Goal: Task Accomplishment & Management: Manage account settings

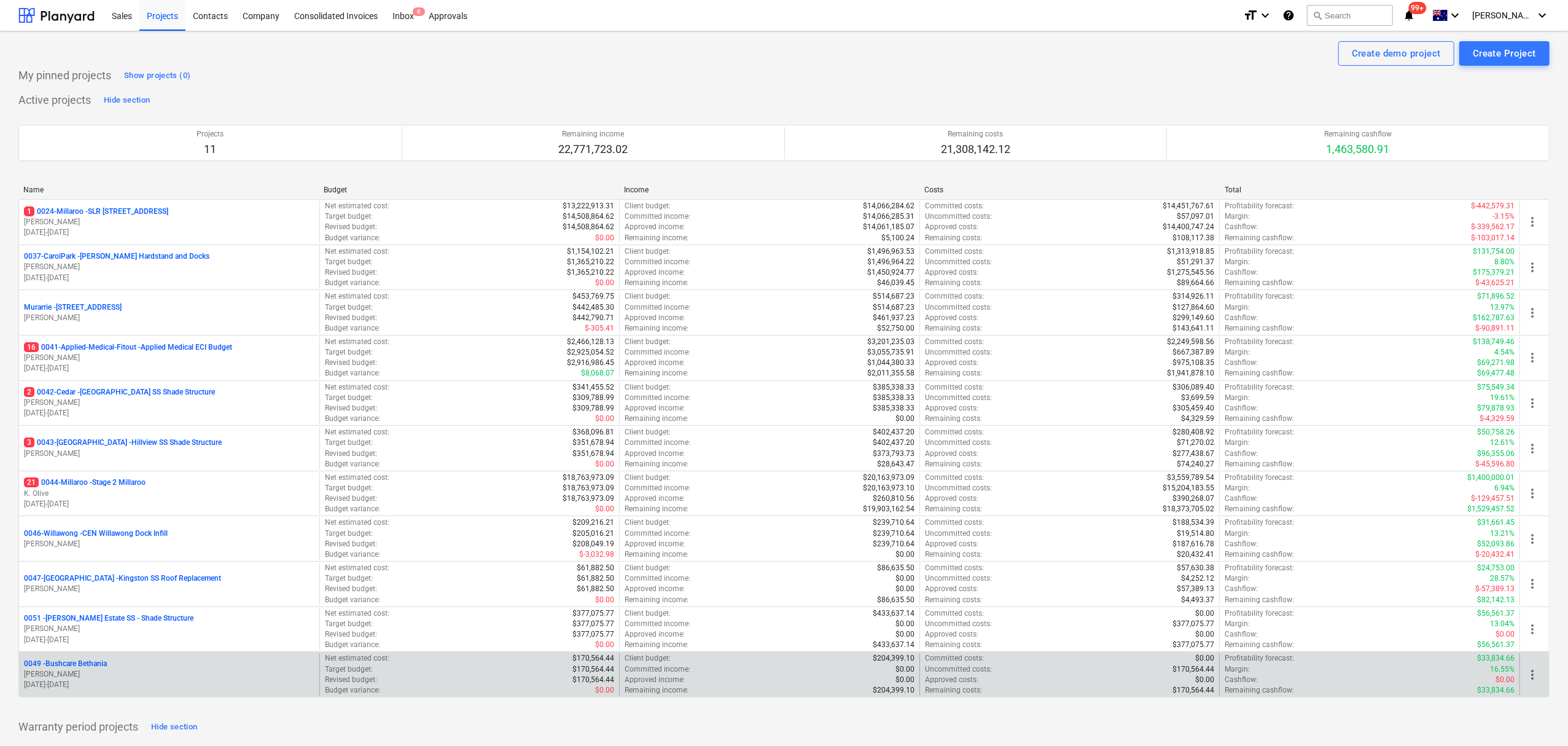
click at [125, 674] on p "[PERSON_NAME]" at bounding box center [169, 674] width 290 height 11
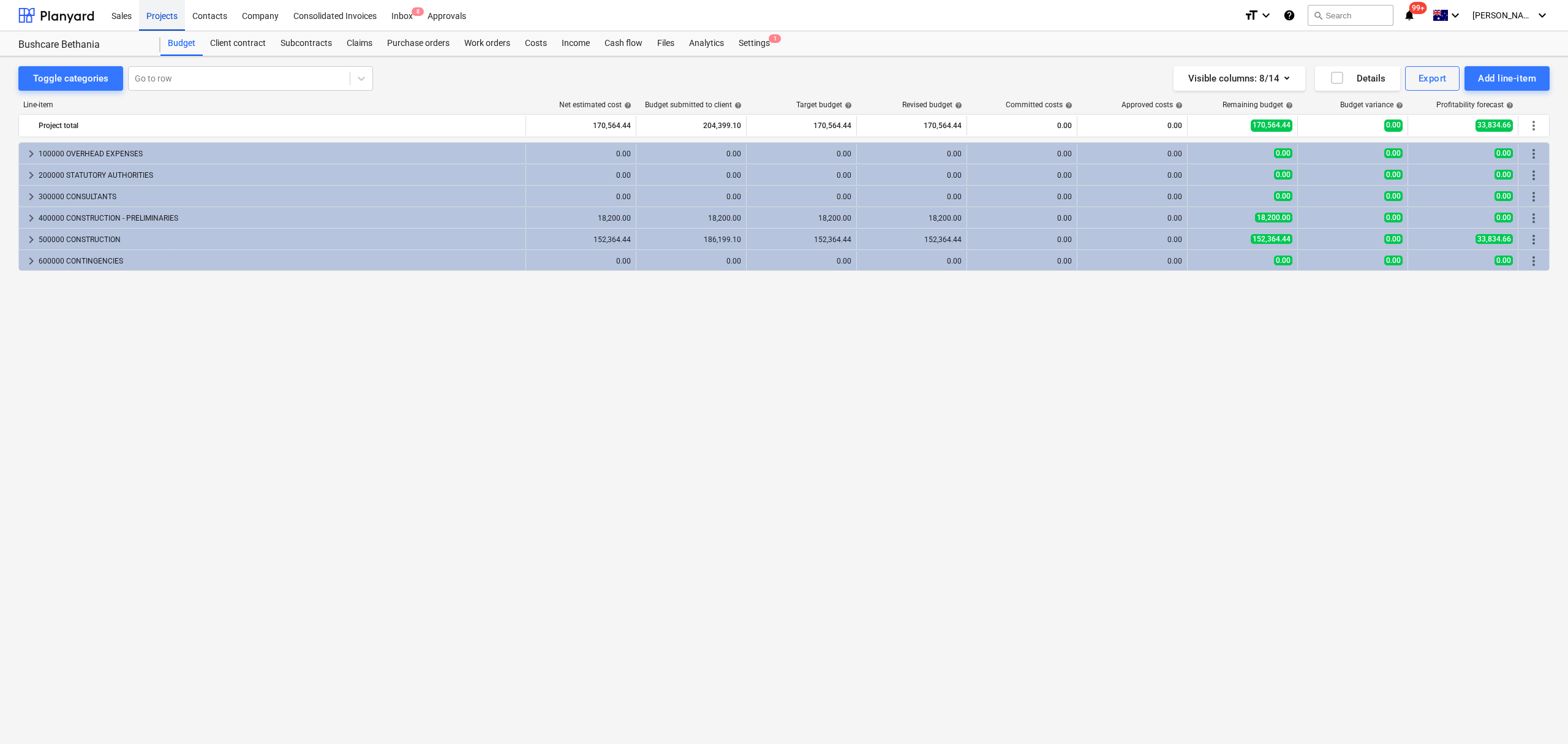
click at [172, 22] on div "Projects" at bounding box center [162, 14] width 46 height 31
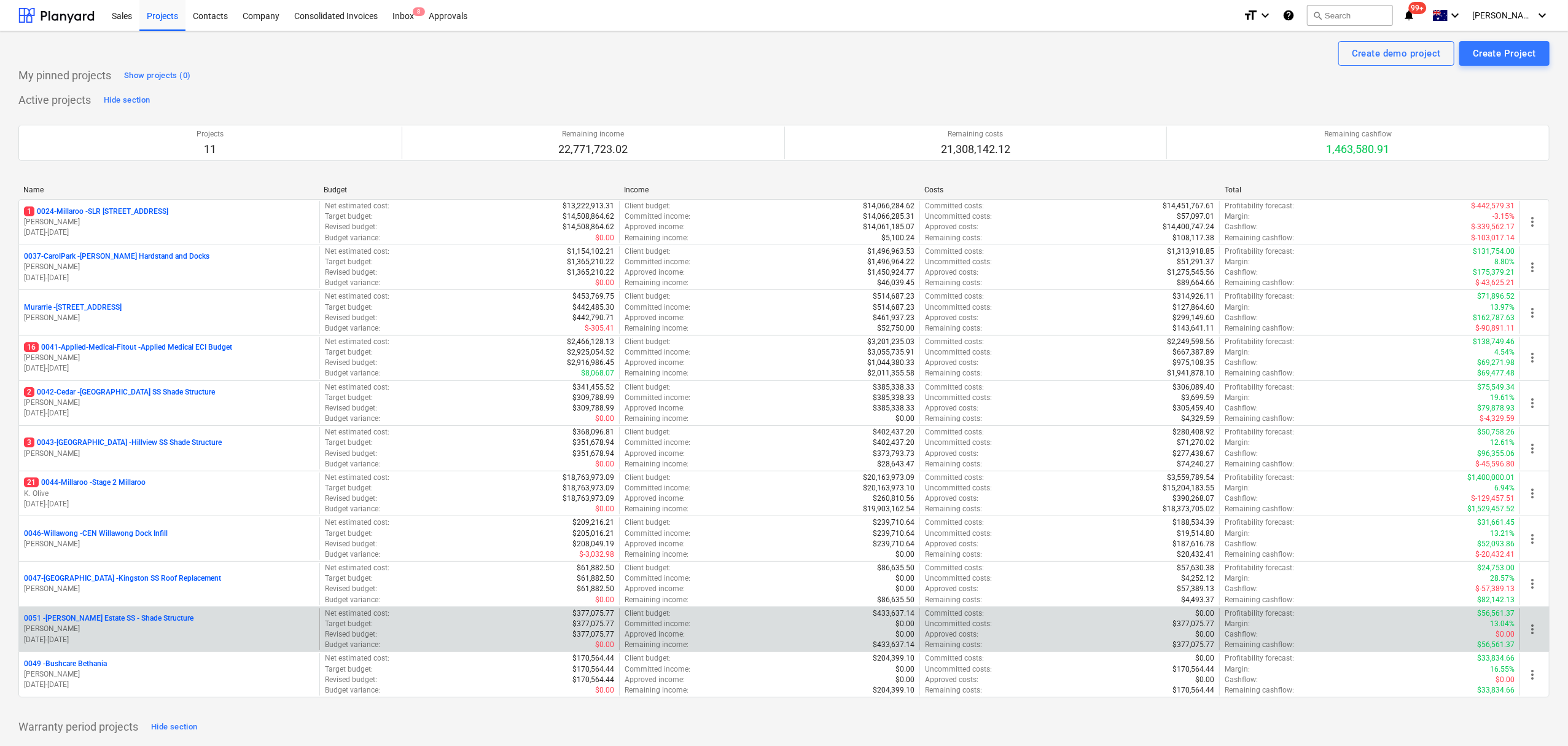
click at [157, 640] on p "[DATE] - [DATE]" at bounding box center [169, 640] width 290 height 11
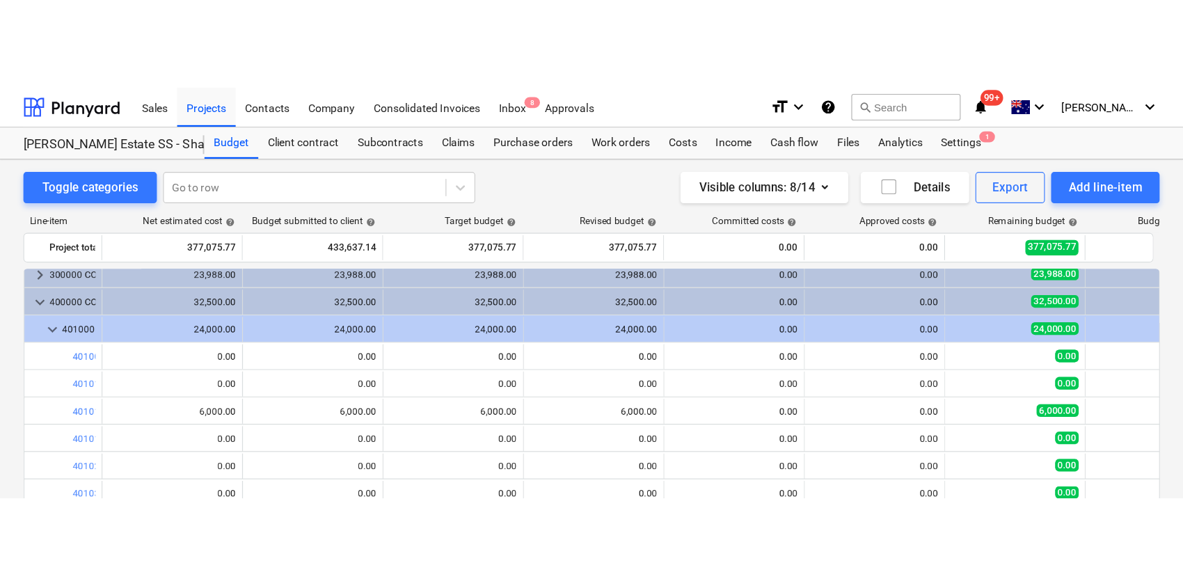
scroll to position [56, 0]
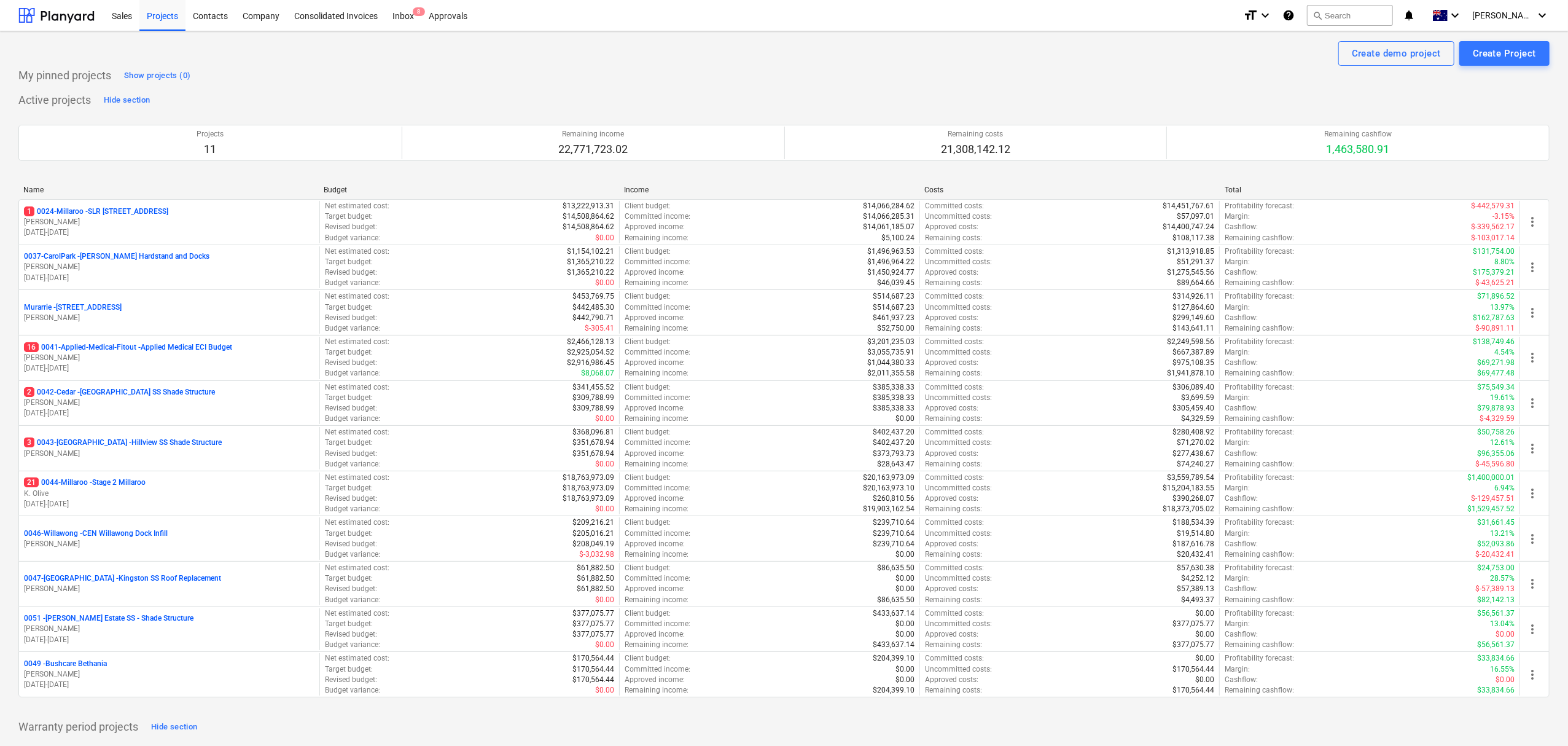
scroll to position [82, 0]
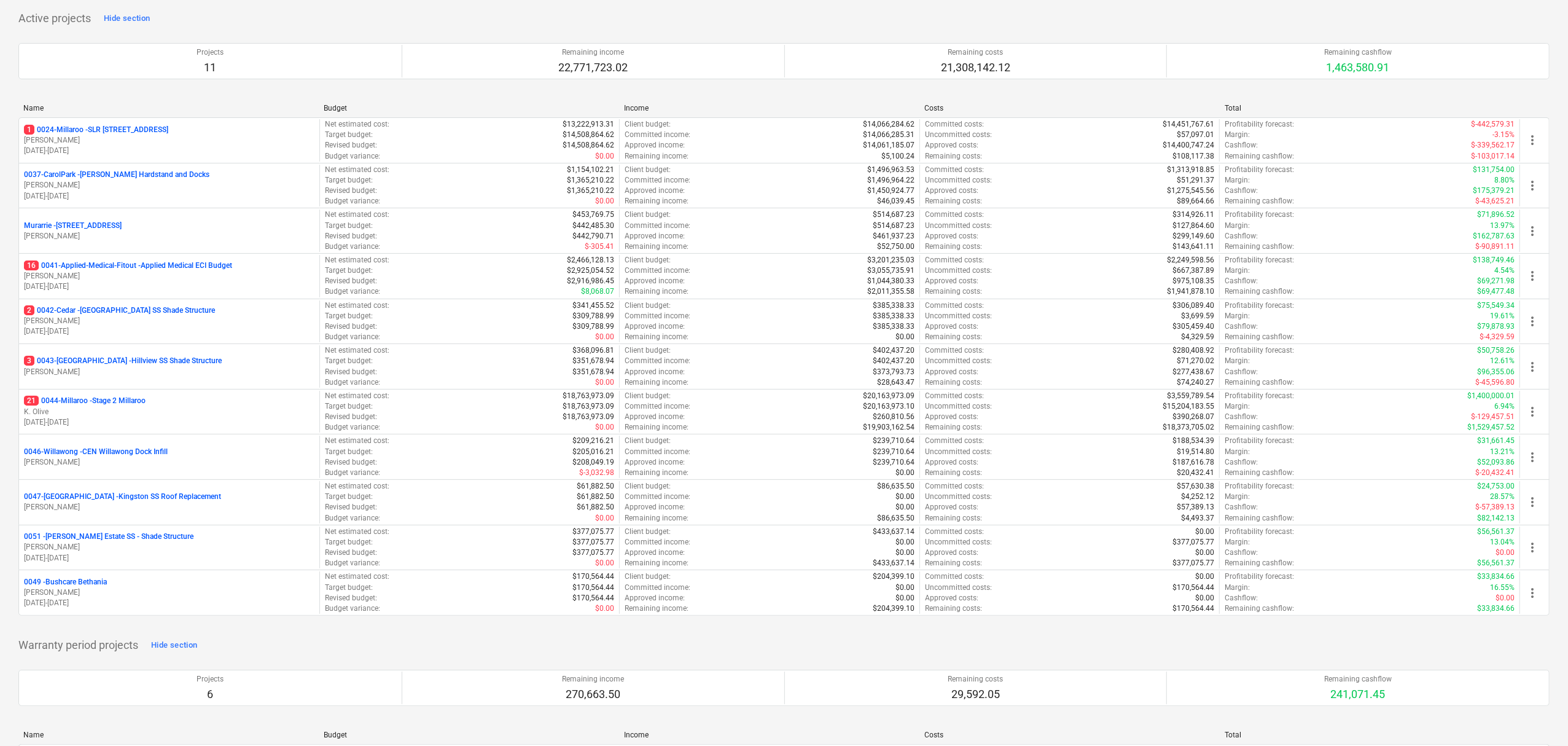
click at [69, 556] on p "[DATE] - [DATE]" at bounding box center [169, 558] width 290 height 11
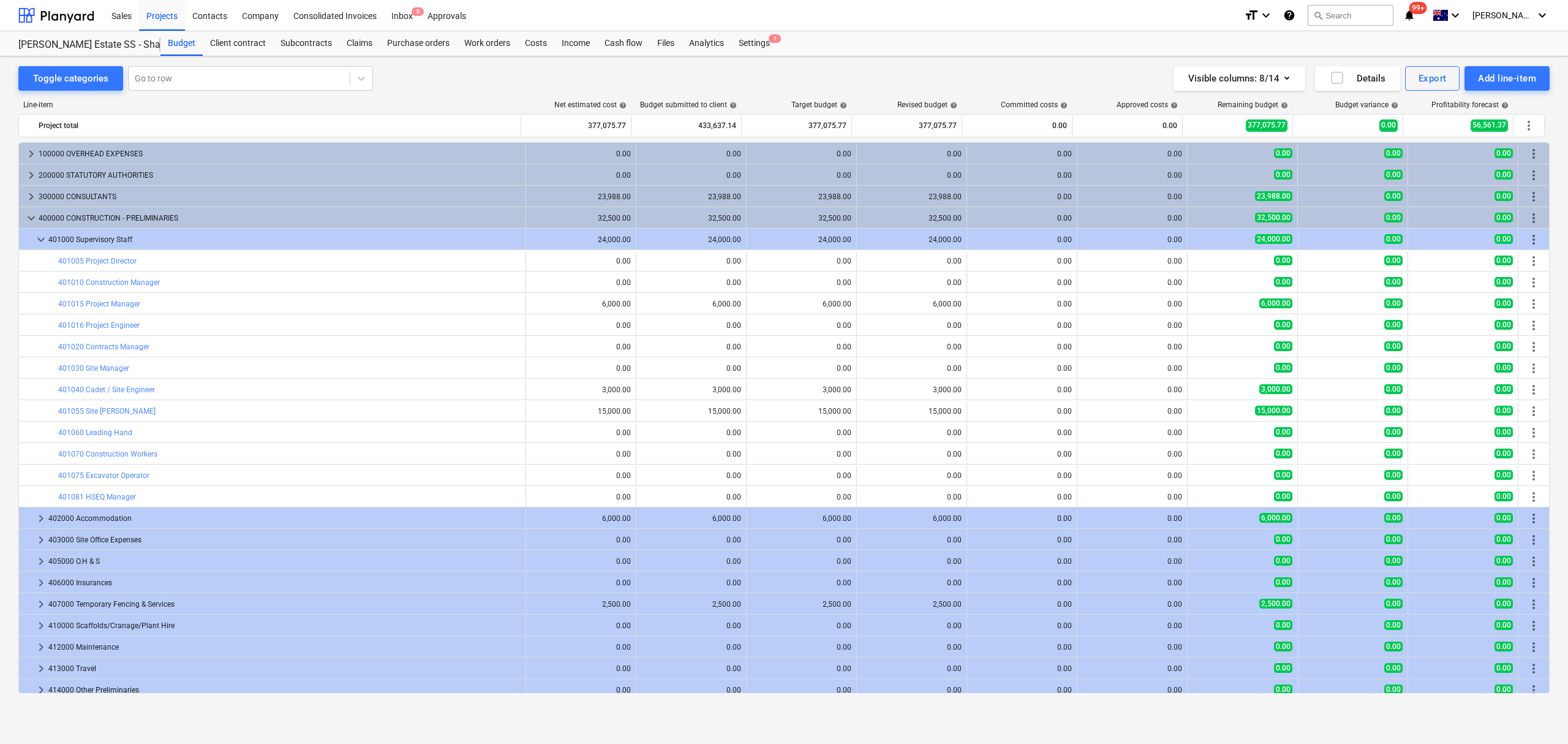
scroll to position [49, 0]
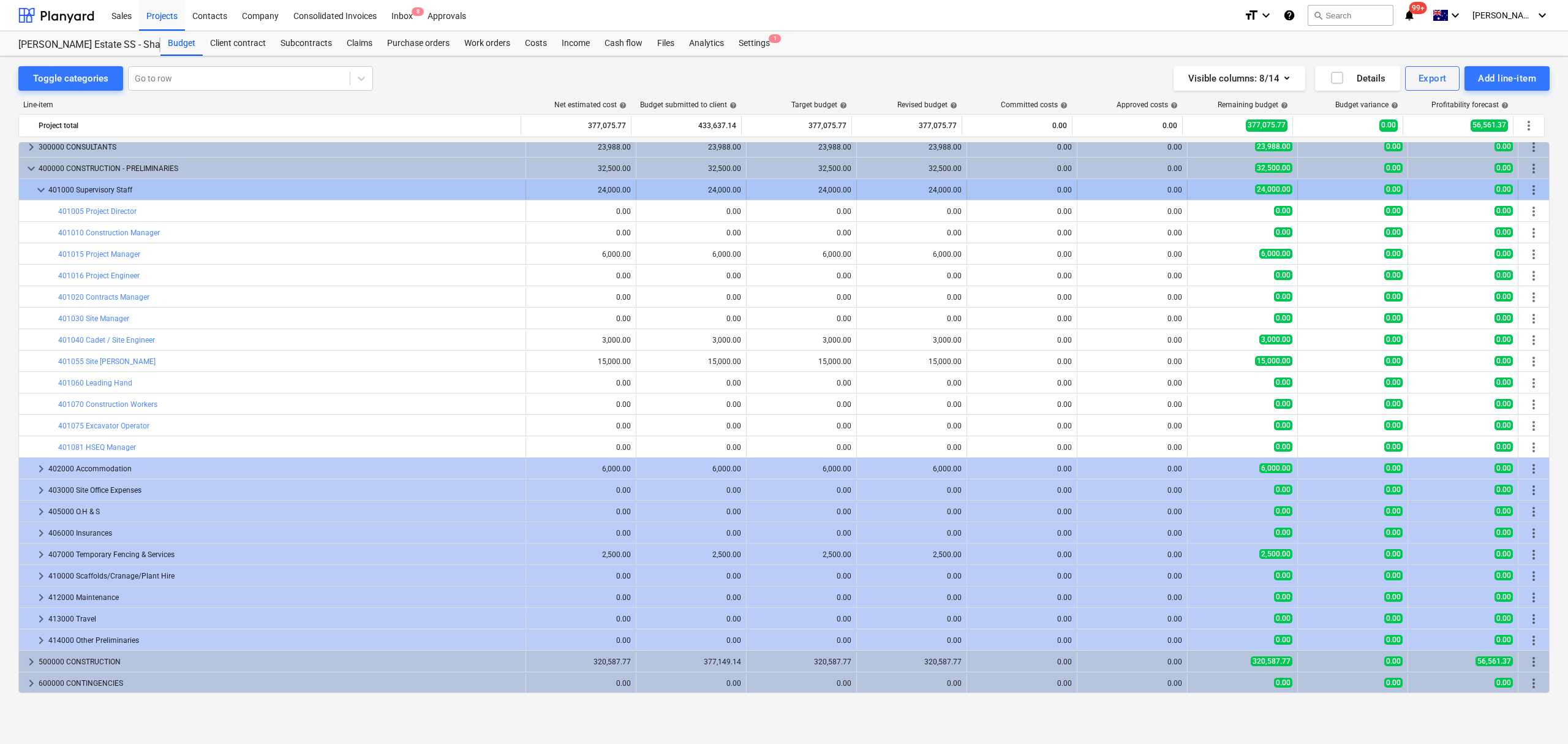
click at [40, 191] on span "keyboard_arrow_down" at bounding box center [40, 189] width 15 height 15
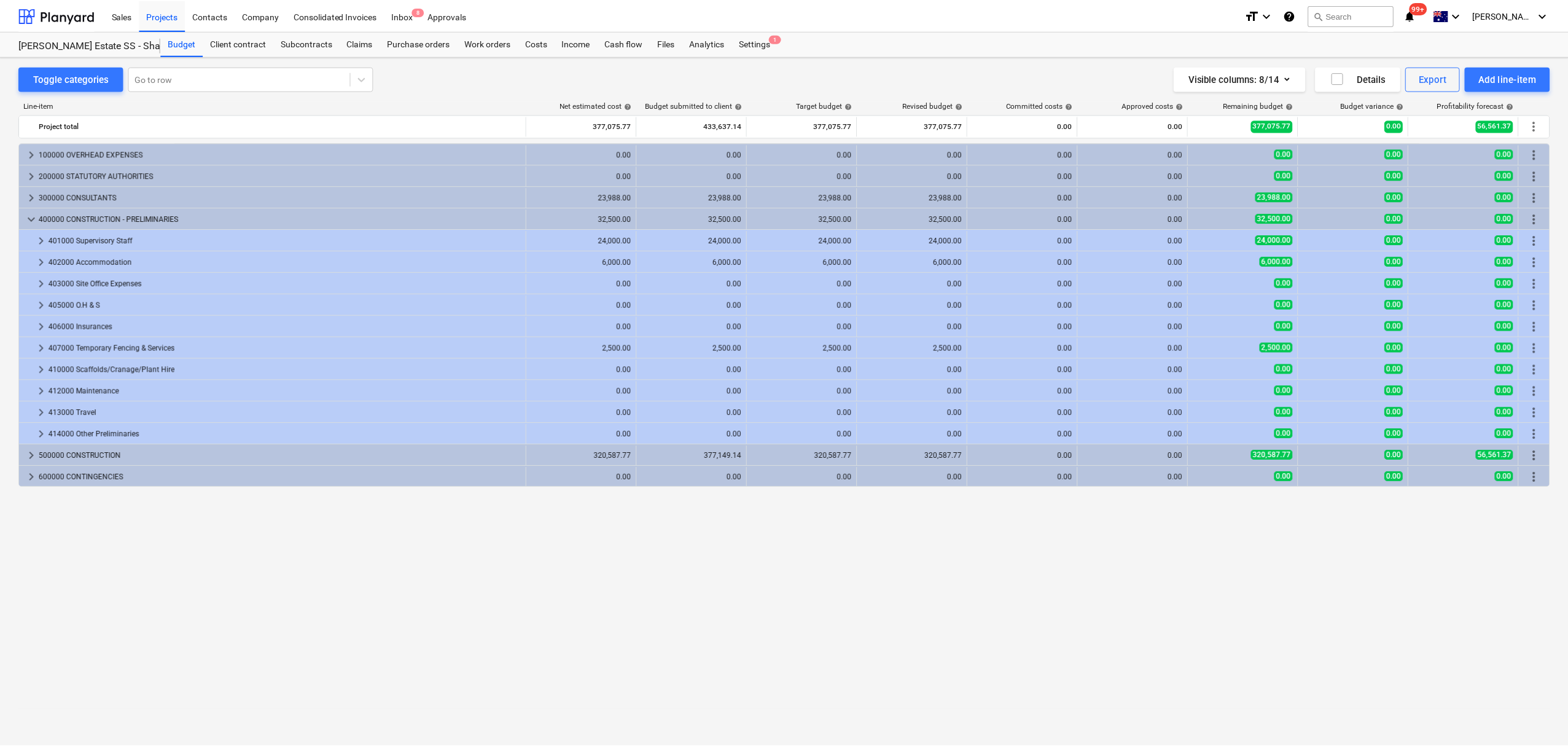
scroll to position [0, 0]
click at [32, 197] on span "keyboard_arrow_right" at bounding box center [31, 197] width 15 height 15
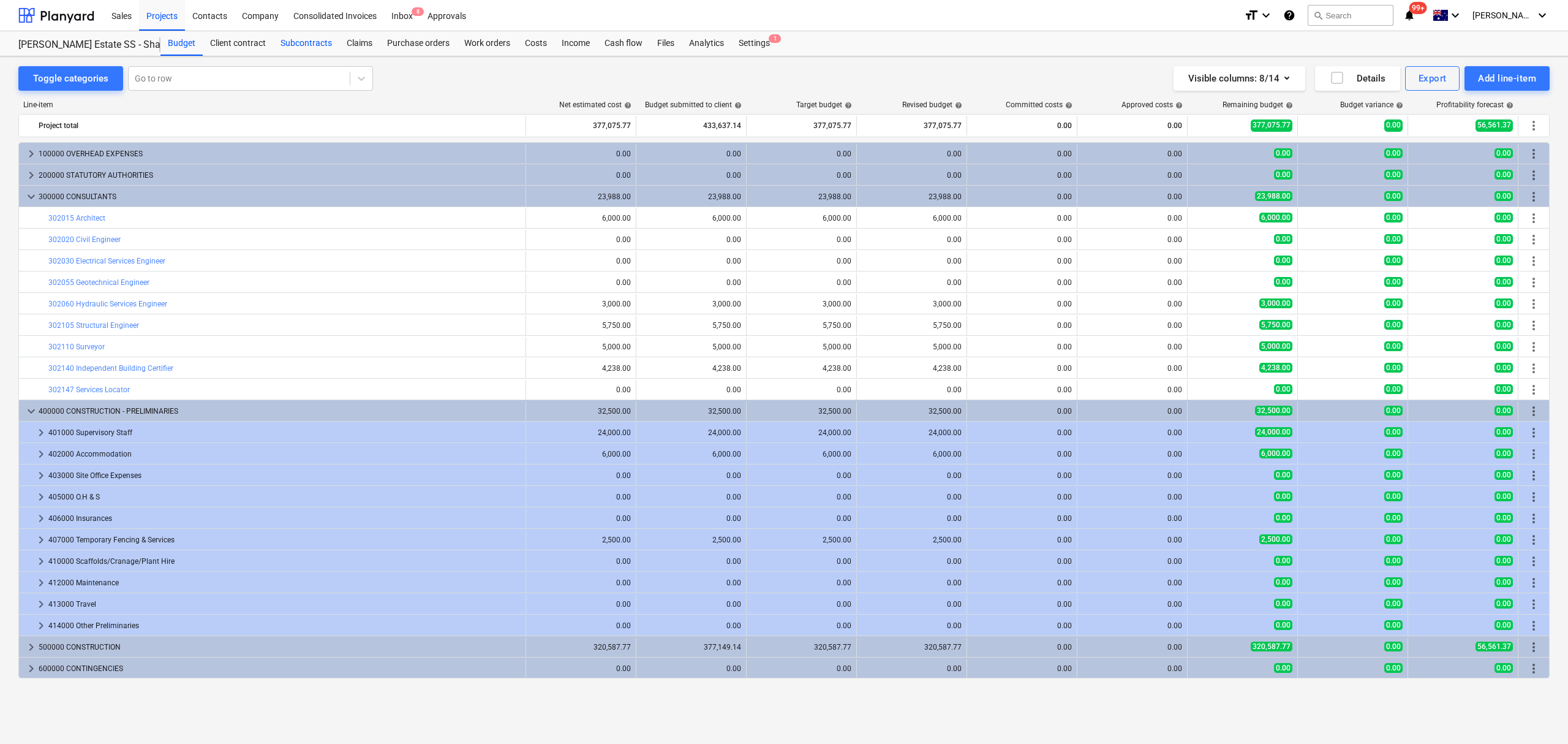
click at [318, 49] on div "Subcontracts" at bounding box center [305, 43] width 66 height 25
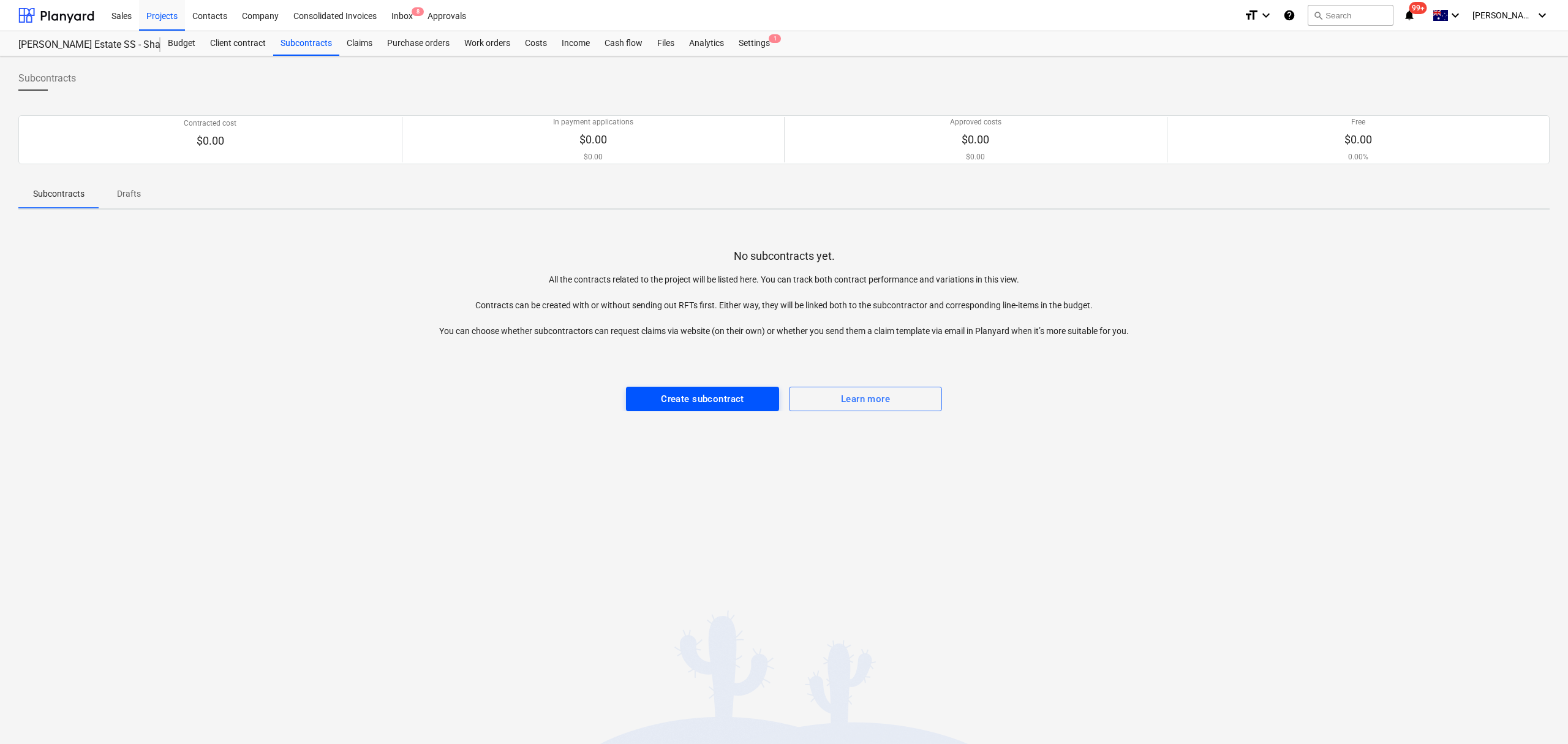
click at [652, 407] on button "Create subcontract" at bounding box center [702, 399] width 153 height 25
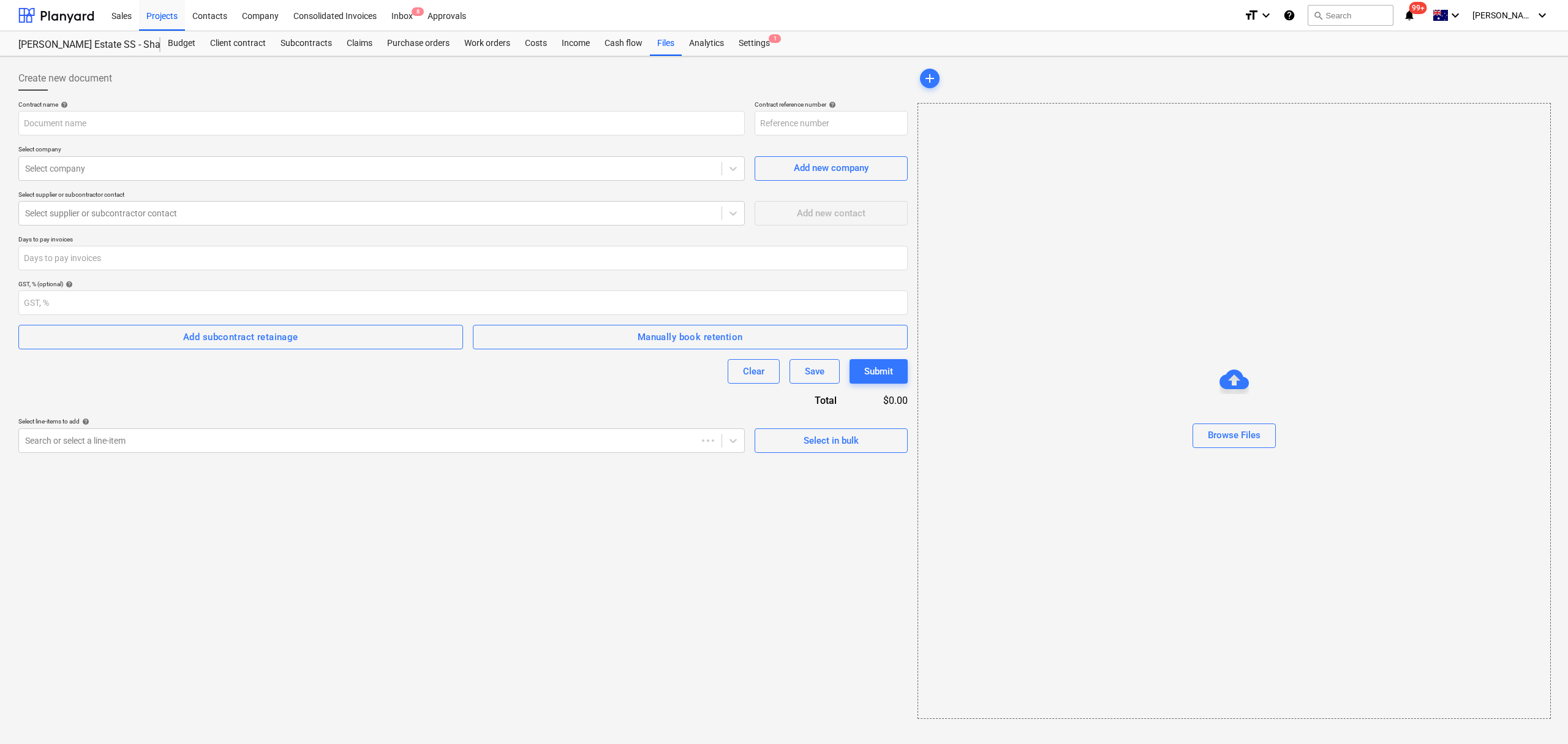
click at [453, 100] on div "Contract name help" at bounding box center [382, 104] width 727 height 8
type input "0051-SO-001"
click at [466, 109] on p "Contract name help" at bounding box center [382, 106] width 727 height 11
click at [494, 114] on input "text" at bounding box center [382, 123] width 727 height 25
type input "ATW Subcontract"
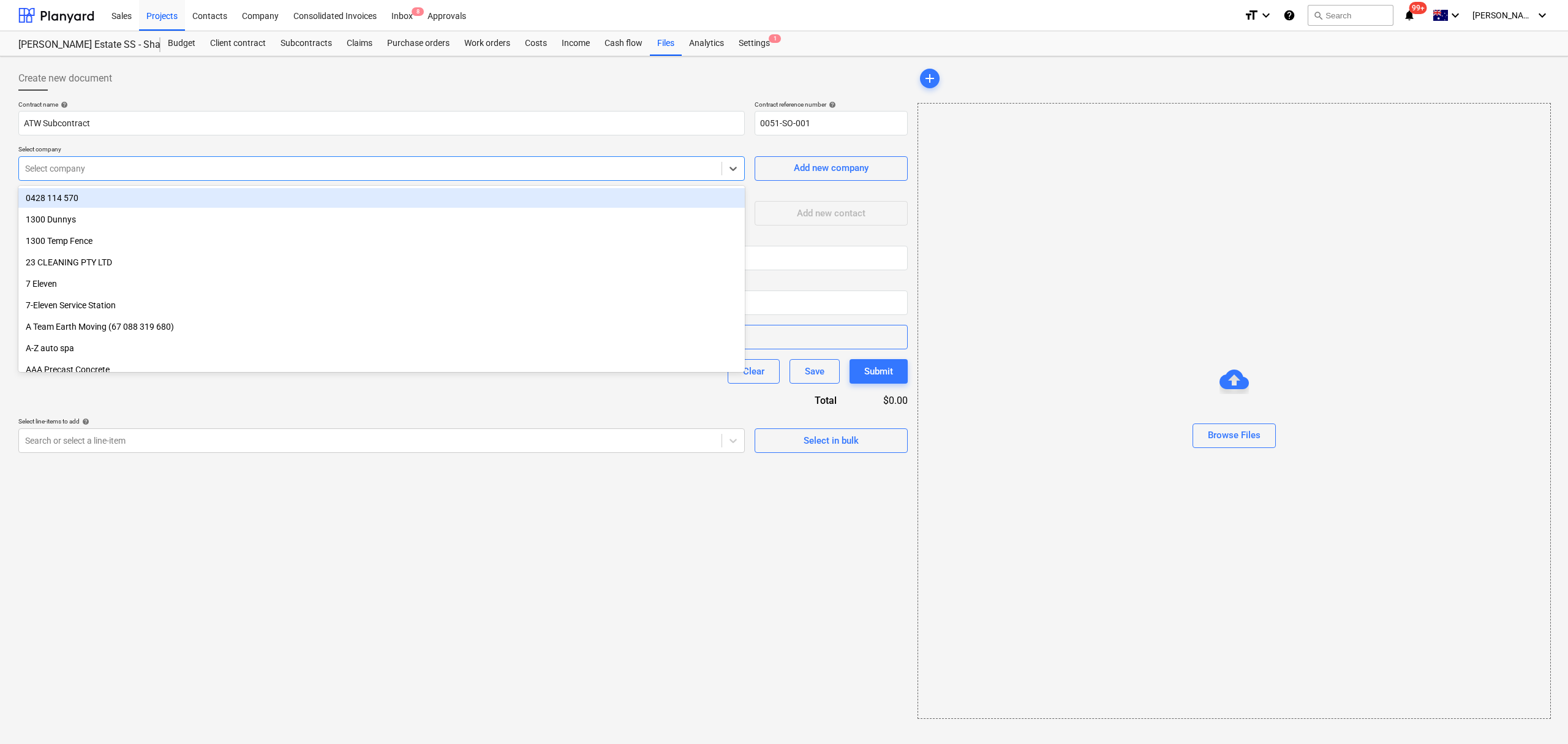
click at [515, 175] on div "Select company" at bounding box center [370, 168] width 702 height 17
type input "ATW"
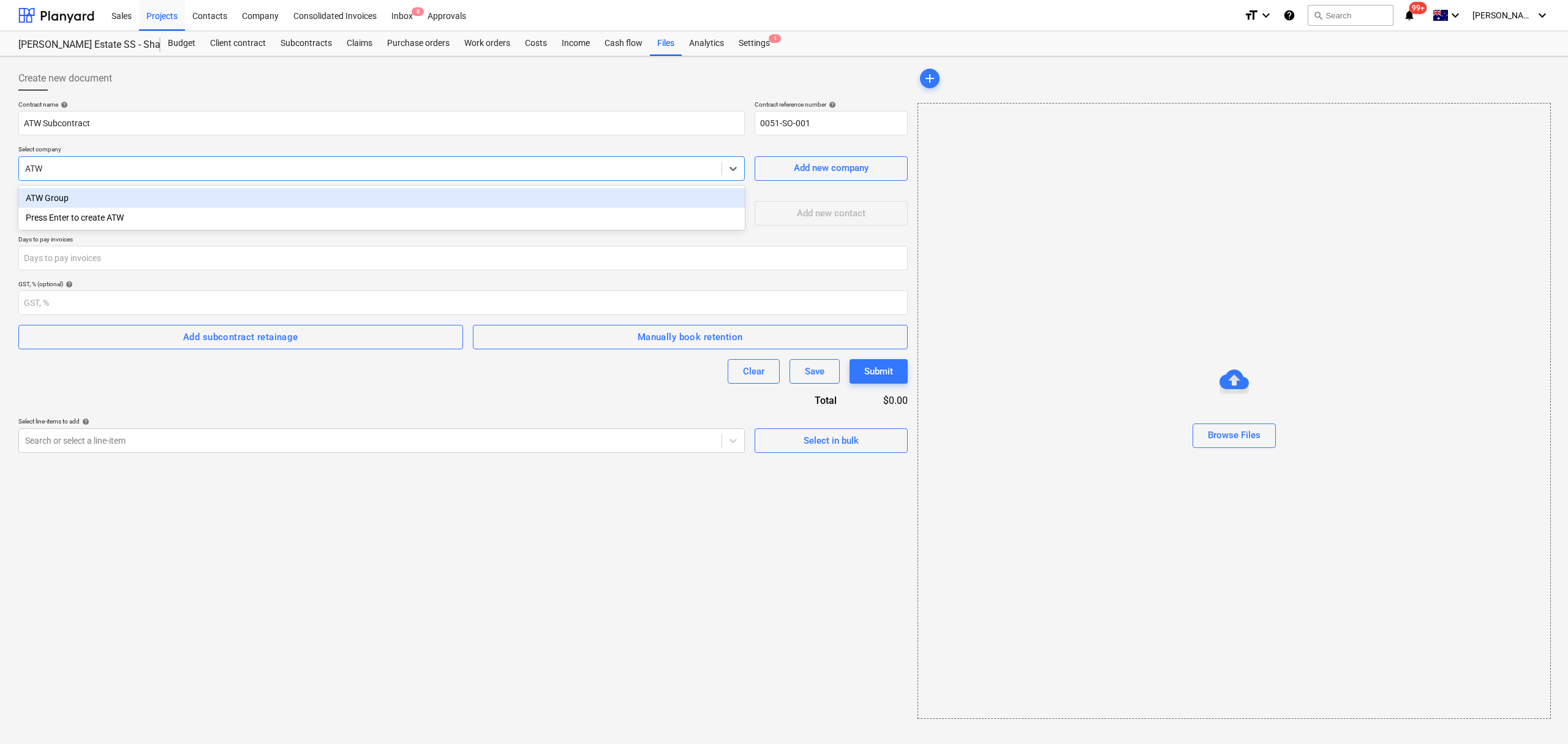
click at [334, 188] on div "ATW Group" at bounding box center [382, 198] width 727 height 19
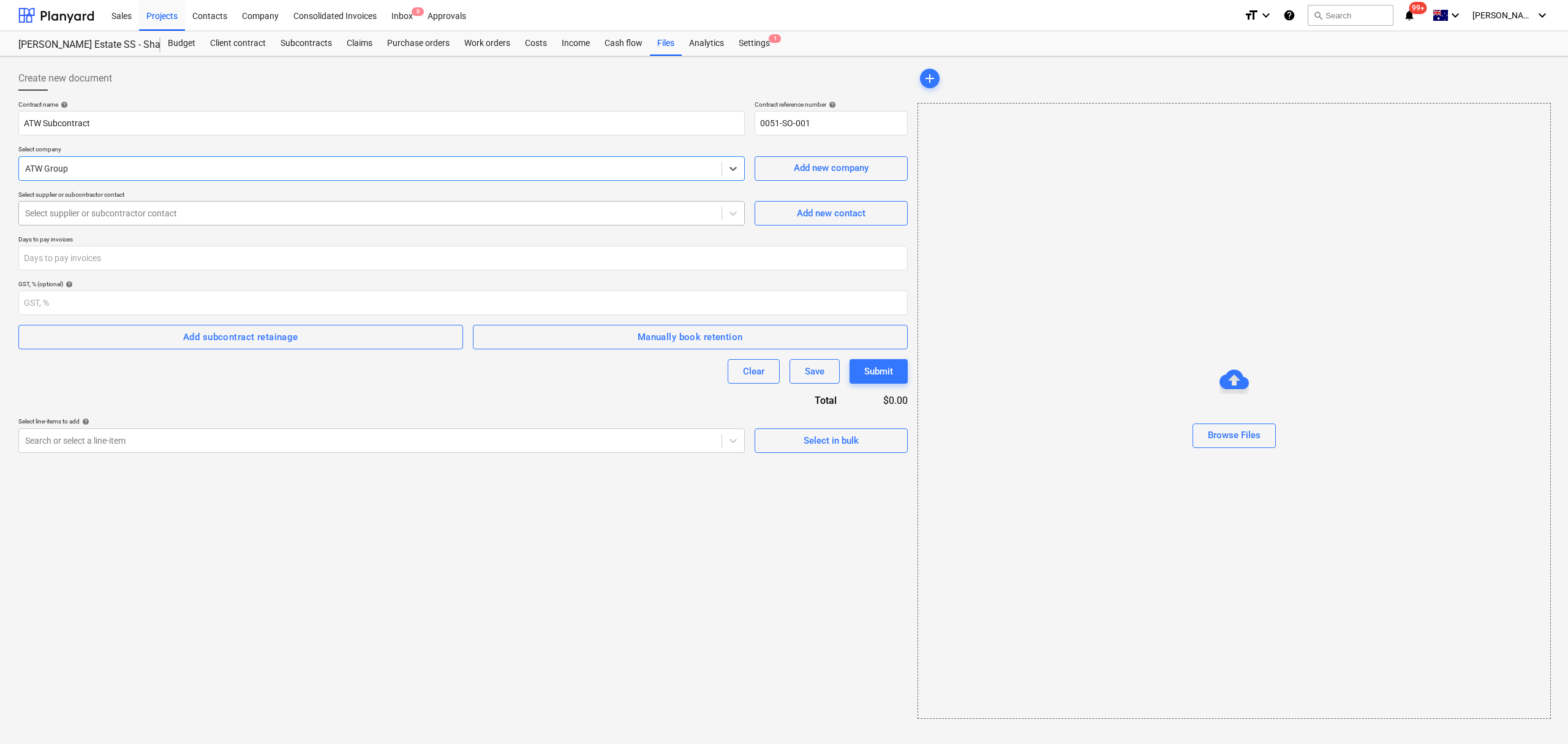
click at [329, 217] on div at bounding box center [370, 213] width 690 height 12
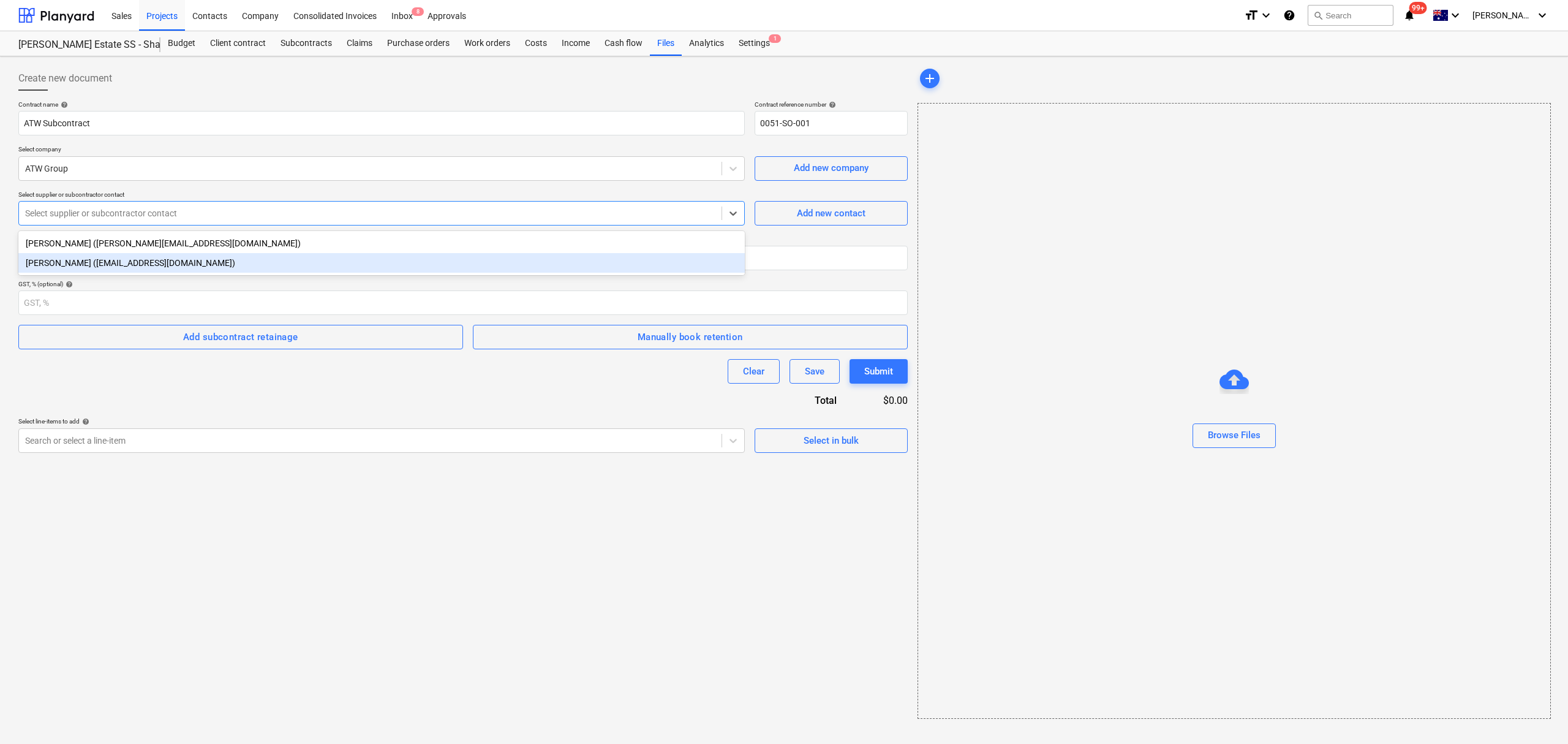
drag, startPoint x: 346, startPoint y: 258, endPoint x: 381, endPoint y: 200, distance: 67.7
click at [346, 258] on div "[PERSON_NAME] ([EMAIL_ADDRESS][DOMAIN_NAME])" at bounding box center [382, 262] width 727 height 19
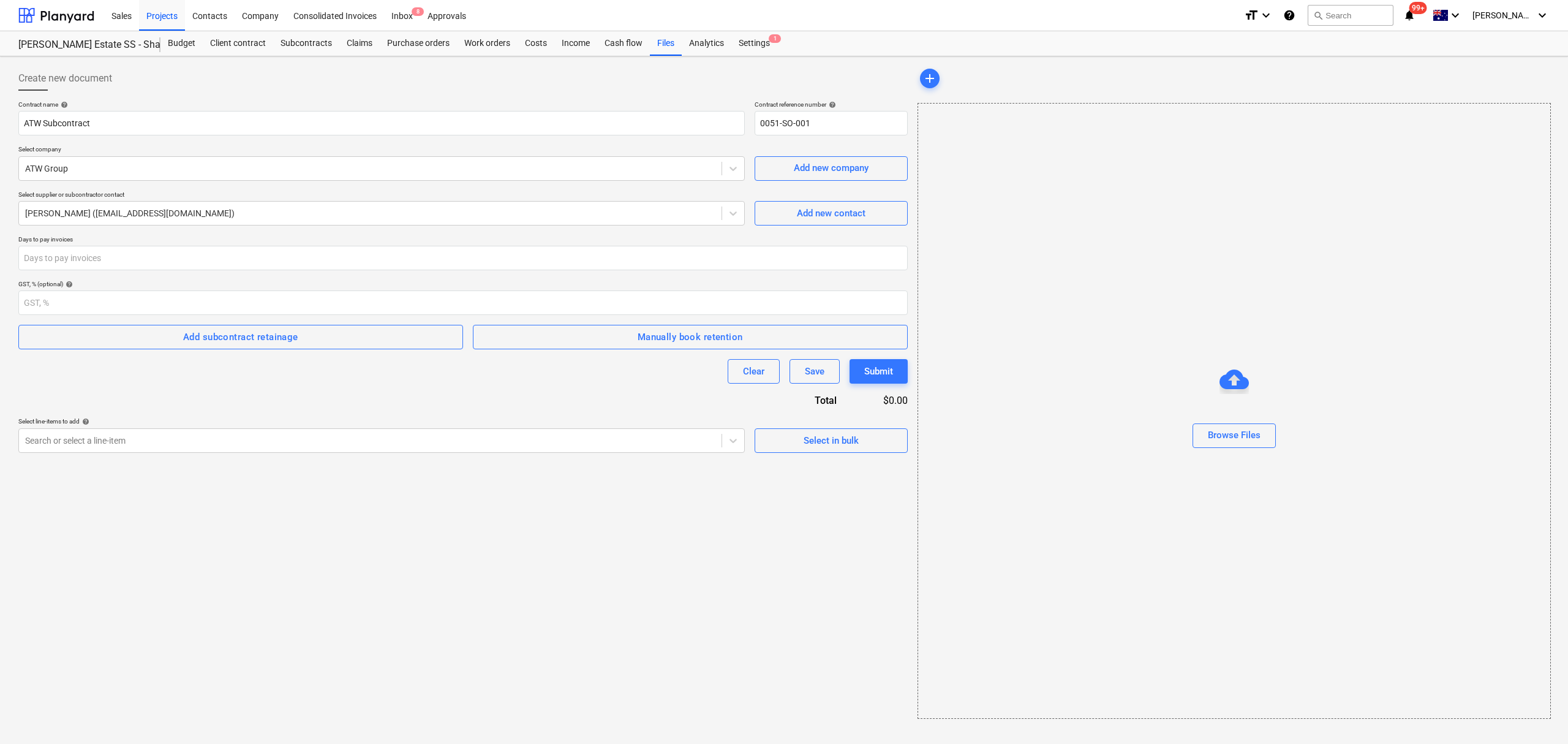
click at [385, 196] on p "Select supplier or subcontractor contact" at bounding box center [382, 195] width 727 height 11
click at [295, 255] on input "number" at bounding box center [463, 258] width 890 height 25
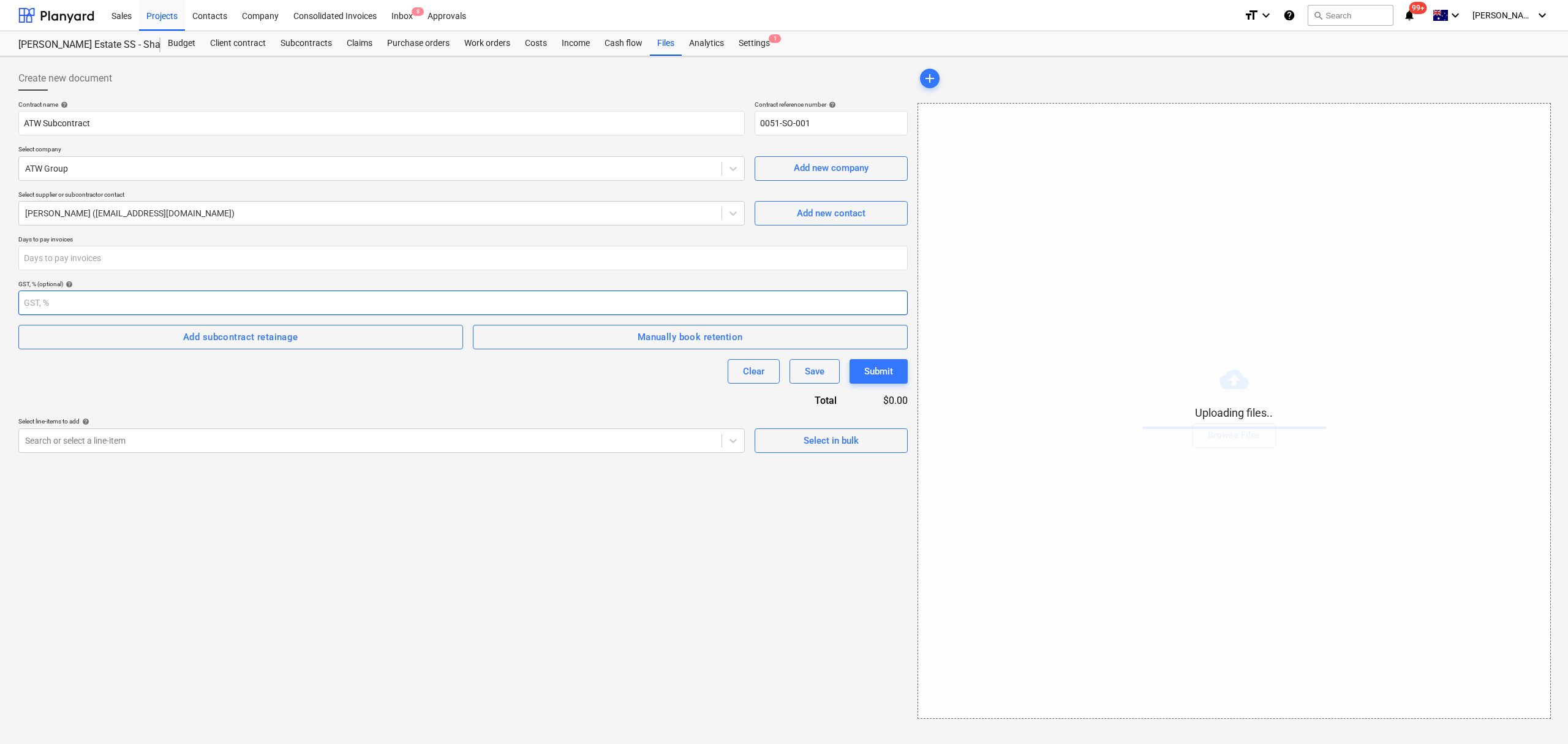
click at [130, 301] on input "number" at bounding box center [463, 303] width 890 height 25
click at [527, 332] on span "Manually book retention" at bounding box center [691, 337] width 408 height 16
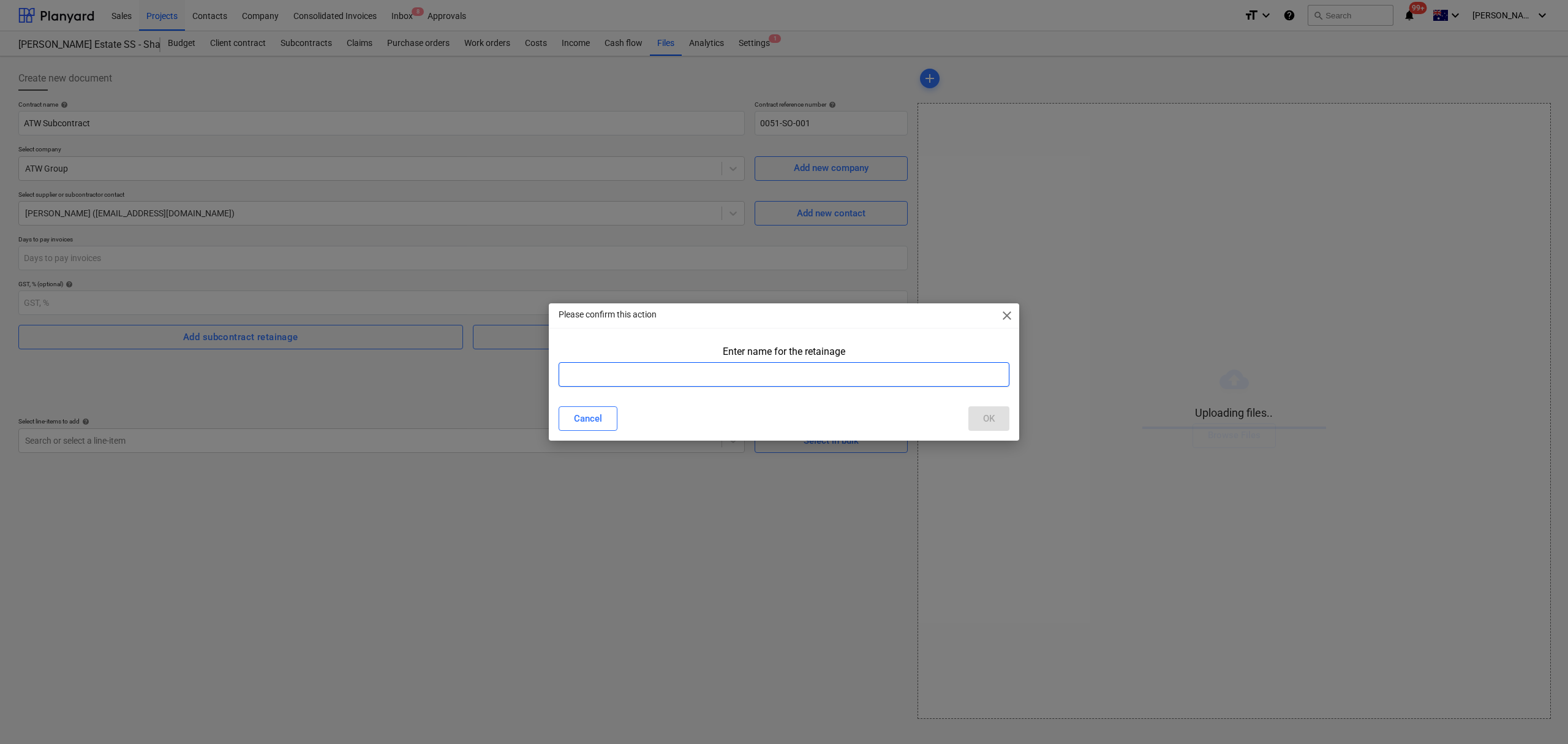
click at [861, 373] on input "text" at bounding box center [784, 374] width 451 height 25
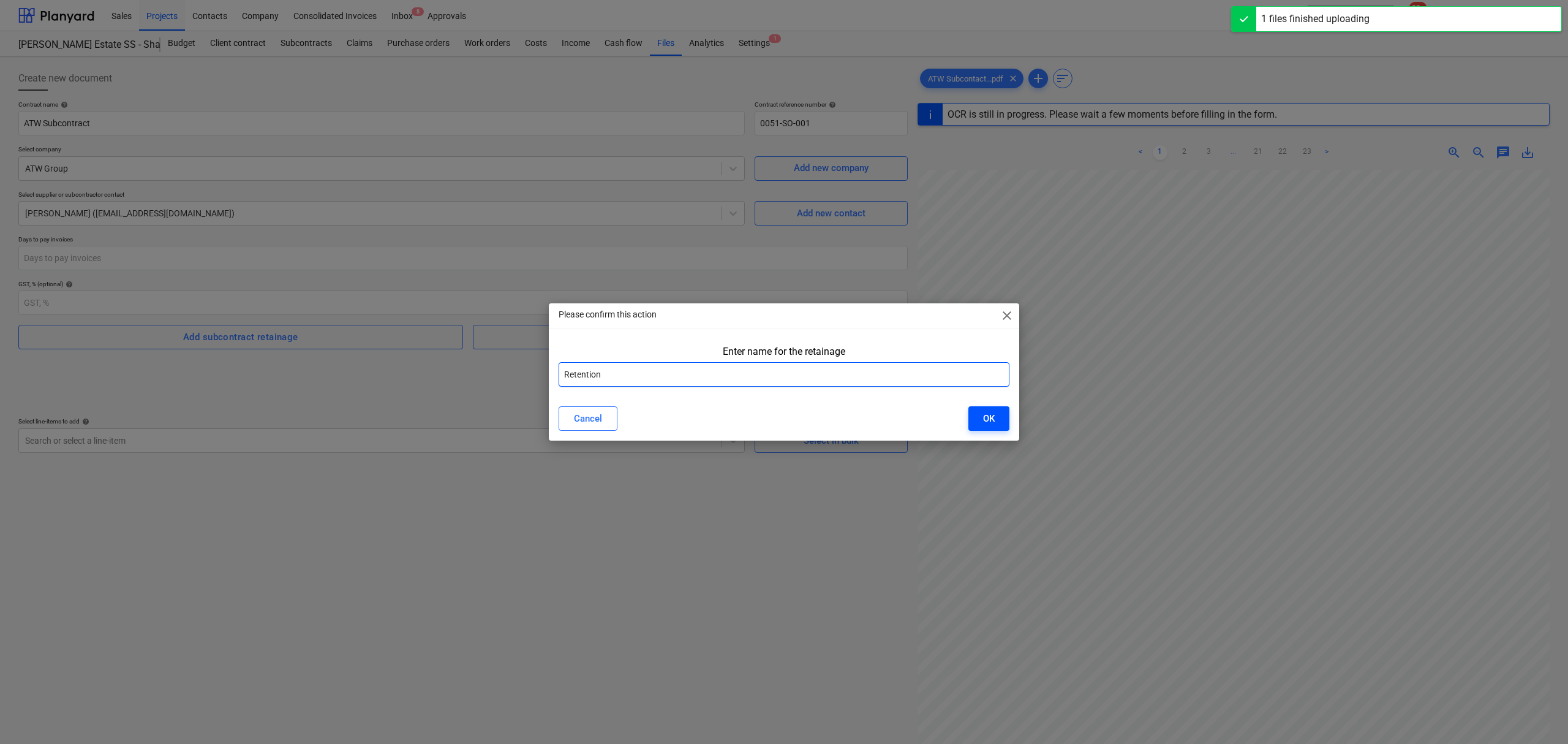
type input "Retention"
click at [986, 413] on div "OK" at bounding box center [988, 418] width 11 height 16
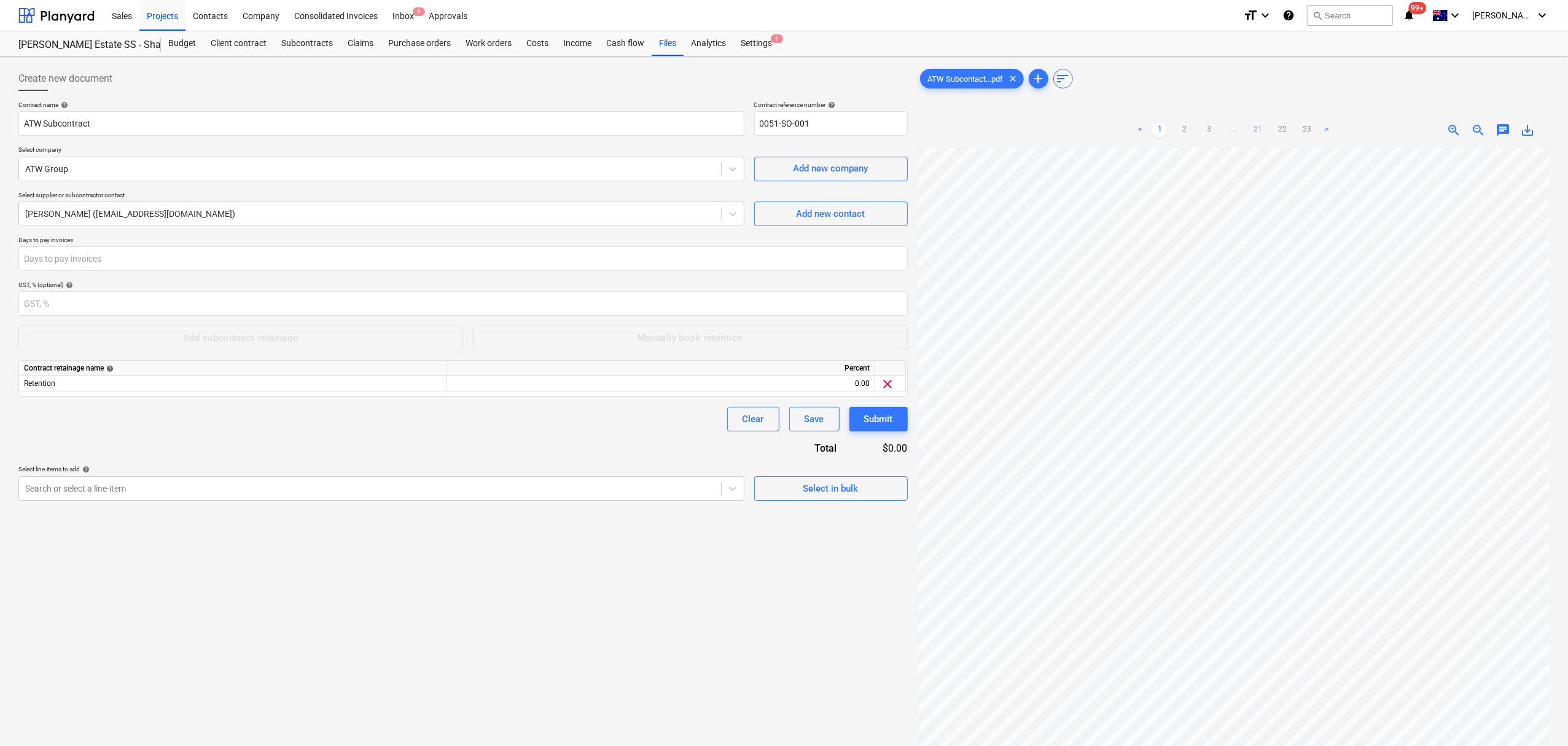
click at [1256, 134] on link "21" at bounding box center [1257, 130] width 15 height 15
click at [1232, 128] on ul "< 1 2 3 ... 20 21 22 23 >" at bounding box center [1234, 130] width 226 height 15
click at [1202, 128] on link "3" at bounding box center [1197, 130] width 15 height 15
click at [1230, 125] on ul "< 1 2 3 4 ... 21 22 23 >" at bounding box center [1234, 130] width 226 height 15
click at [1219, 124] on link "4" at bounding box center [1220, 130] width 15 height 15
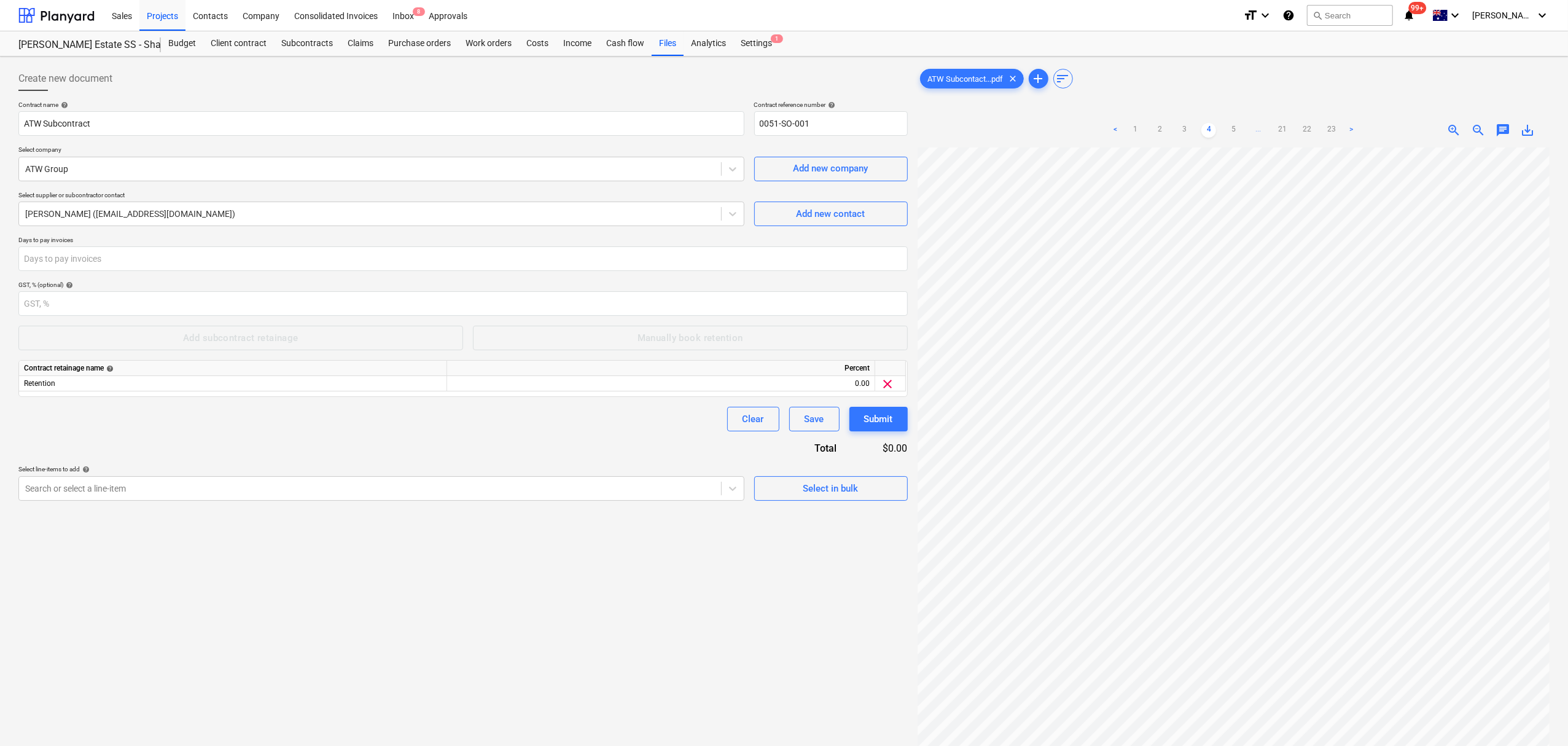
drag, startPoint x: 1254, startPoint y: 120, endPoint x: 1253, endPoint y: 126, distance: 6.1
click at [1253, 124] on div "< 1 2 3 4 5 ... 21 22 23 >" at bounding box center [1234, 130] width 251 height 34
click at [1250, 128] on span "..." at bounding box center [1257, 130] width 15 height 15
click at [1251, 128] on link "7" at bounding box center [1257, 130] width 15 height 15
click at [1263, 131] on link "8" at bounding box center [1257, 130] width 15 height 15
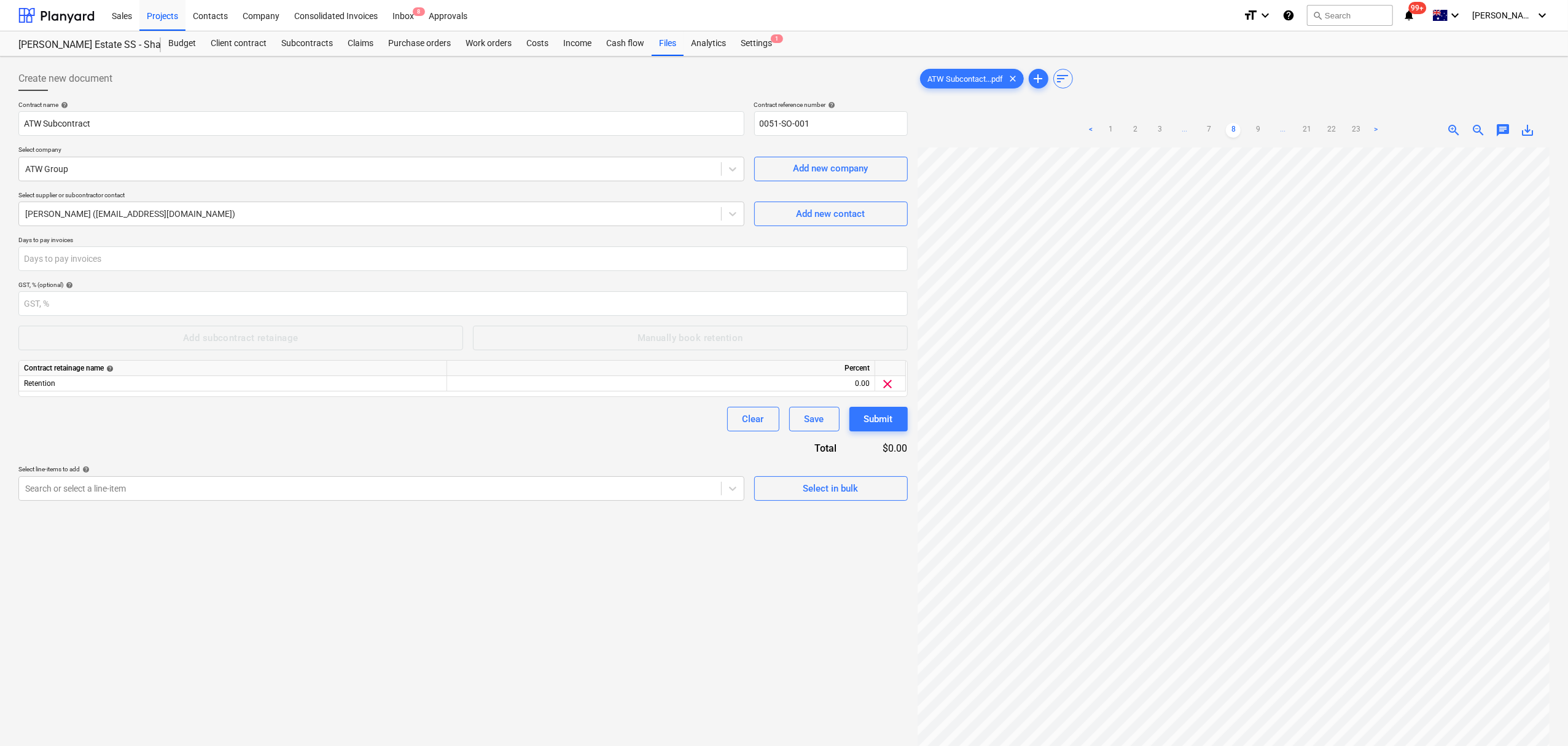
click at [1263, 131] on link "9" at bounding box center [1257, 130] width 15 height 15
click at [1263, 131] on link "10" at bounding box center [1257, 130] width 15 height 15
click at [1263, 131] on link "11" at bounding box center [1257, 130] width 15 height 15
click at [1263, 131] on link "12" at bounding box center [1257, 130] width 15 height 15
click at [1263, 131] on link "13" at bounding box center [1257, 130] width 15 height 15
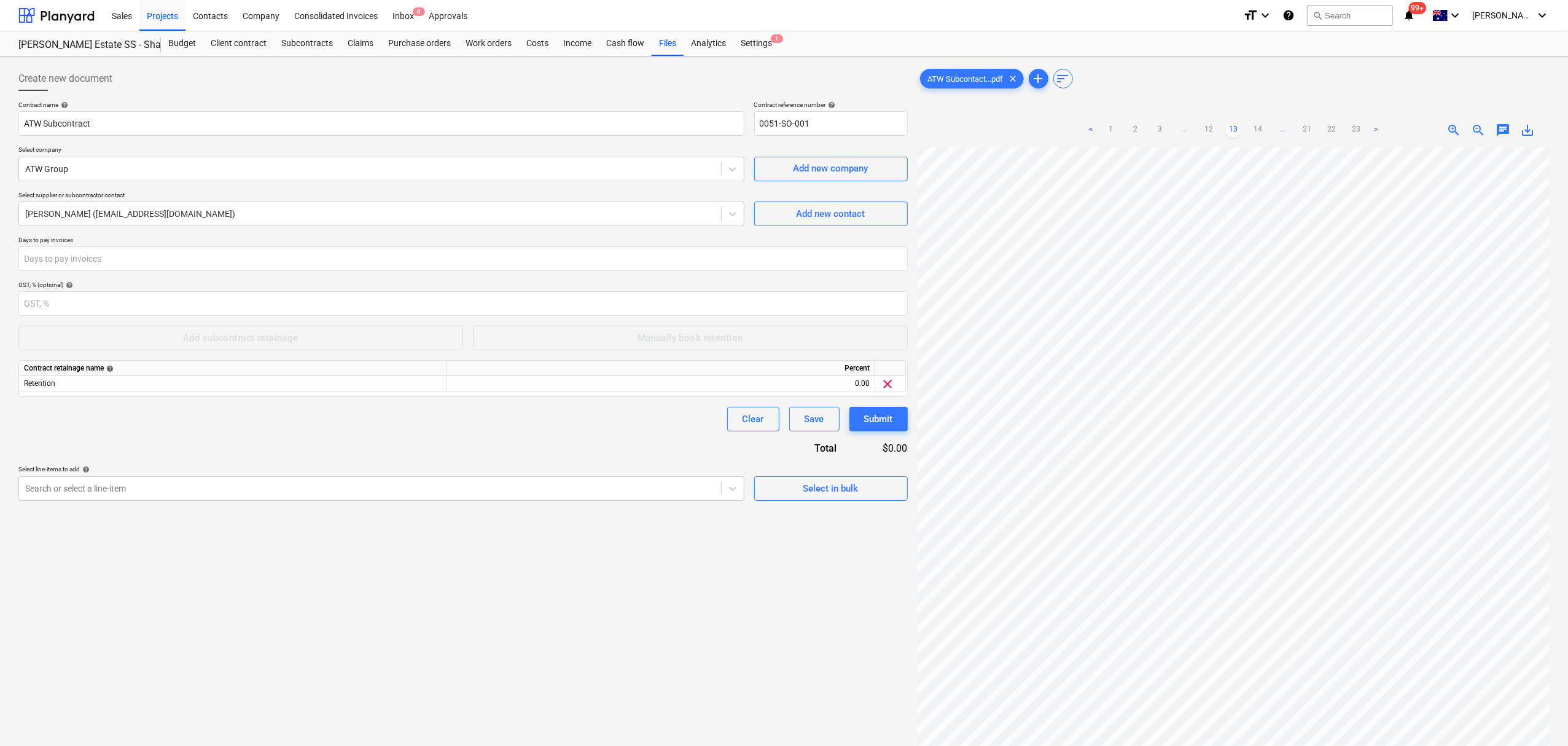
click at [1263, 131] on link "14" at bounding box center [1257, 130] width 15 height 15
click at [1263, 131] on link "15" at bounding box center [1257, 130] width 15 height 15
click at [651, 494] on div at bounding box center [371, 488] width 690 height 12
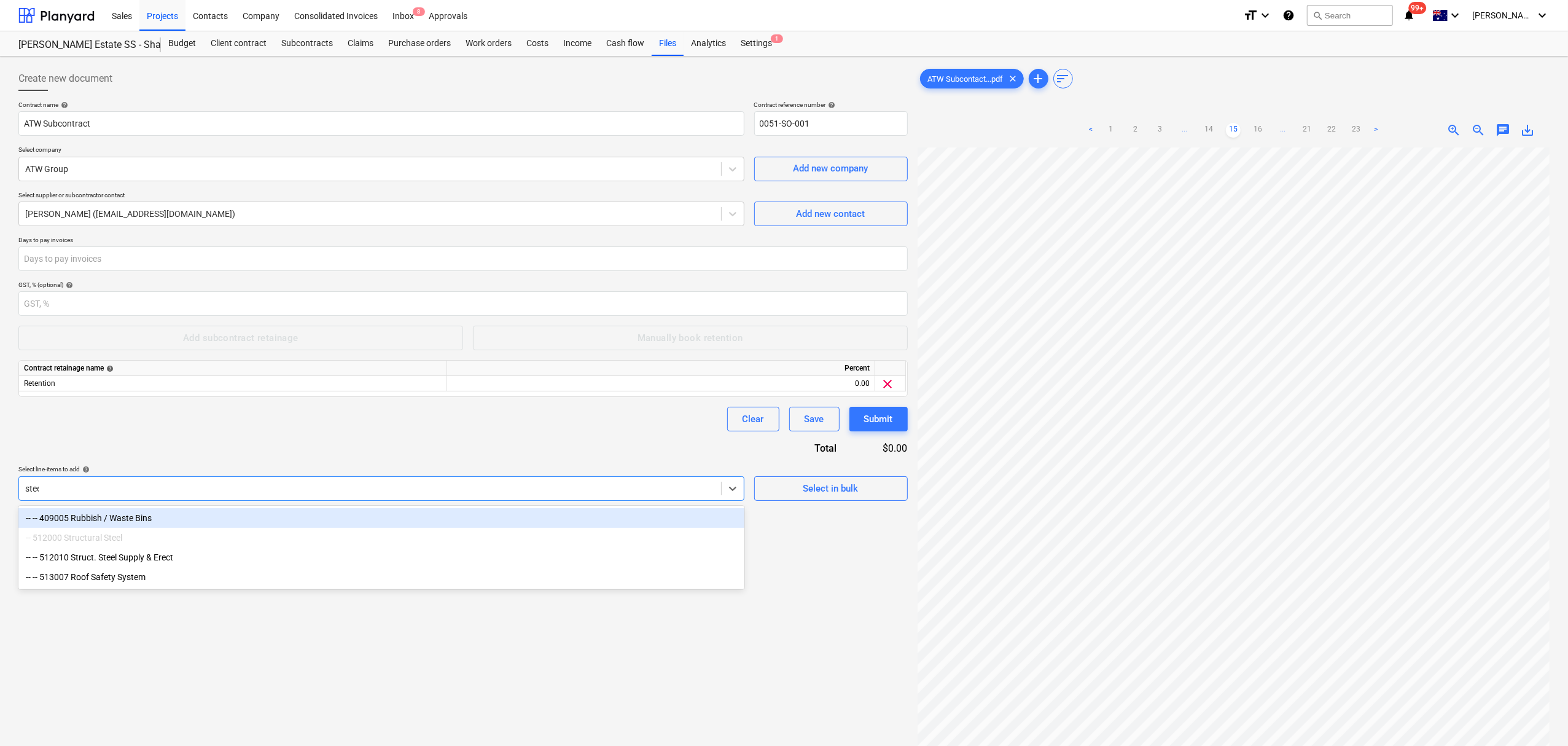
type input "steel"
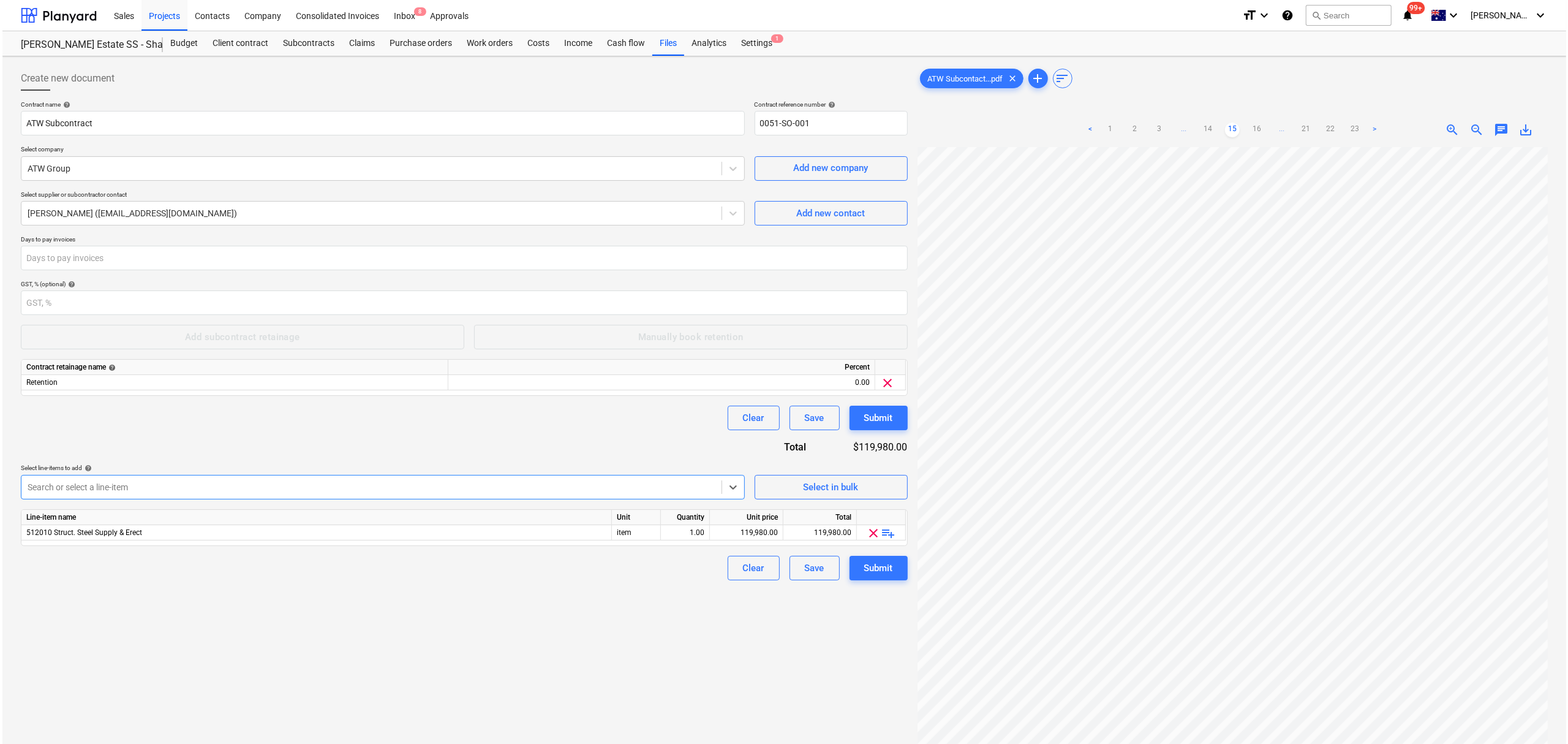
scroll to position [82, 0]
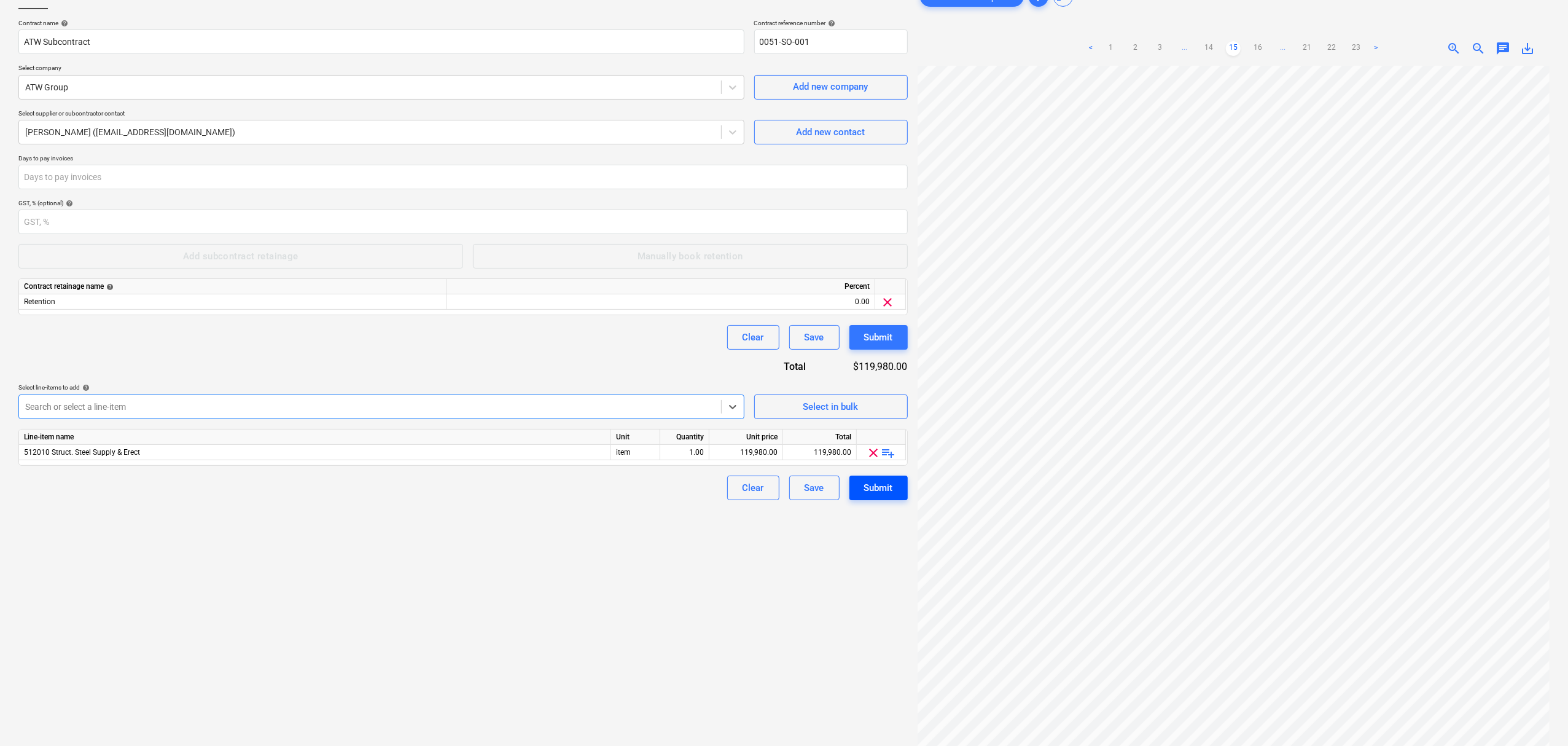
click at [890, 493] on div "Submit" at bounding box center [878, 488] width 29 height 16
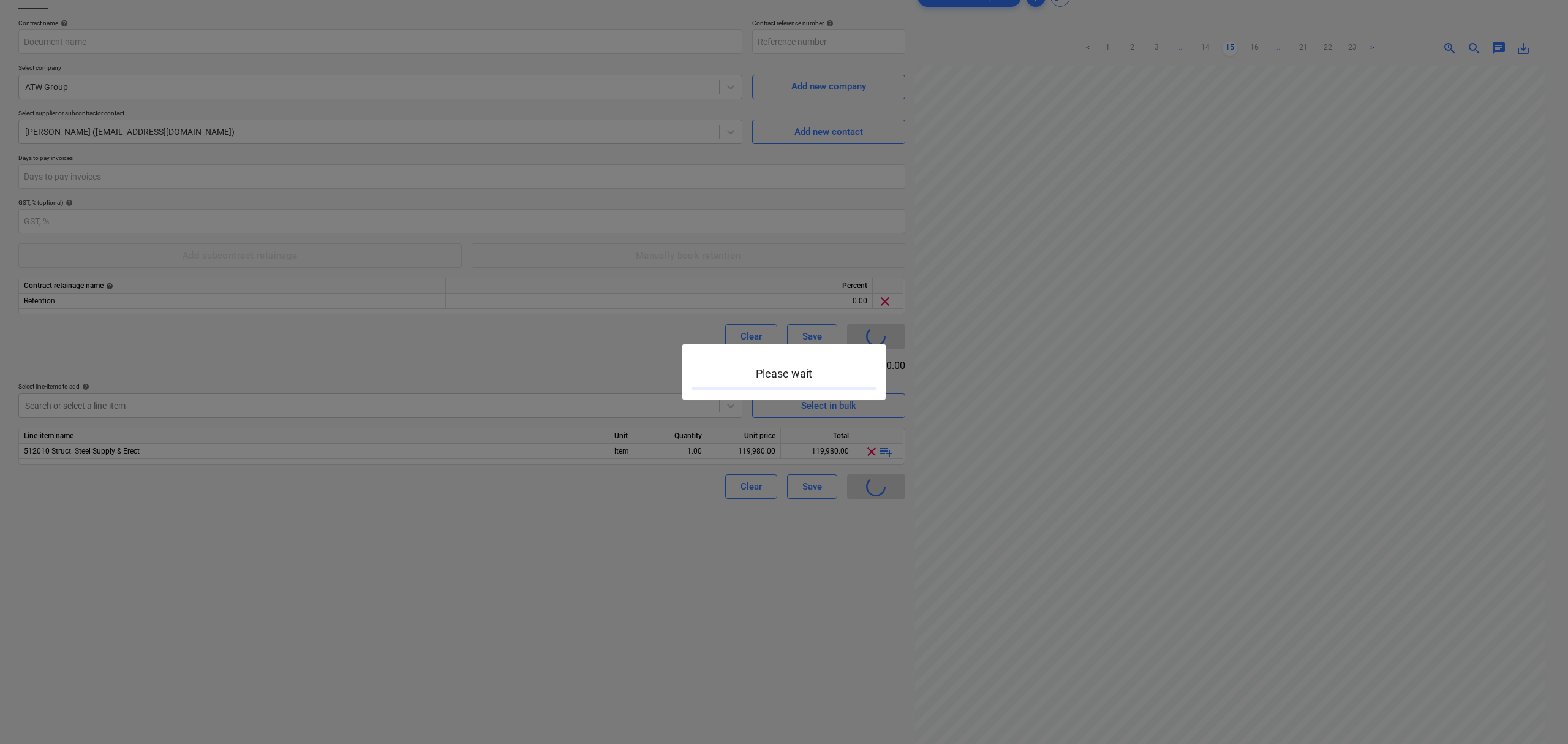
type input "0051-SO-001"
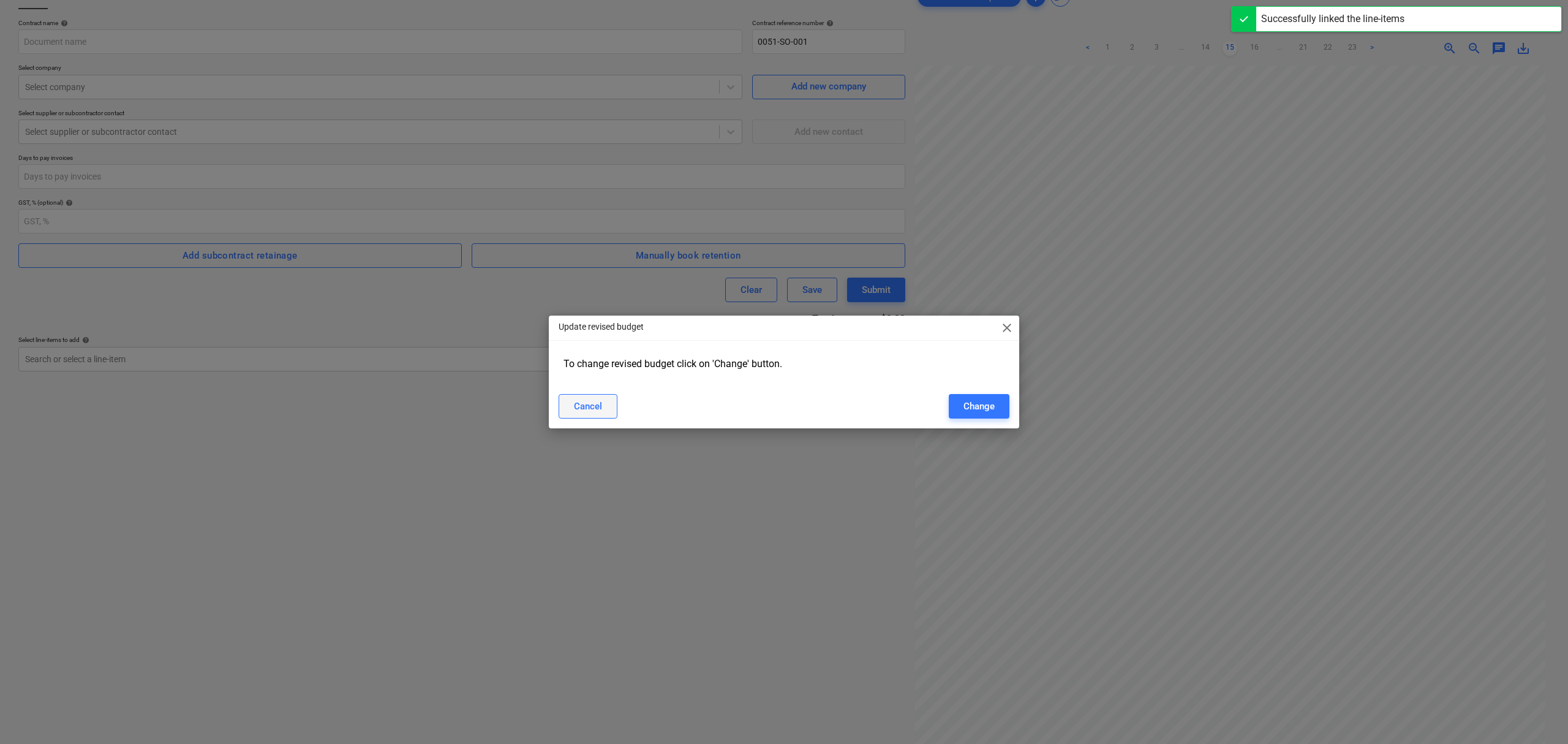
click at [612, 398] on button "Cancel" at bounding box center [588, 407] width 59 height 25
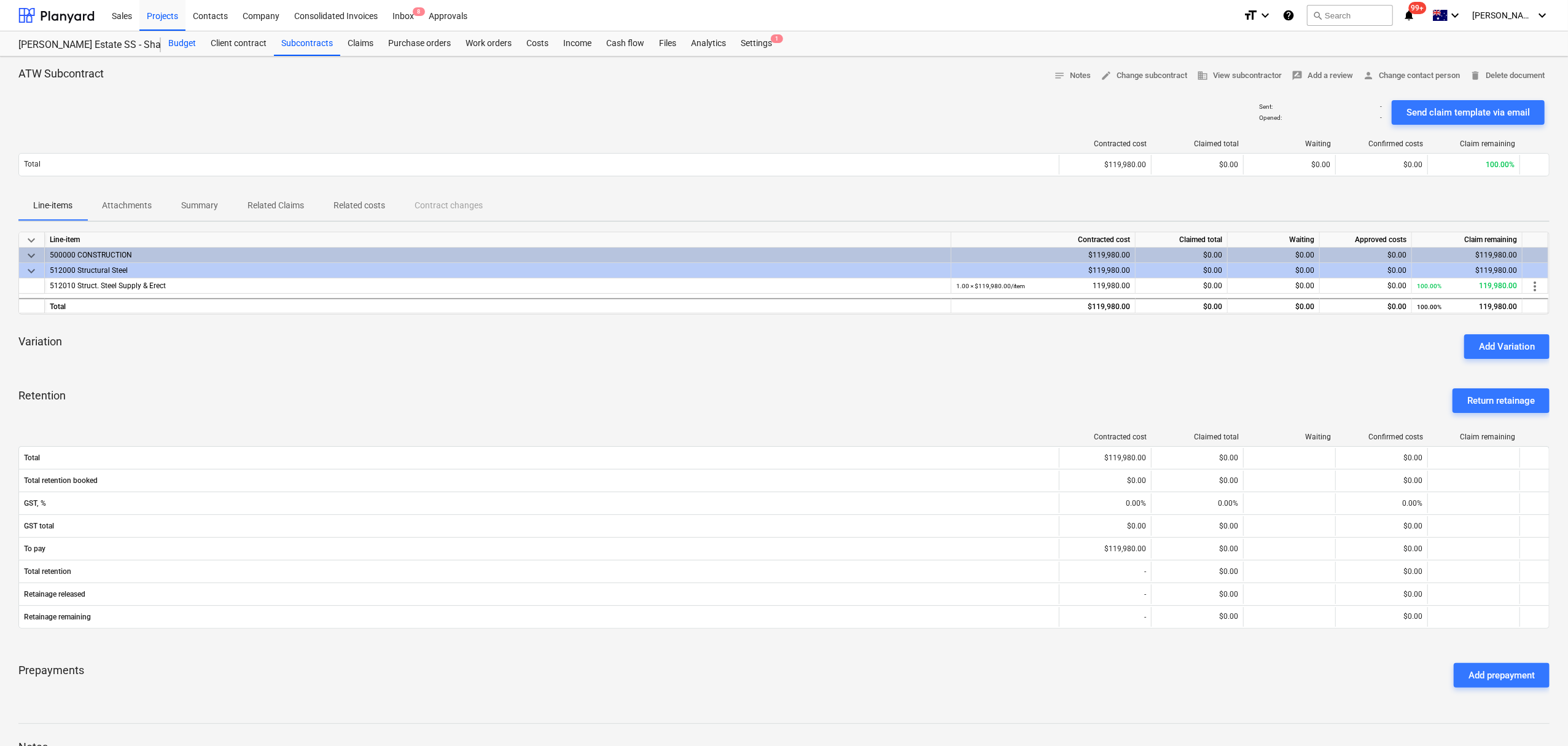
click at [179, 37] on div "Budget" at bounding box center [182, 43] width 42 height 25
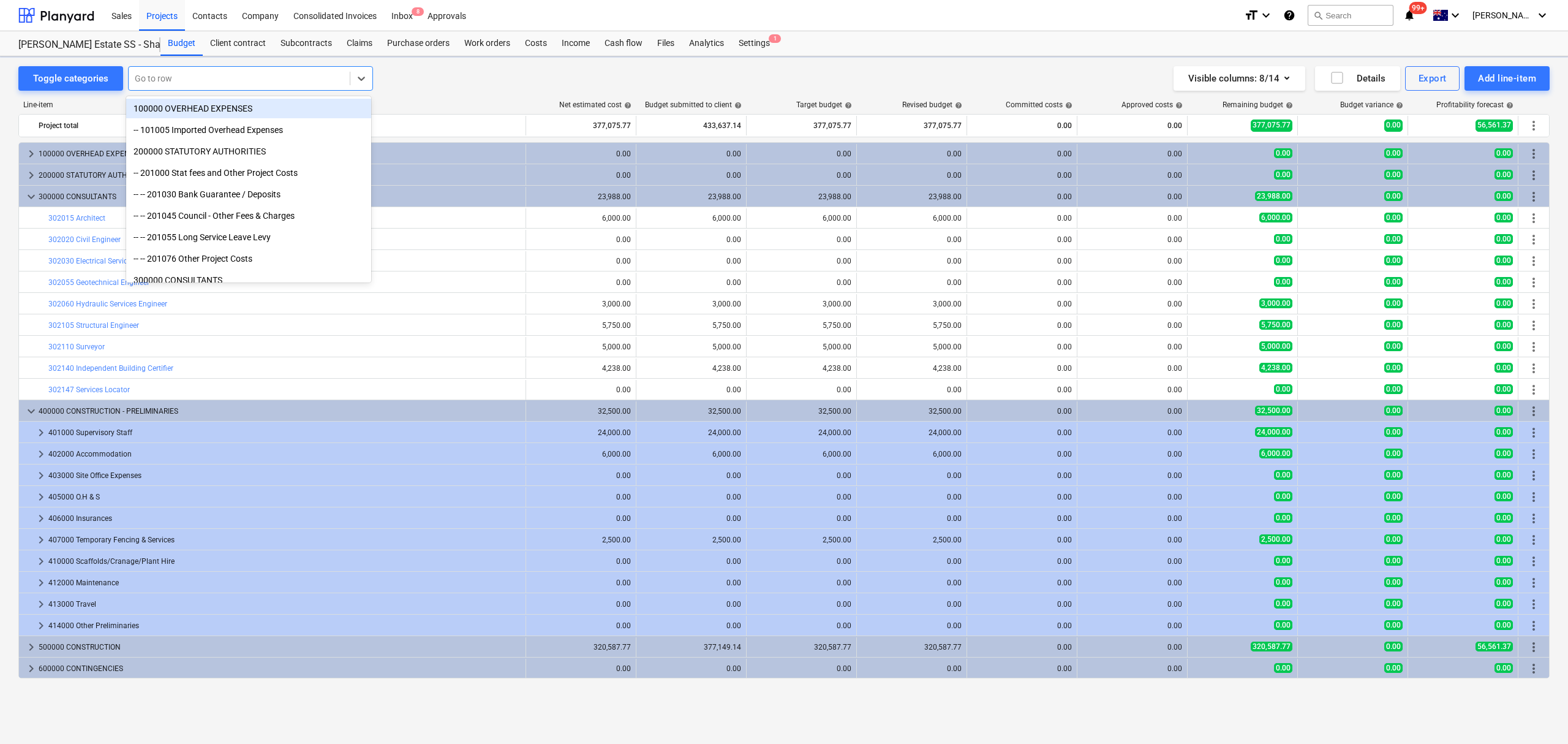
click at [219, 77] on div at bounding box center [238, 78] width 209 height 12
type input "struc"
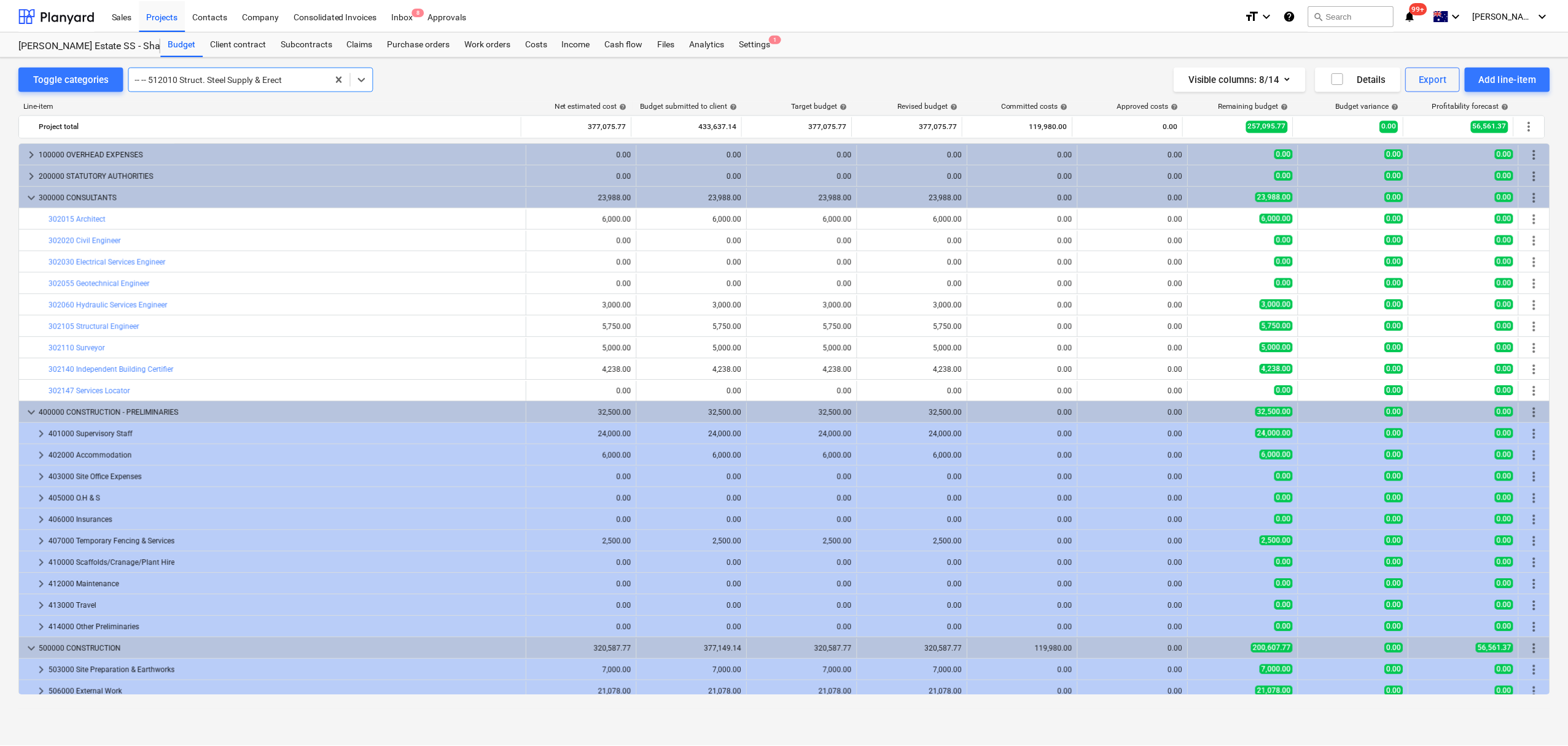
scroll to position [394, 0]
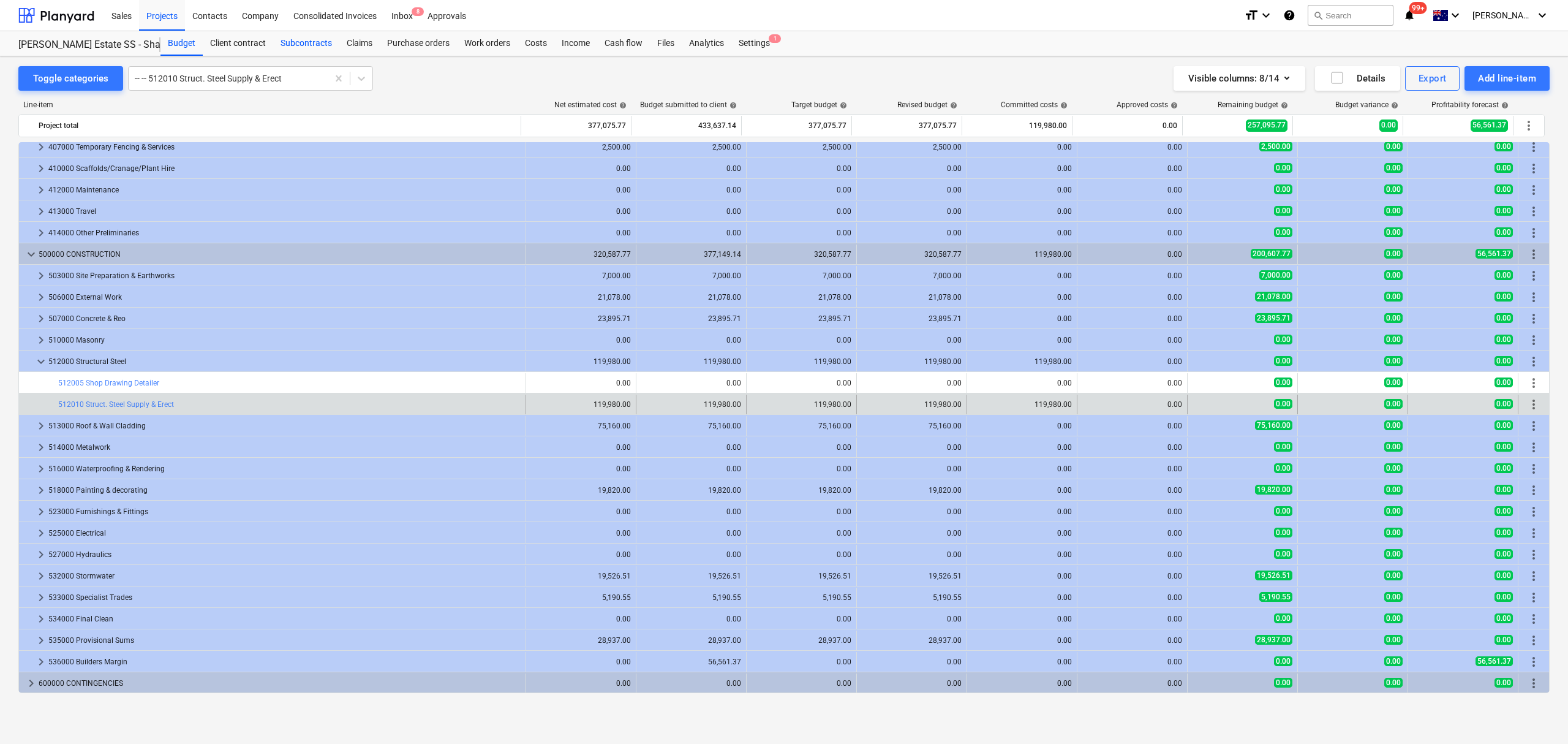
click at [296, 43] on div "Subcontracts" at bounding box center [305, 43] width 66 height 25
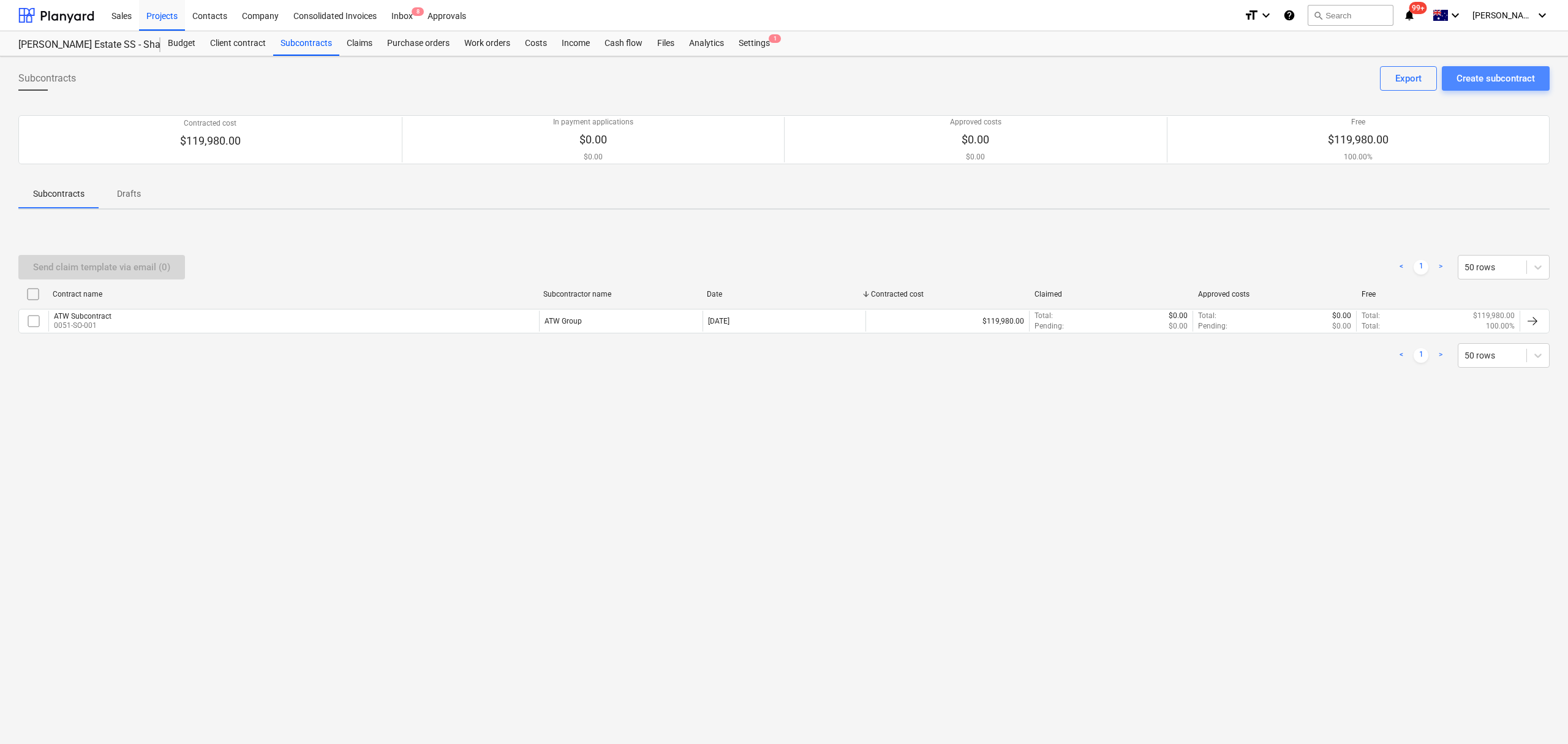
click at [1468, 82] on div "Create subcontract" at bounding box center [1495, 78] width 78 height 16
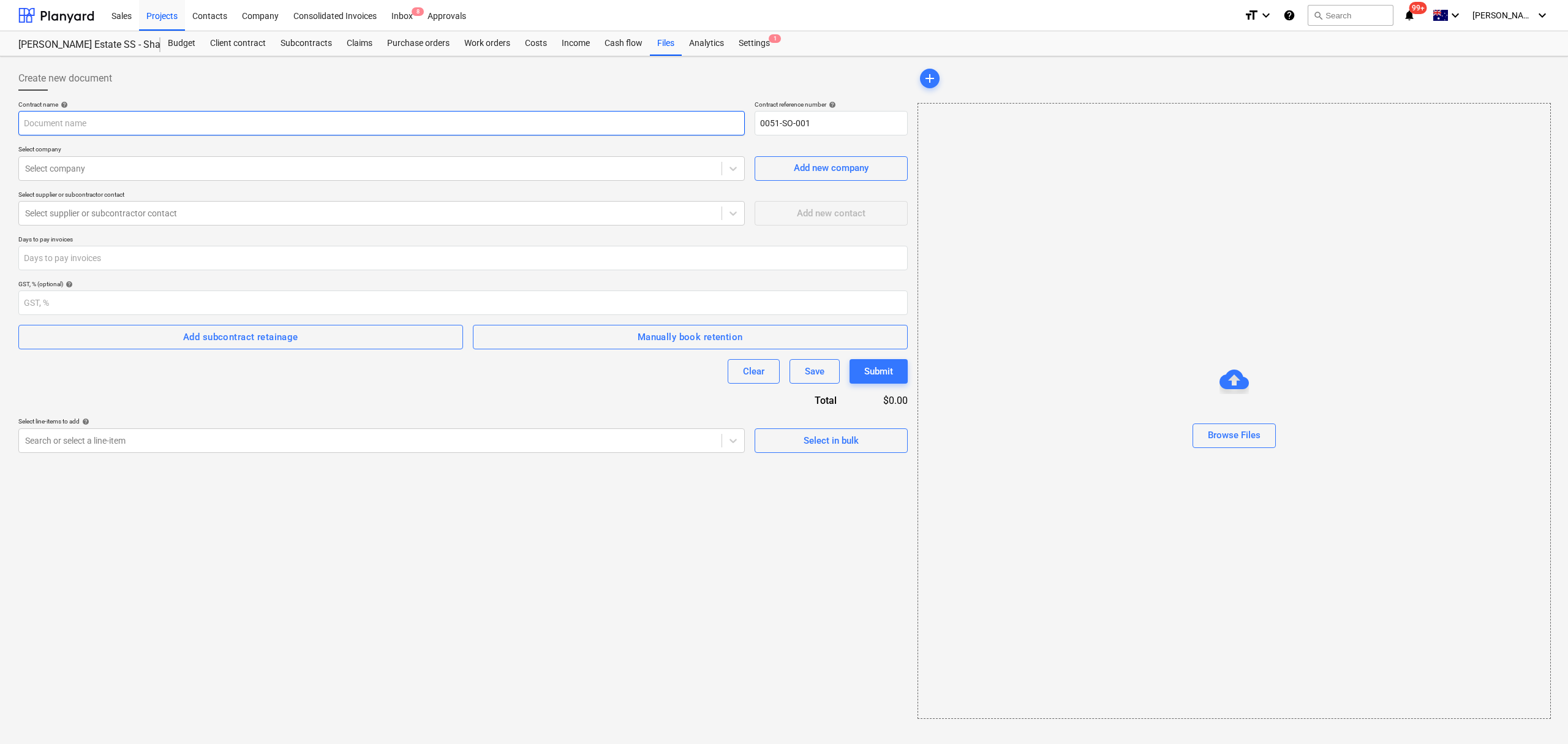
click at [508, 130] on input "text" at bounding box center [382, 123] width 727 height 25
click at [512, 171] on div at bounding box center [370, 168] width 690 height 12
click at [618, 106] on div "Contract name help" at bounding box center [382, 104] width 727 height 8
click at [611, 111] on input "[PERSON_NAME] & [PERSON_NAME]" at bounding box center [382, 123] width 727 height 25
type input "[PERSON_NAME] & [PERSON_NAME] Architects"
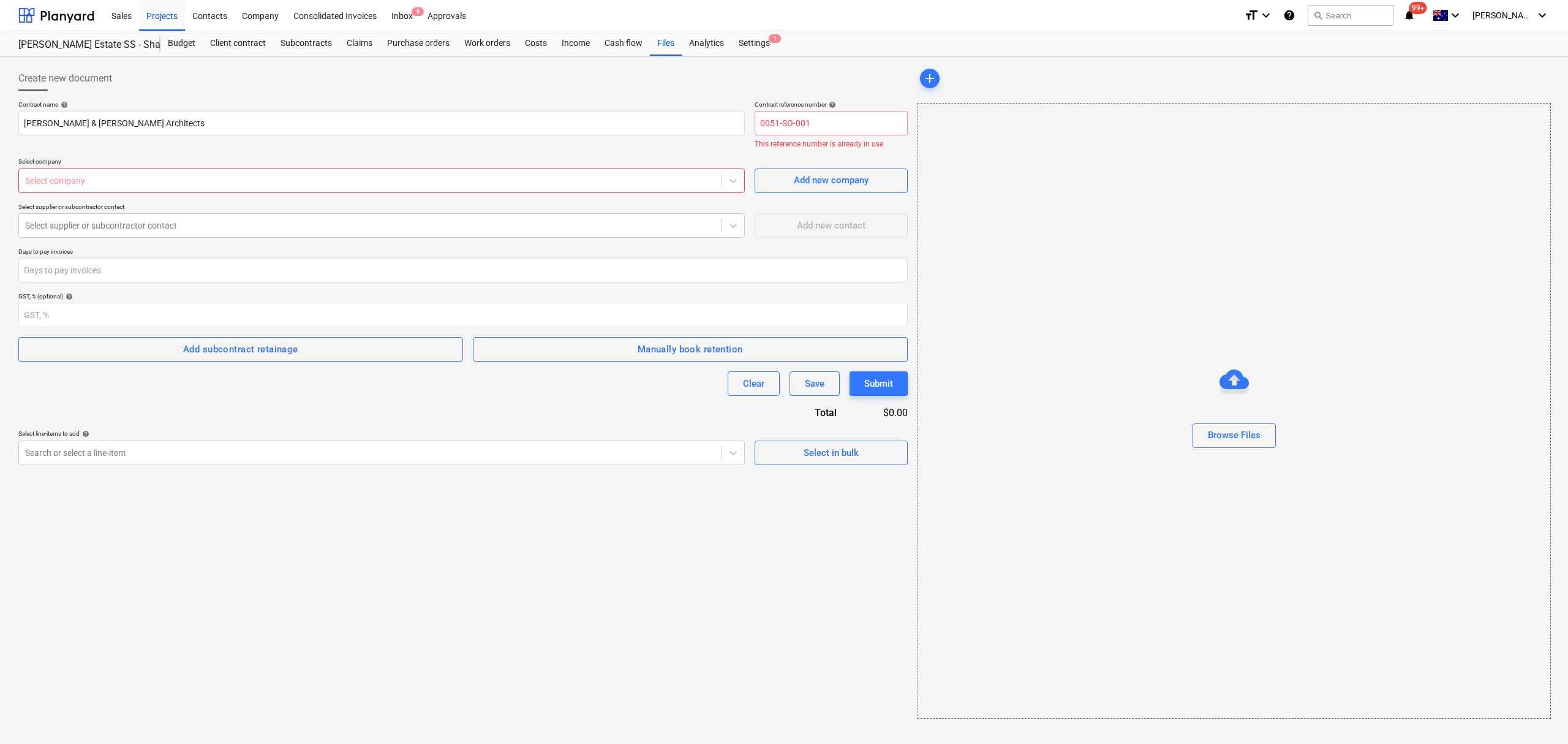
click at [285, 175] on div at bounding box center [370, 180] width 690 height 12
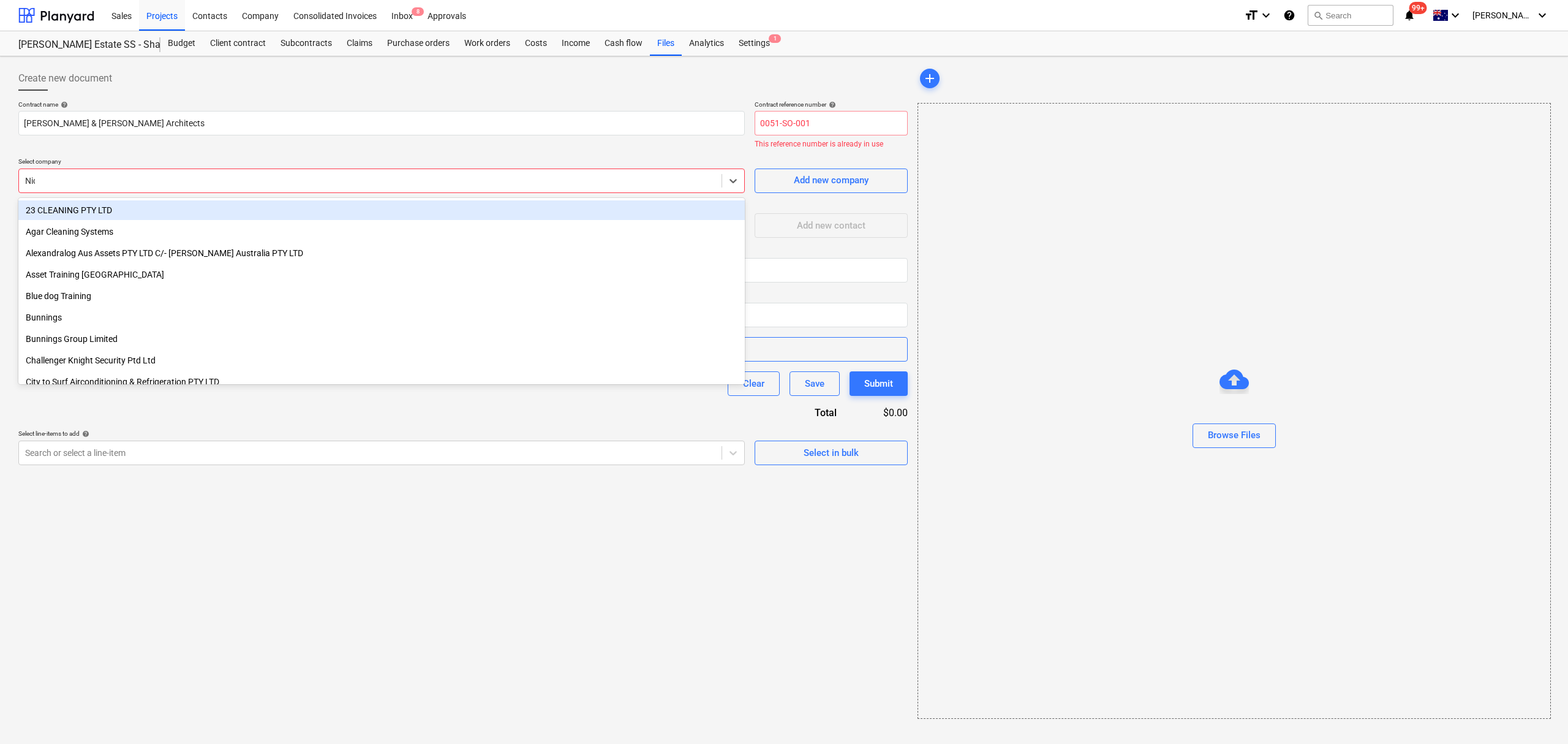
type input "Nich"
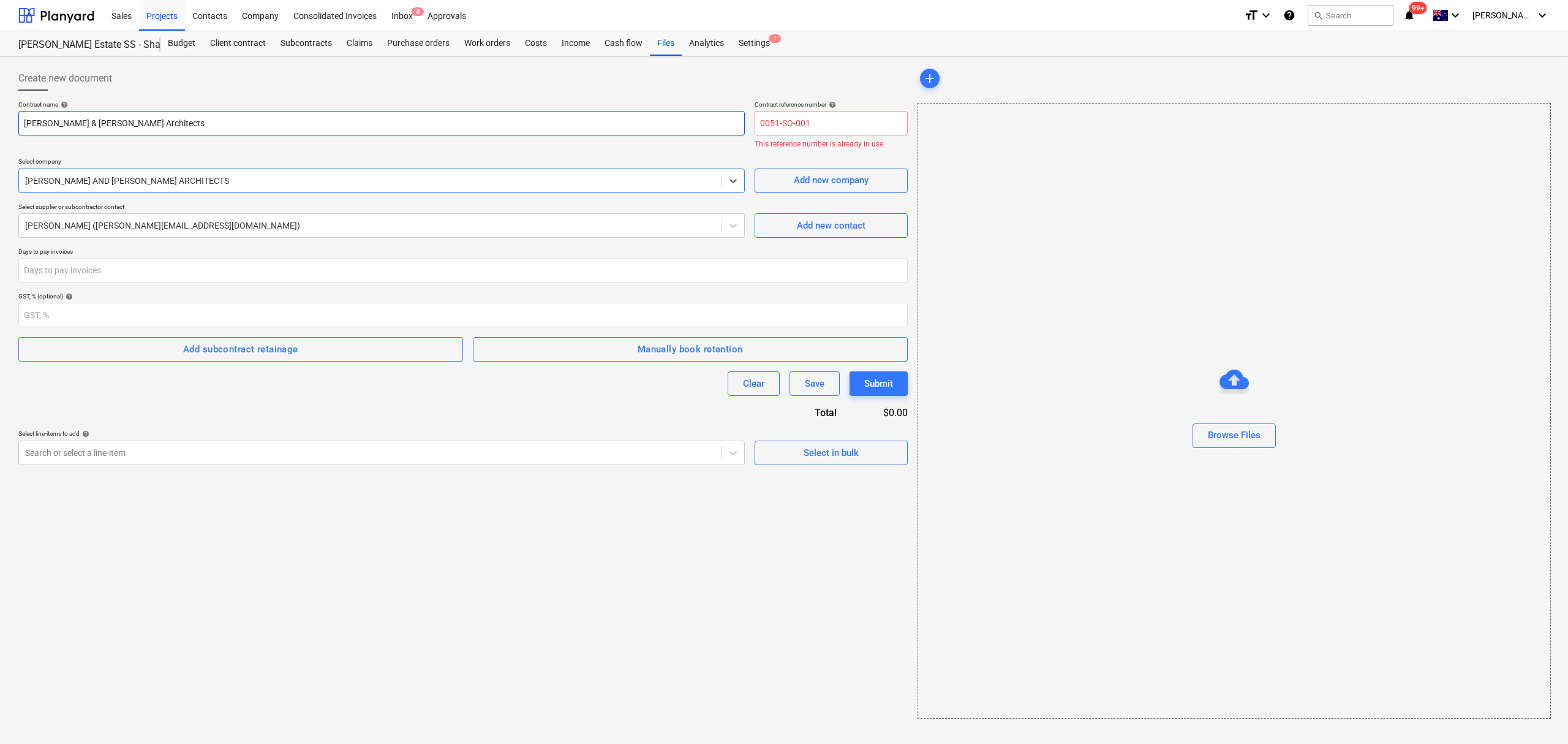
click at [229, 126] on input "[PERSON_NAME] & [PERSON_NAME] Architects" at bounding box center [382, 123] width 727 height 25
type input "N"
type input "N&A Consultancy Agreement"
click at [818, 131] on input "0051-SO-001" at bounding box center [832, 123] width 153 height 25
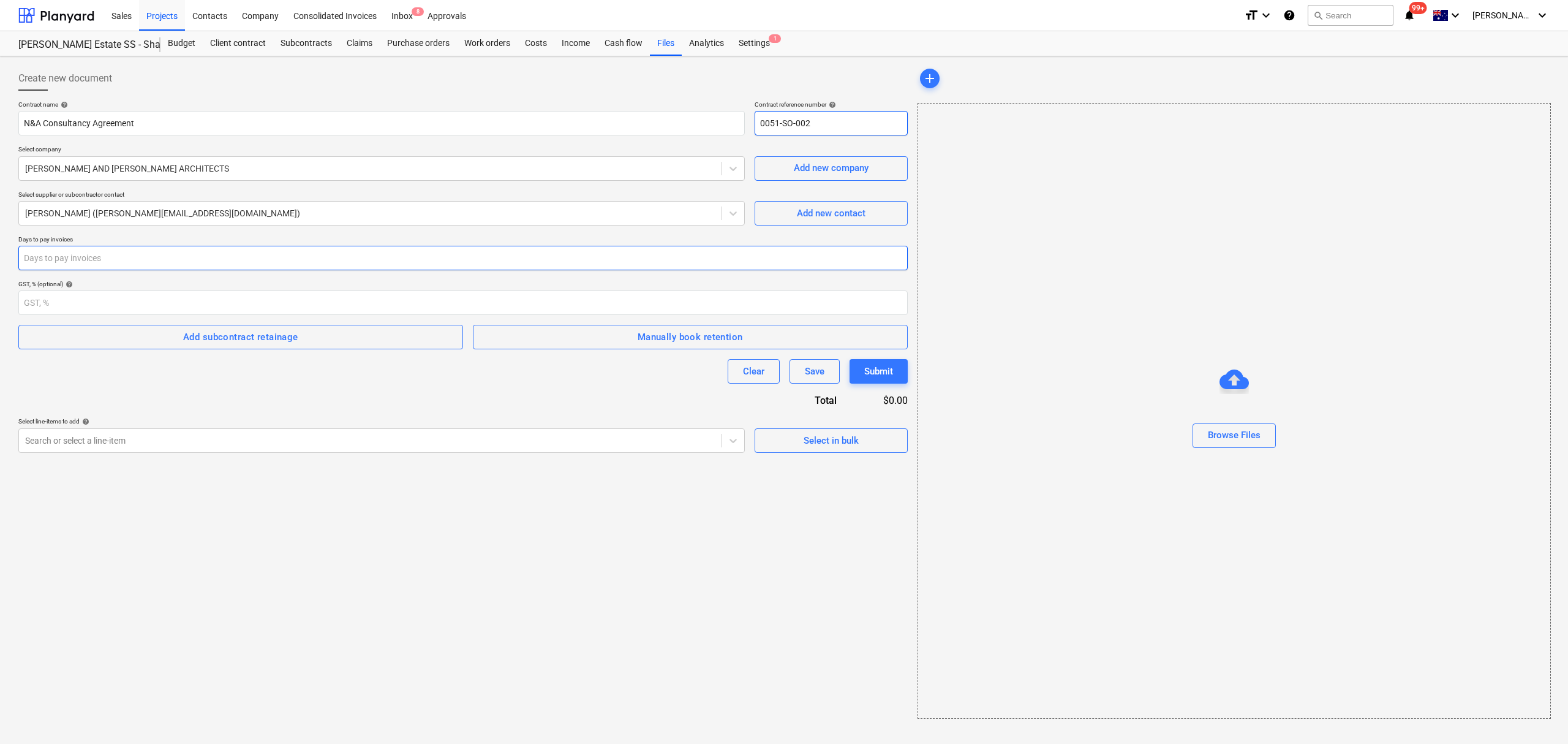
type input "0051-SO-002"
drag, startPoint x: 209, startPoint y: 246, endPoint x: 209, endPoint y: 253, distance: 7.0
click at [209, 247] on input "number" at bounding box center [463, 258] width 890 height 25
click at [185, 290] on p "GST, % (optional) help" at bounding box center [463, 285] width 890 height 11
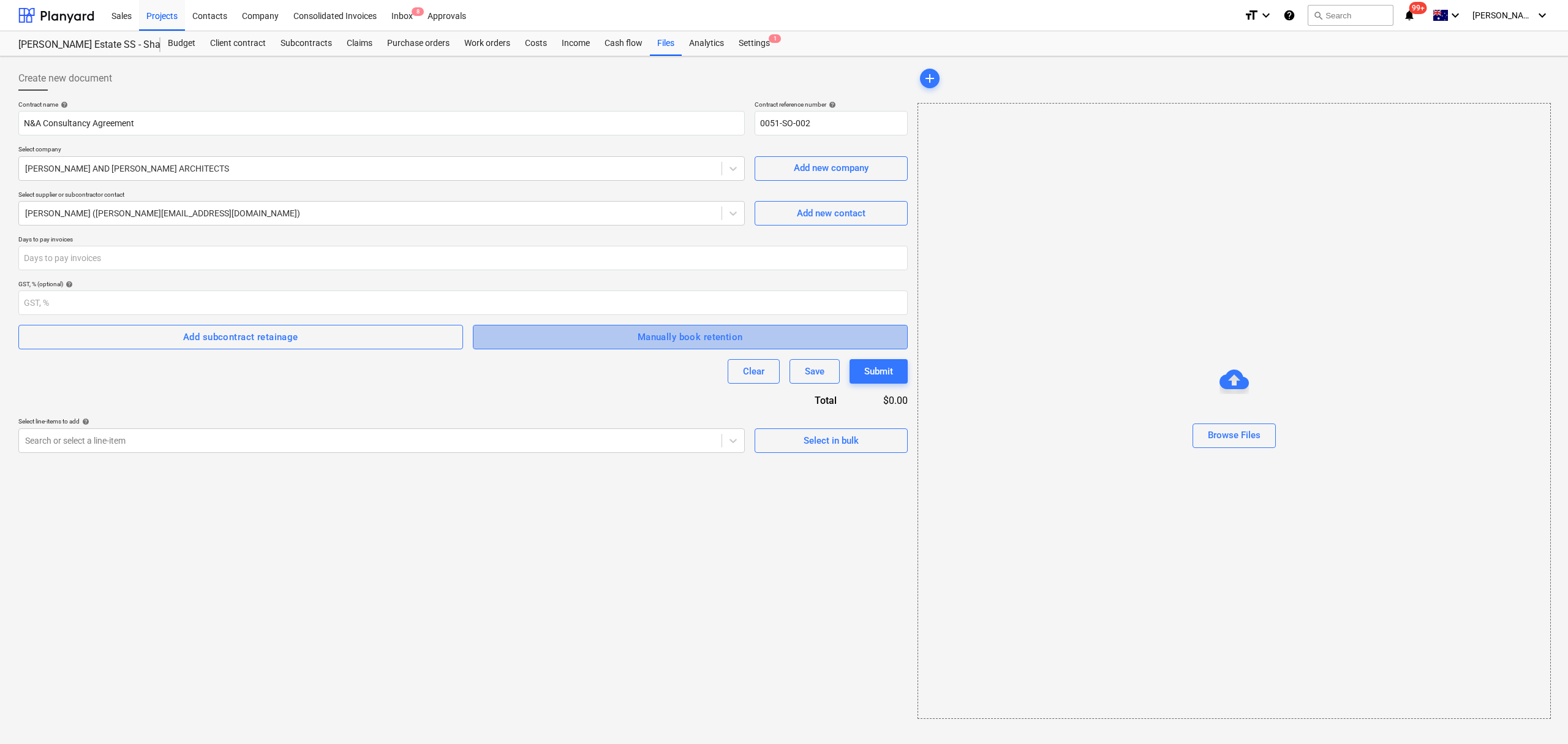
click at [656, 328] on button "Manually book retention" at bounding box center [690, 337] width 435 height 25
drag, startPoint x: 150, startPoint y: 438, endPoint x: 187, endPoint y: 424, distance: 39.6
click at [150, 438] on div at bounding box center [370, 441] width 690 height 12
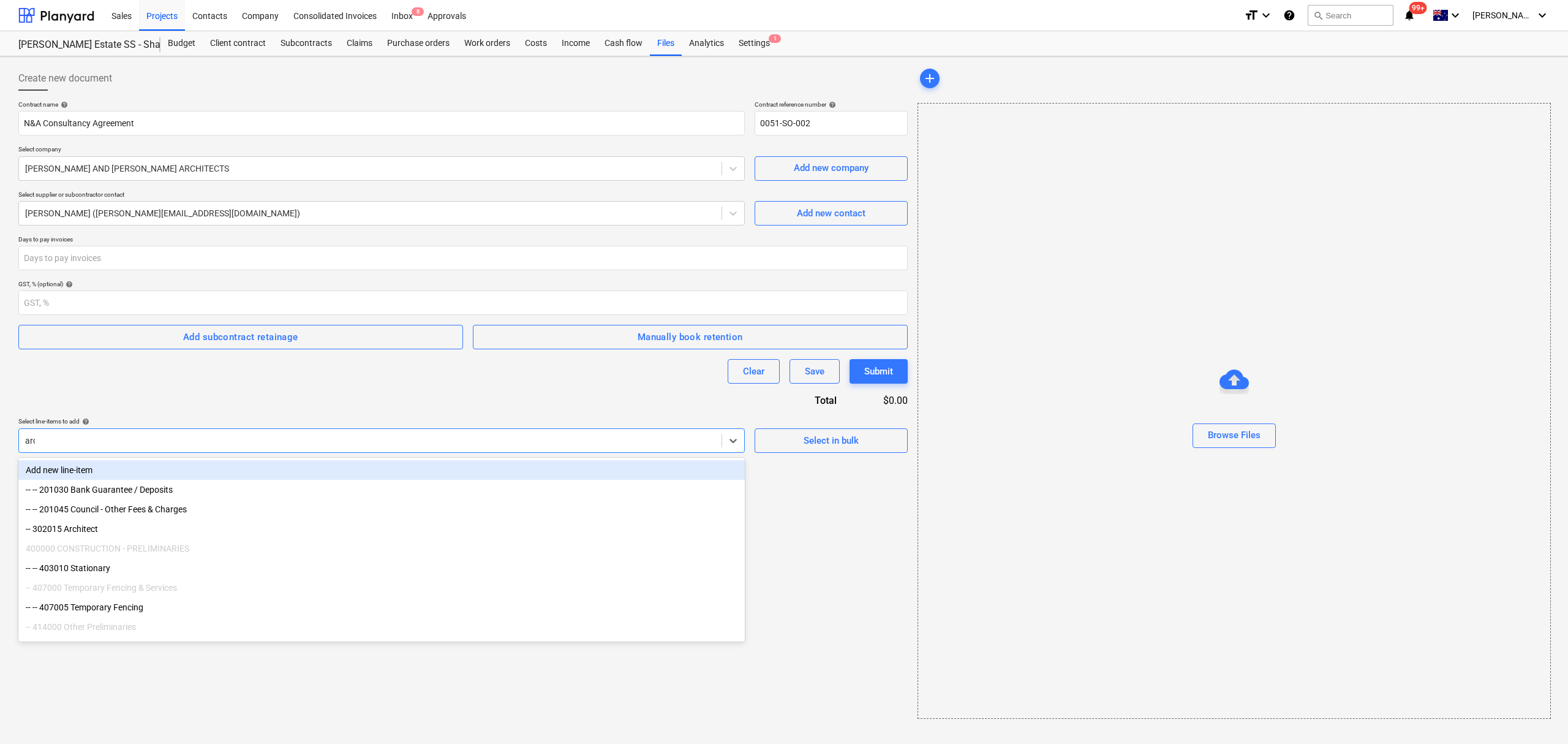
type input "arch"
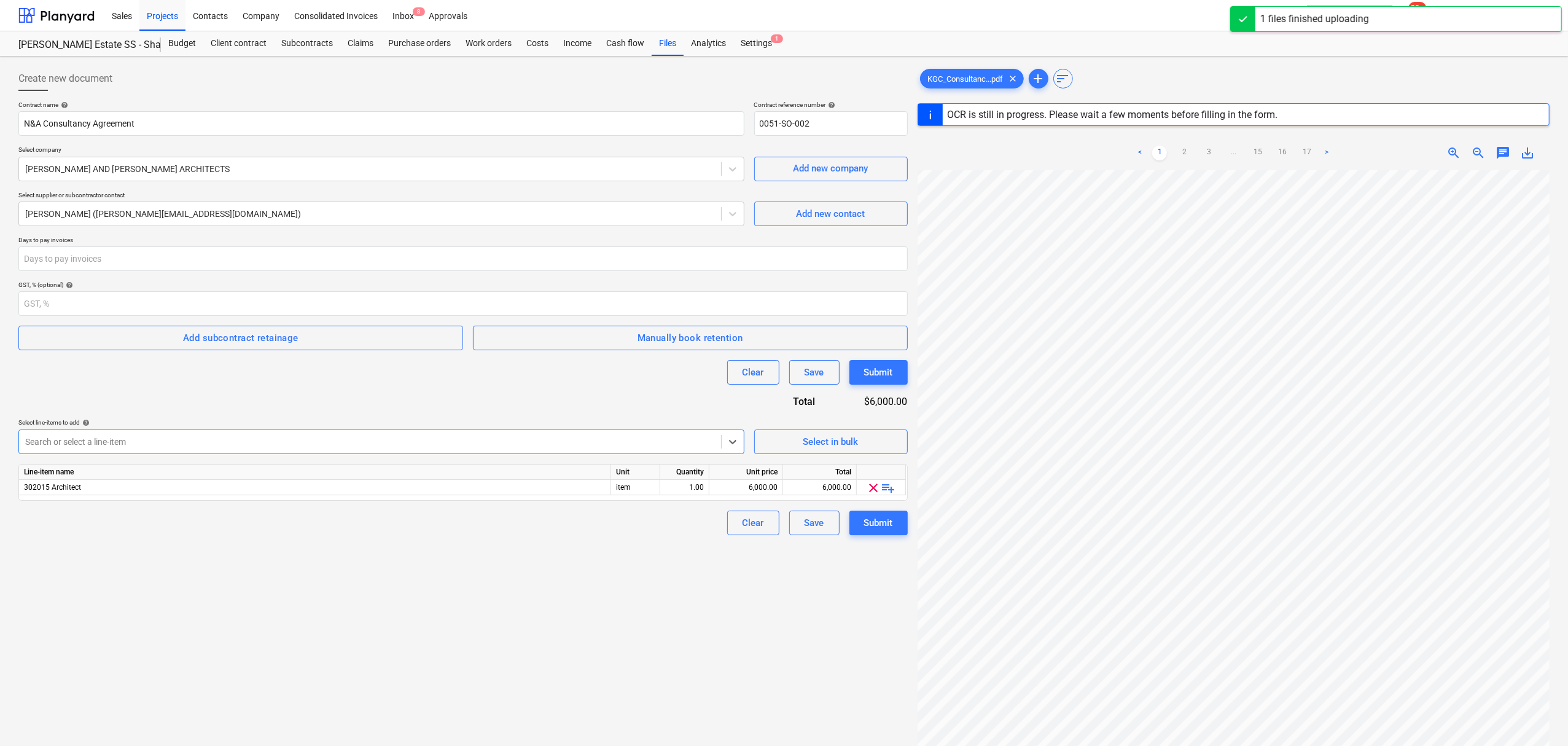
scroll to position [202, 0]
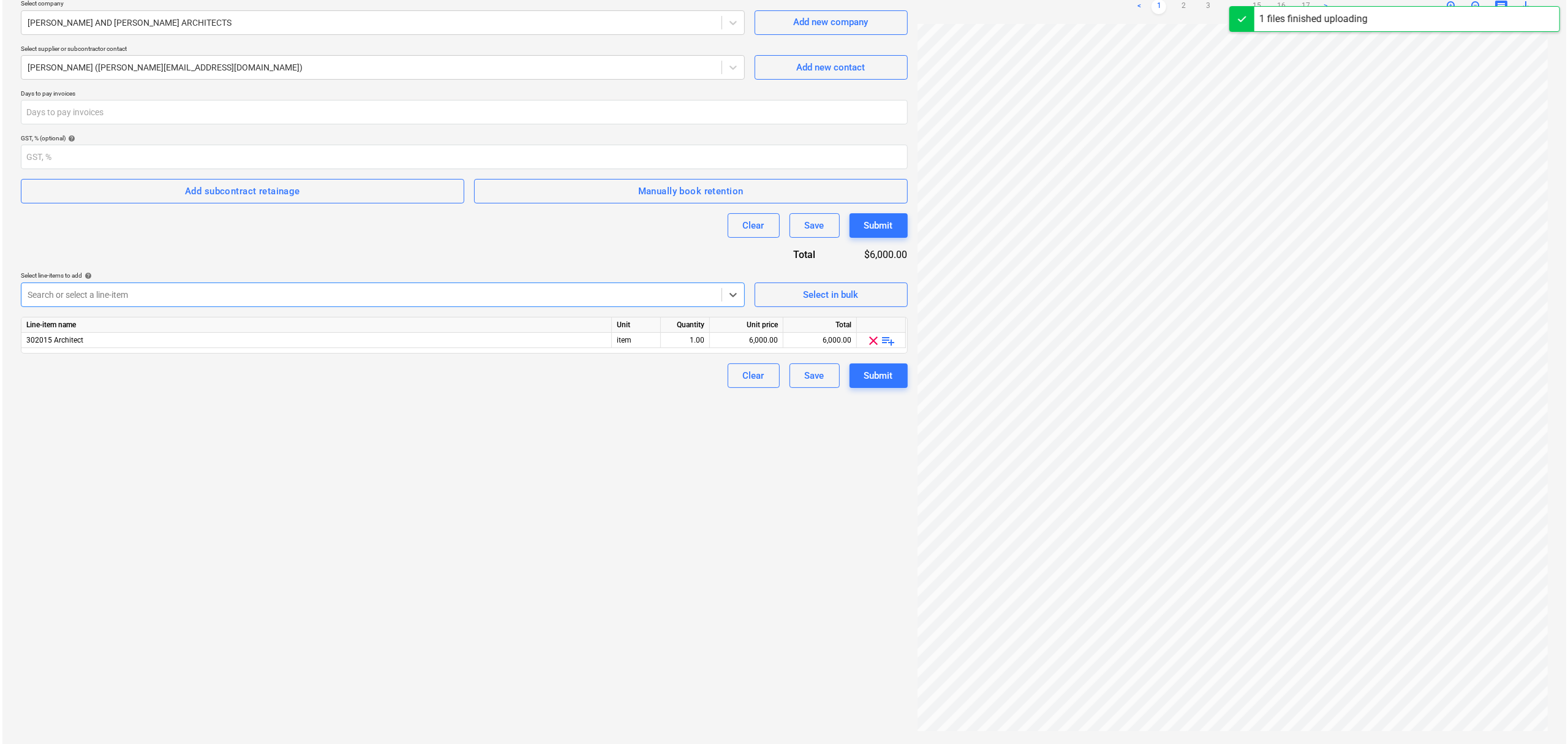
scroll to position [123, 0]
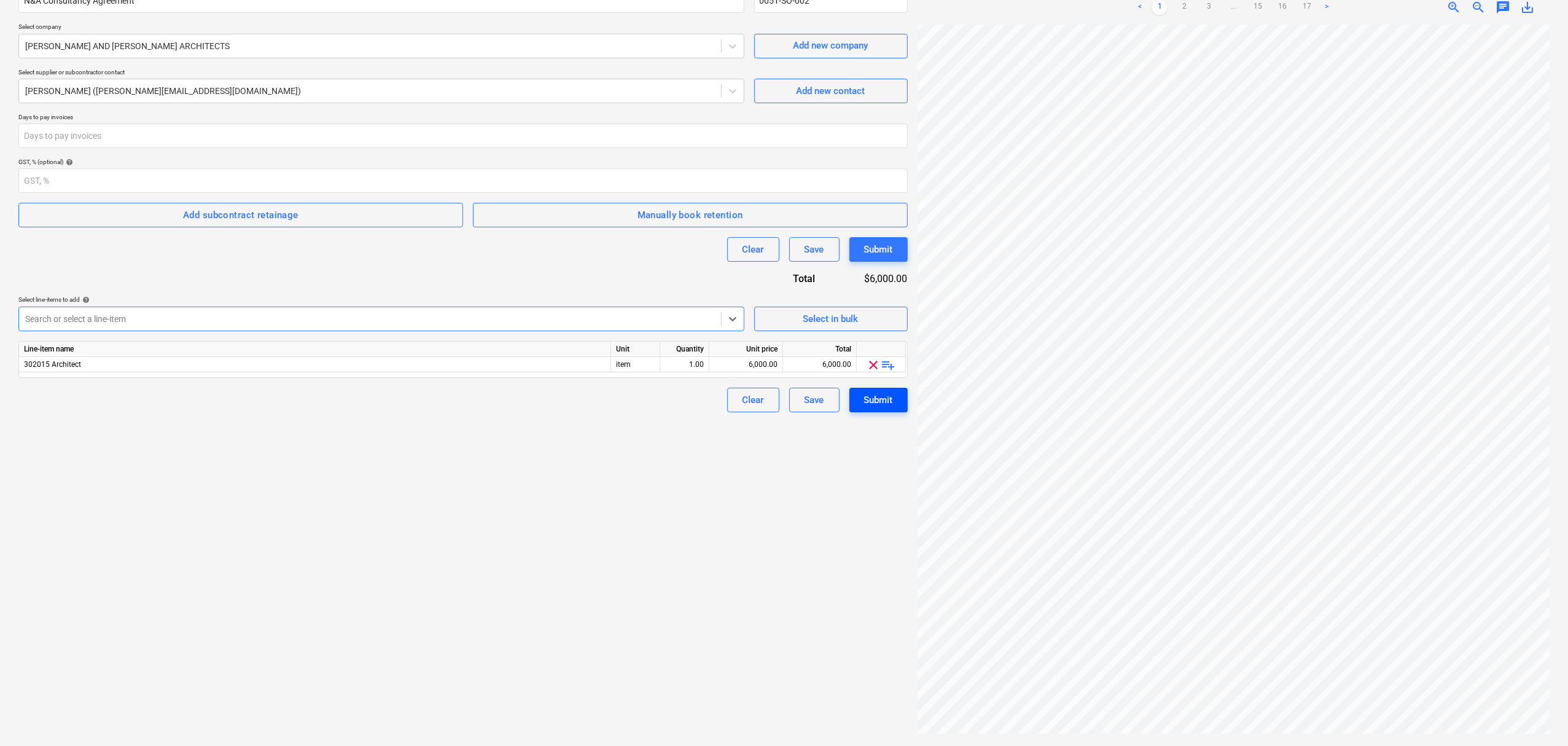
click at [895, 411] on button "Submit" at bounding box center [879, 400] width 58 height 25
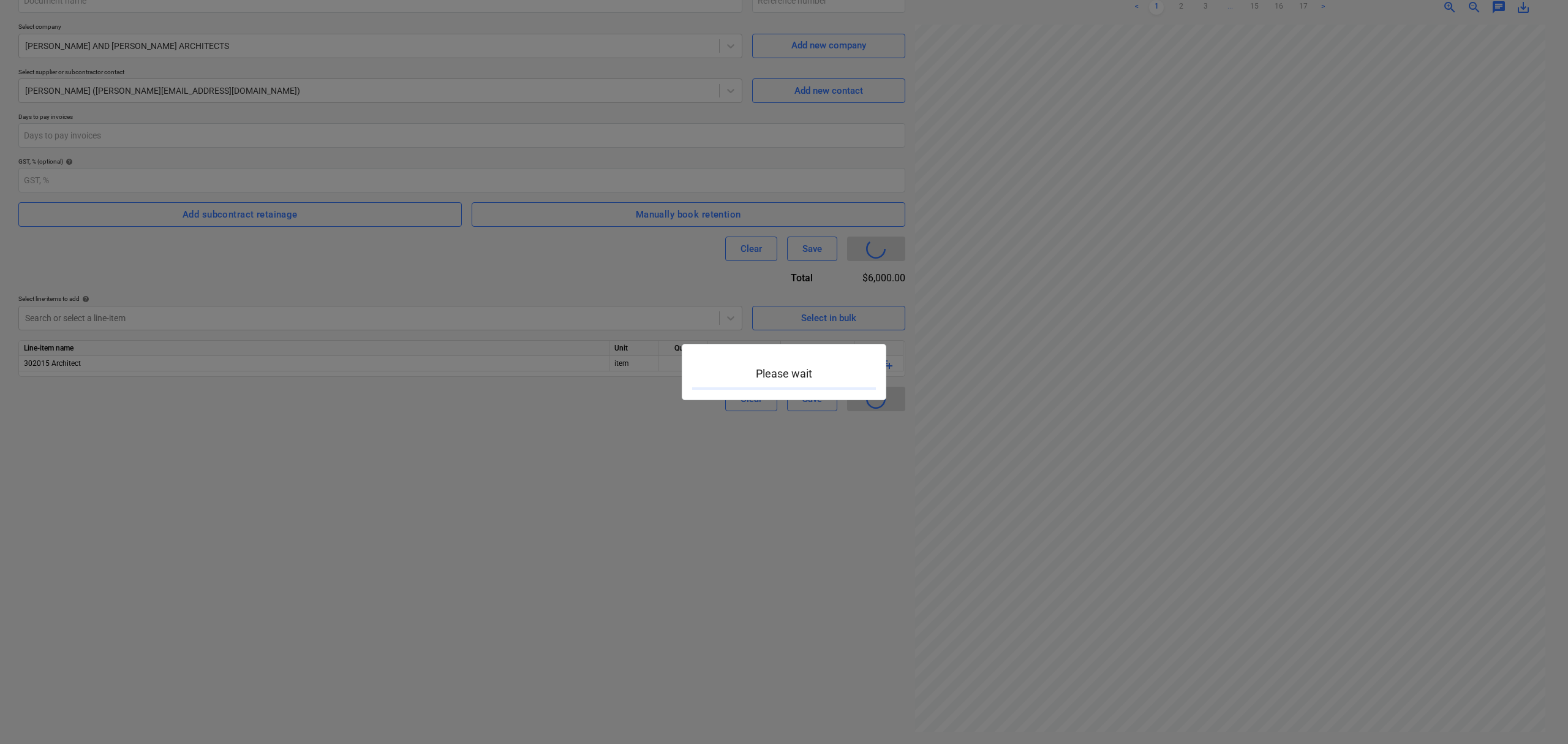
type input "0051-SO-002"
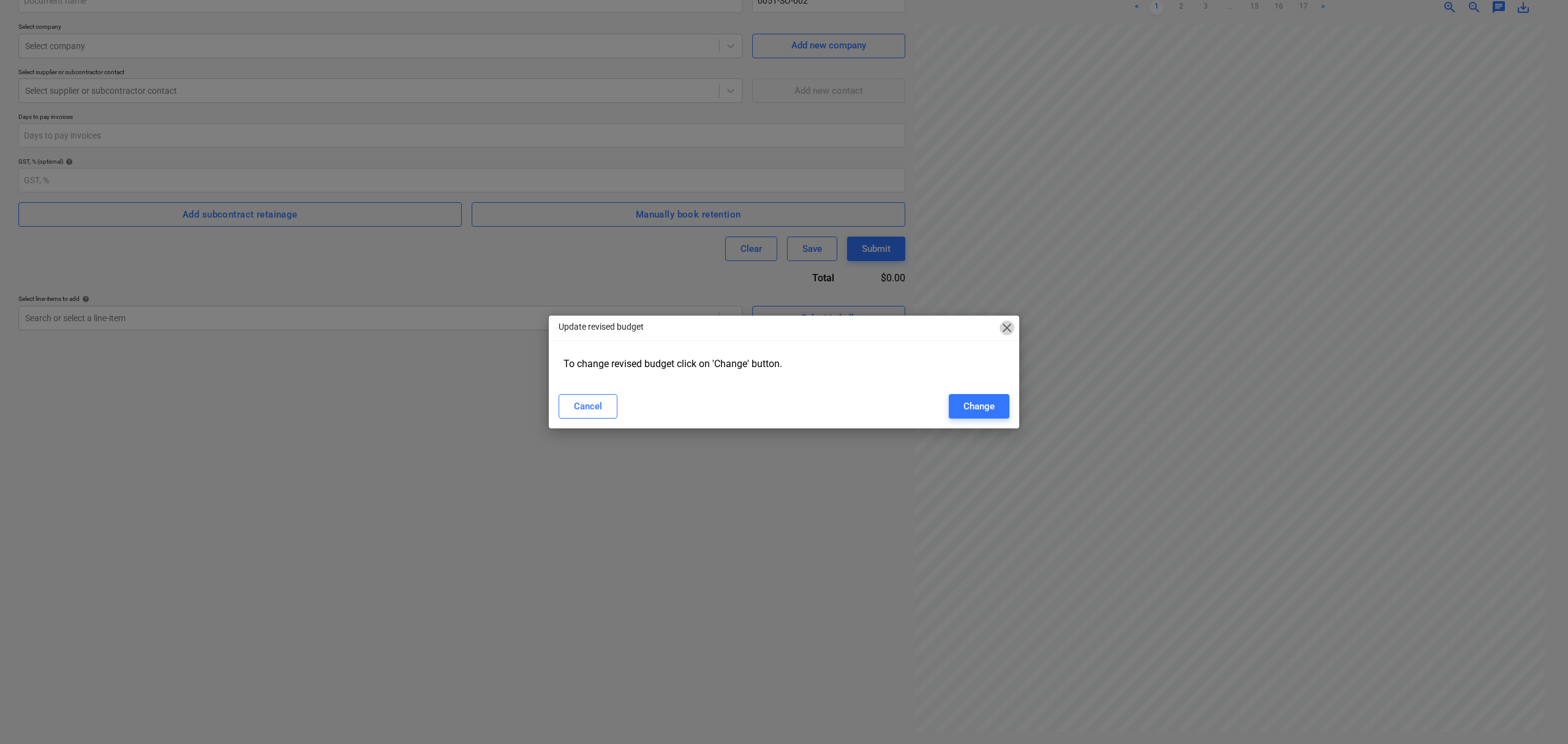
click at [1003, 329] on span "close" at bounding box center [1007, 328] width 15 height 15
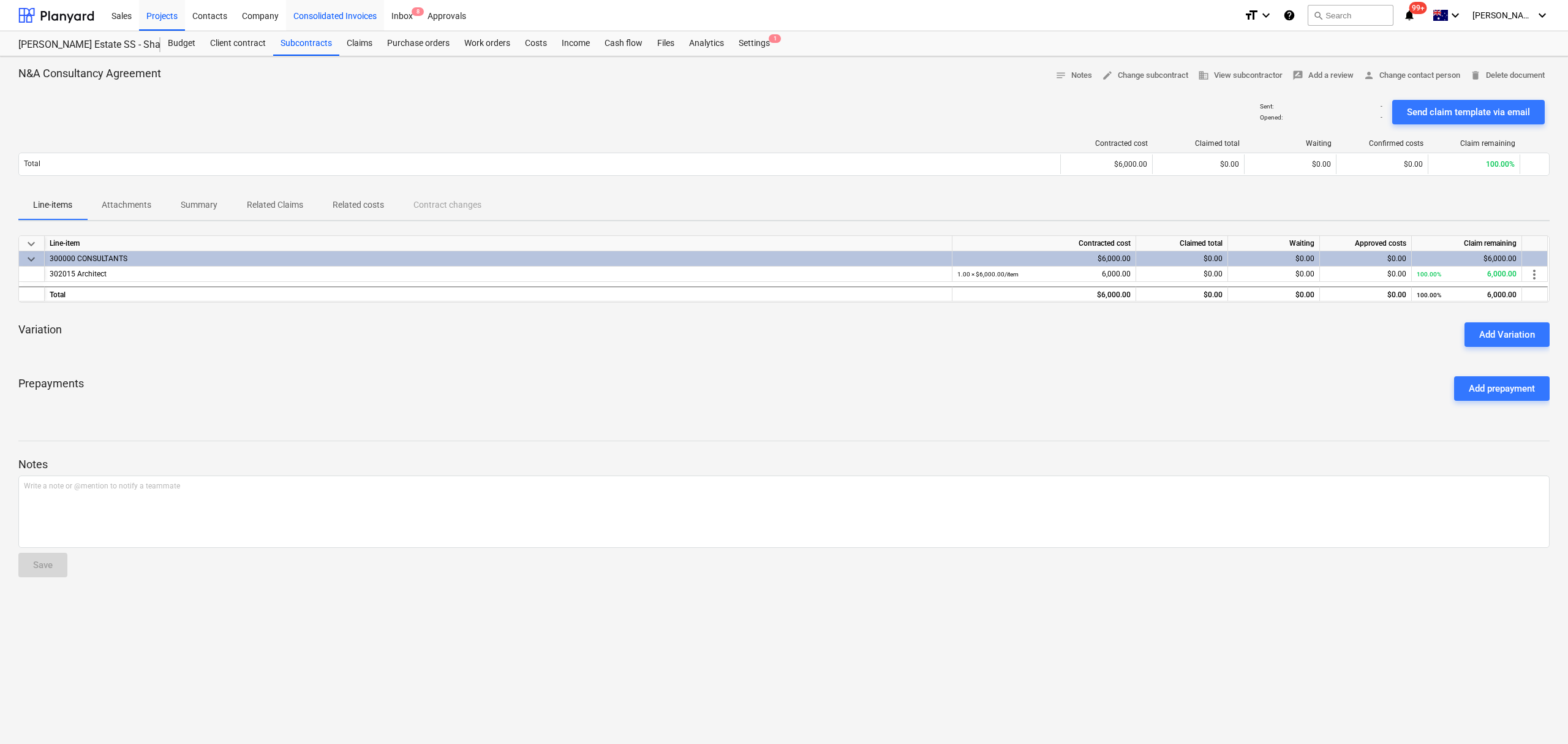
click at [310, 23] on div "Consolidated Invoices" at bounding box center [334, 14] width 98 height 31
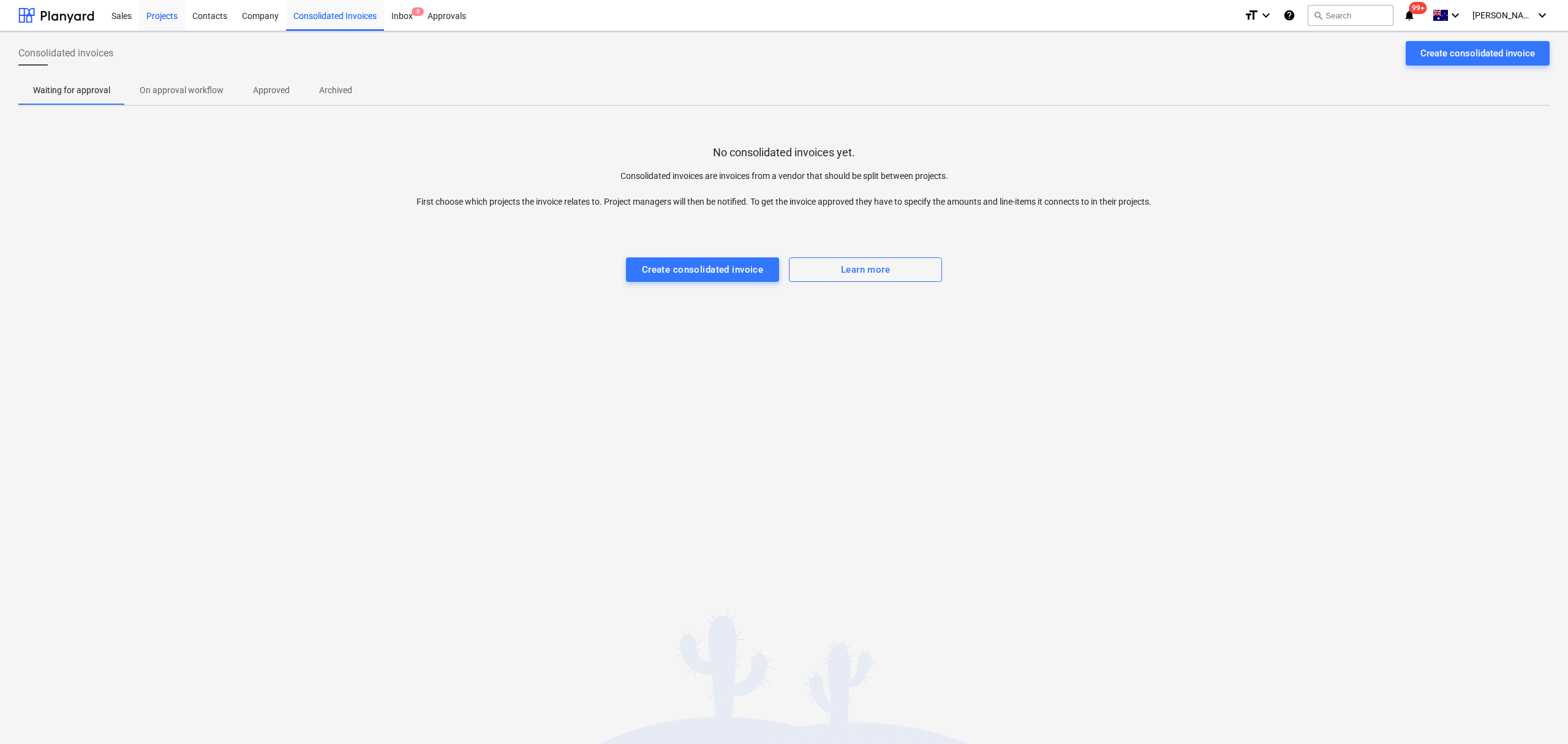
click at [168, 11] on div "Projects" at bounding box center [162, 14] width 46 height 31
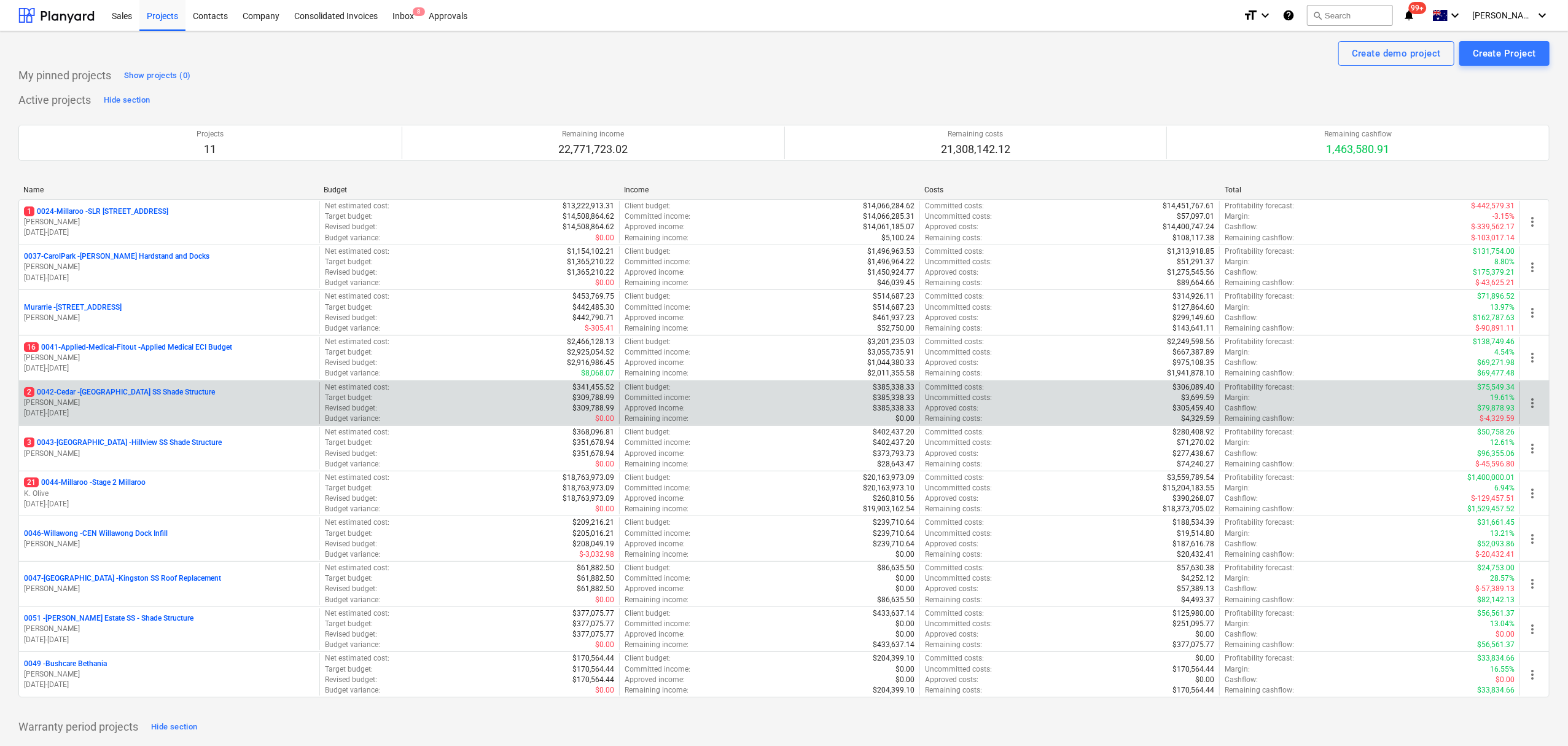
click at [120, 411] on p "03.03.2025 - 30.05.2025" at bounding box center [169, 413] width 290 height 11
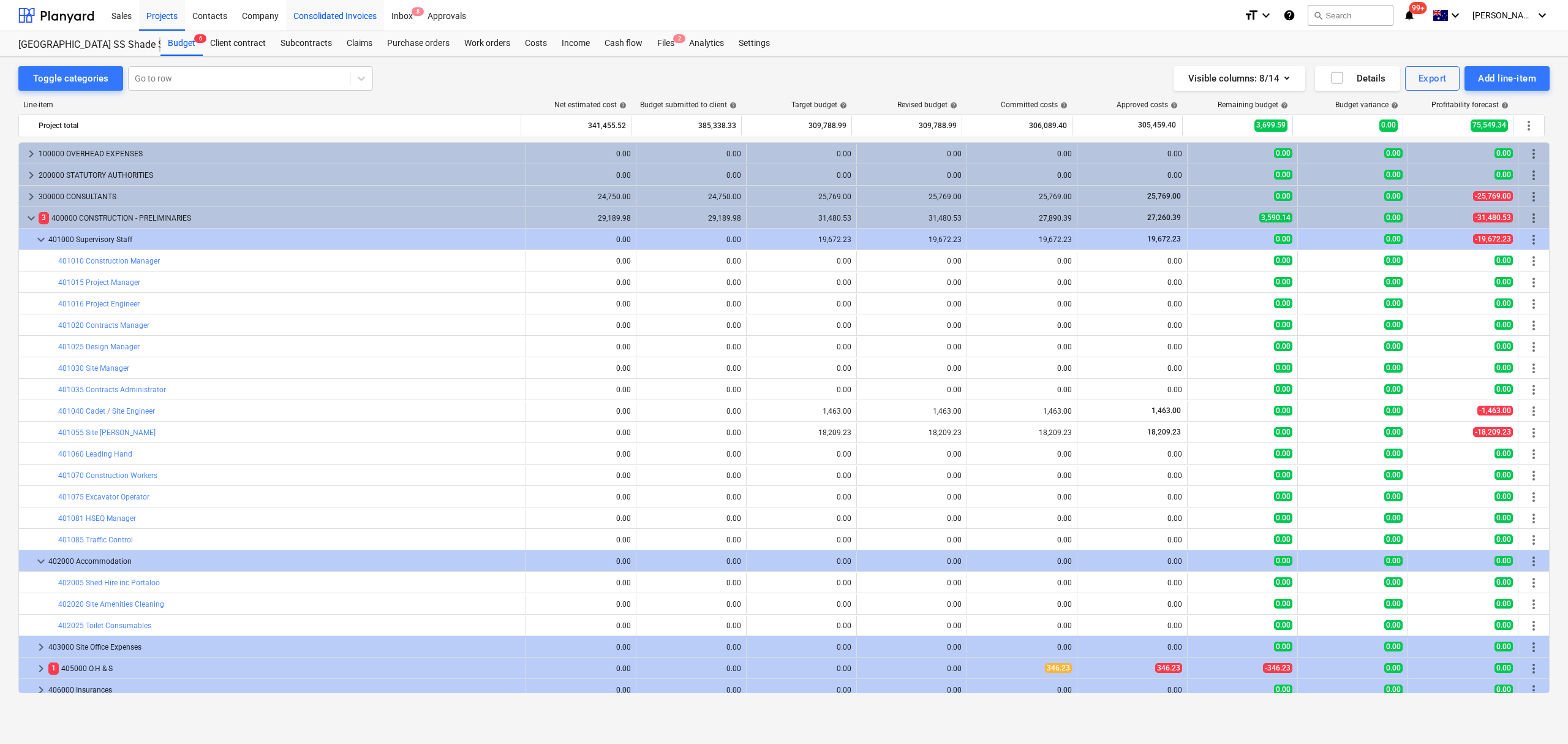
scroll to position [129, 0]
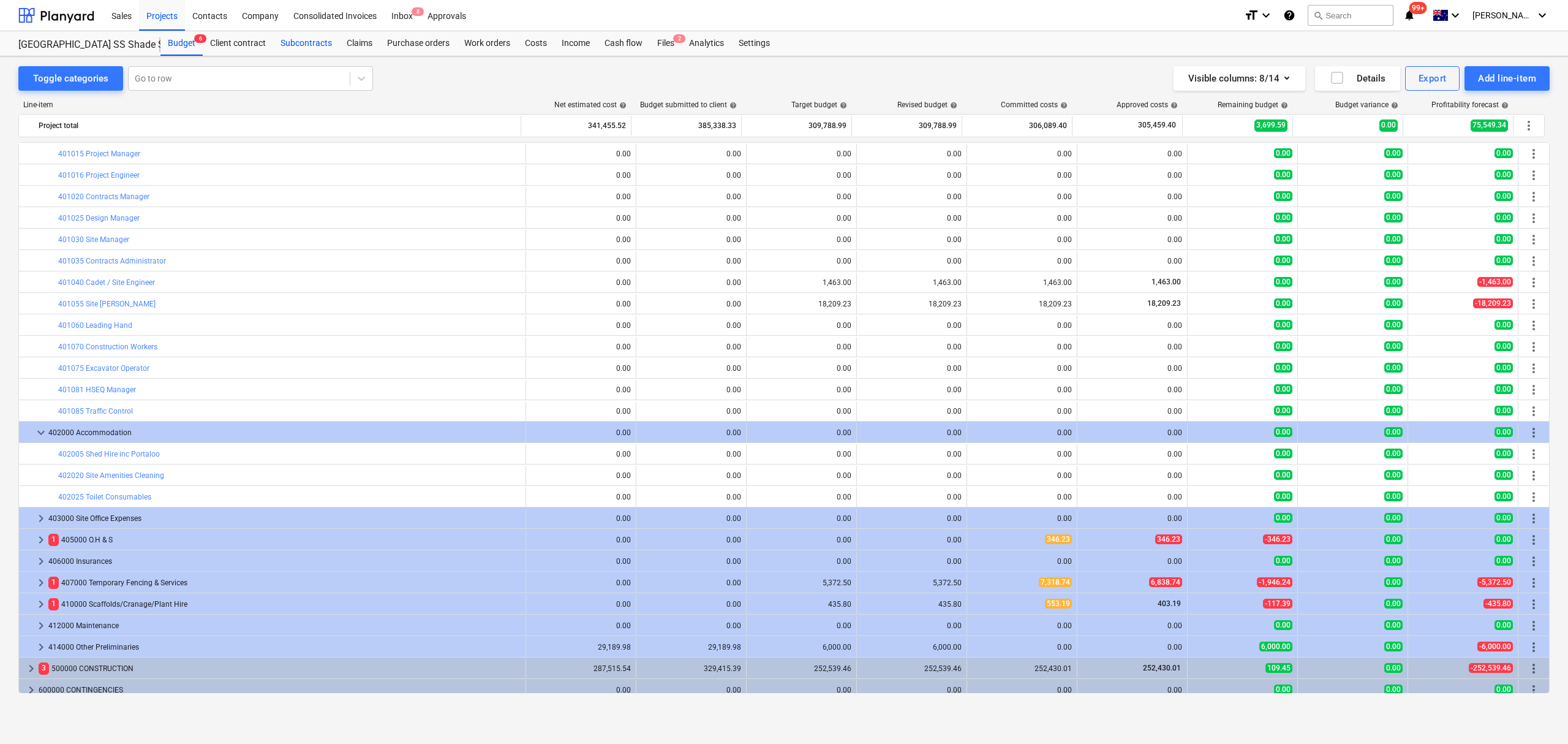
click at [304, 40] on div "Subcontracts" at bounding box center [305, 43] width 66 height 25
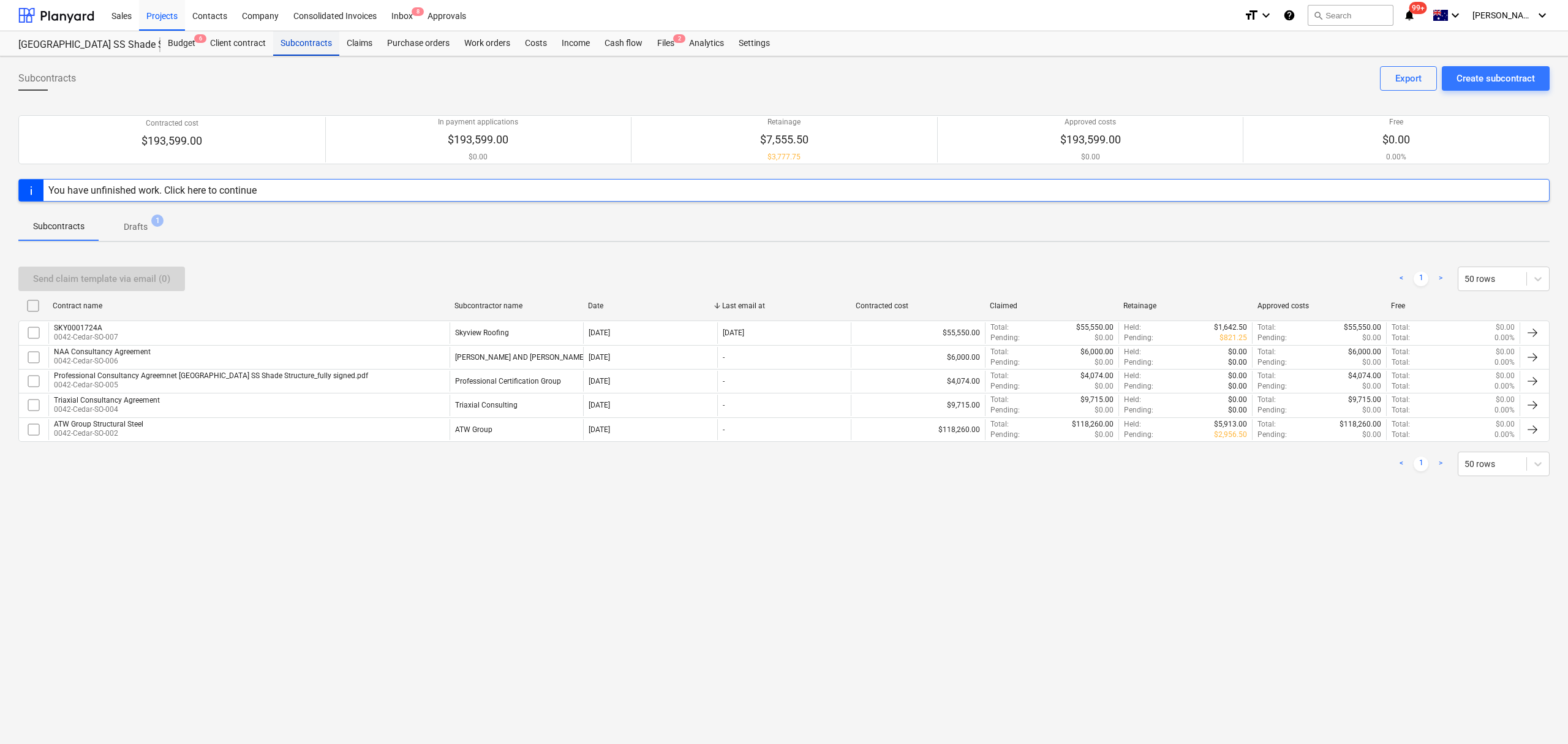
click at [314, 43] on div "Subcontracts" at bounding box center [305, 43] width 66 height 25
click at [159, 41] on div "Cedar Creek SS Shade Structure Cedar Creek SS Shade Structure" at bounding box center [89, 43] width 142 height 25
click at [163, 10] on div "Projects" at bounding box center [162, 14] width 46 height 31
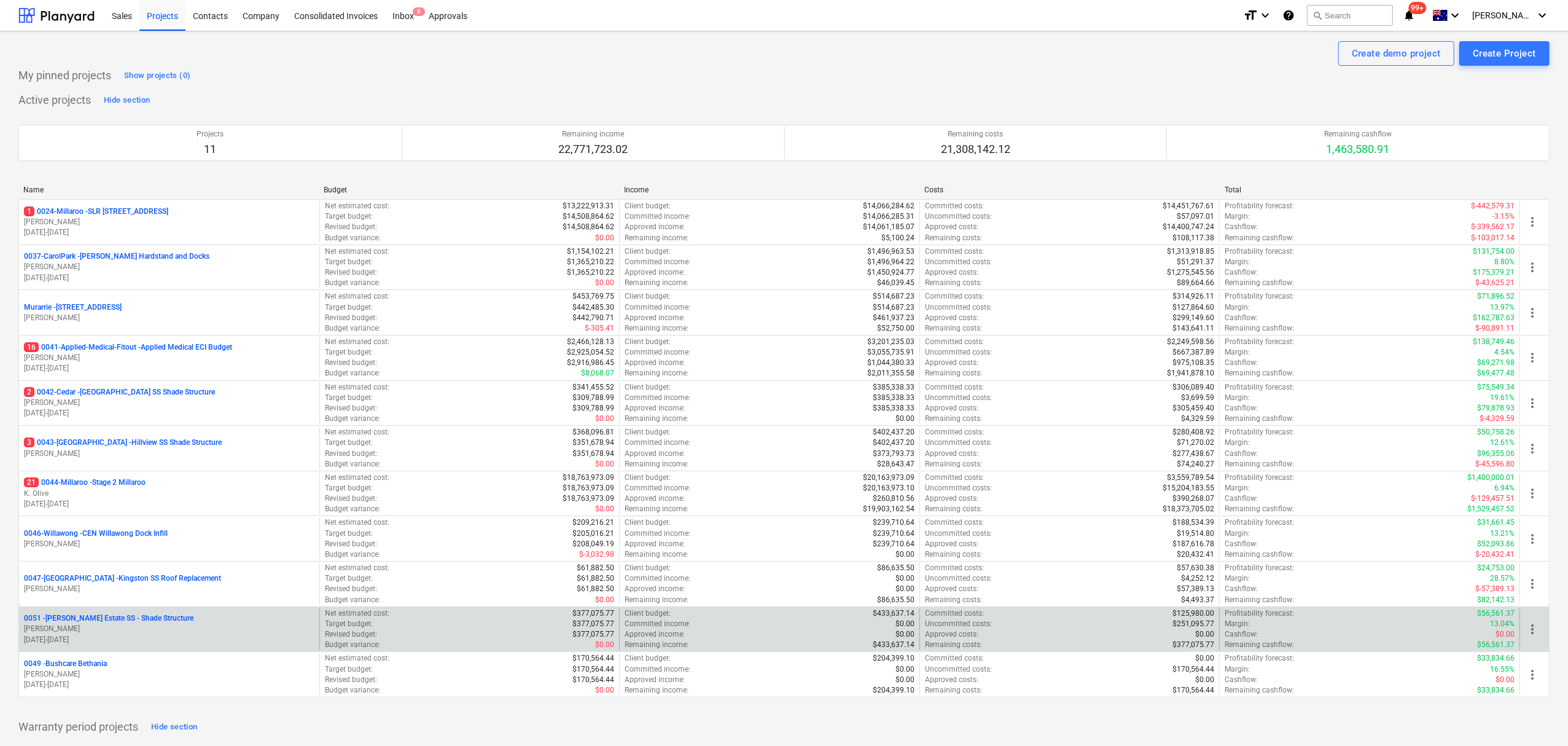
click at [97, 622] on p "0051 - Patrick Estate SS - Shade Structure" at bounding box center [109, 619] width 169 height 11
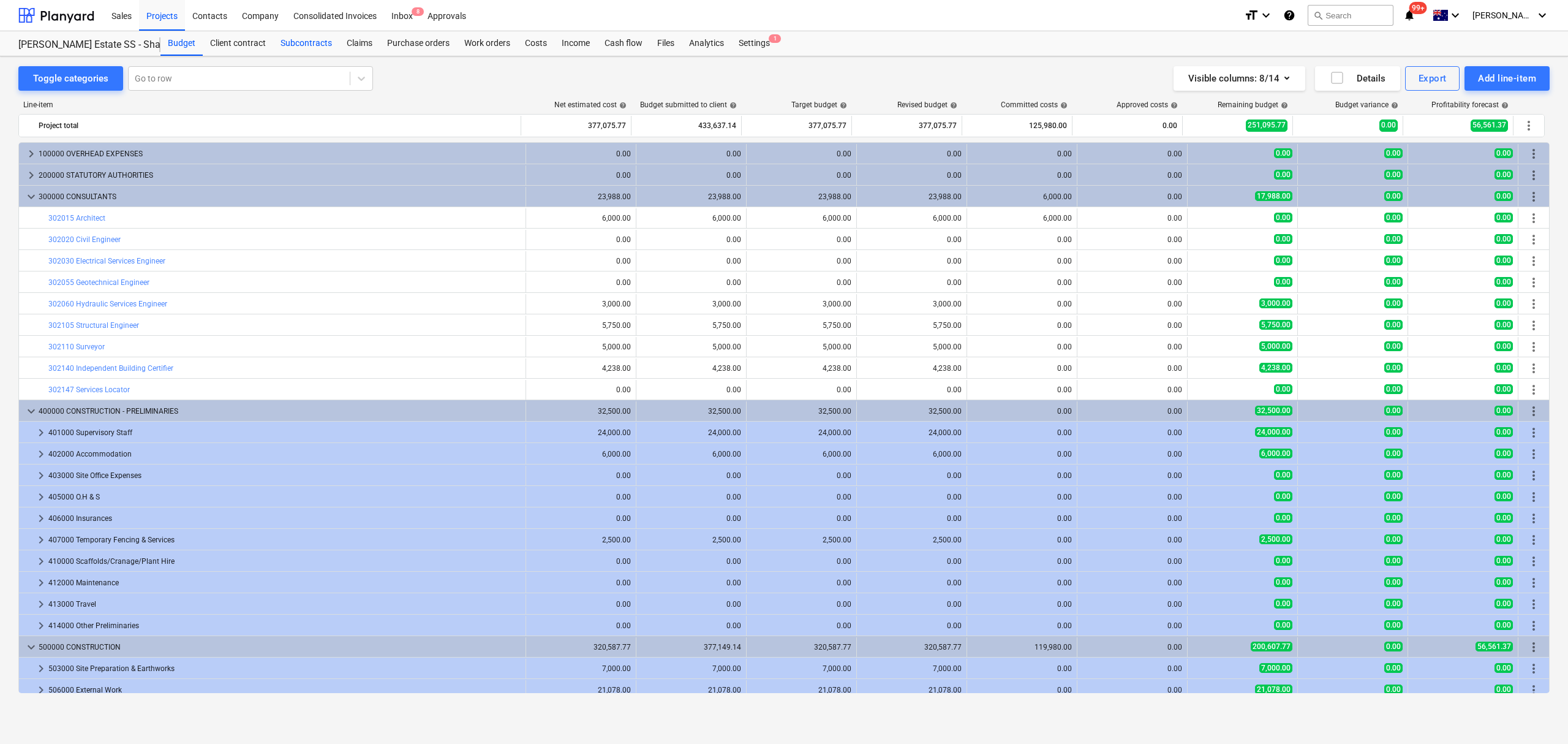
scroll to position [393, 0]
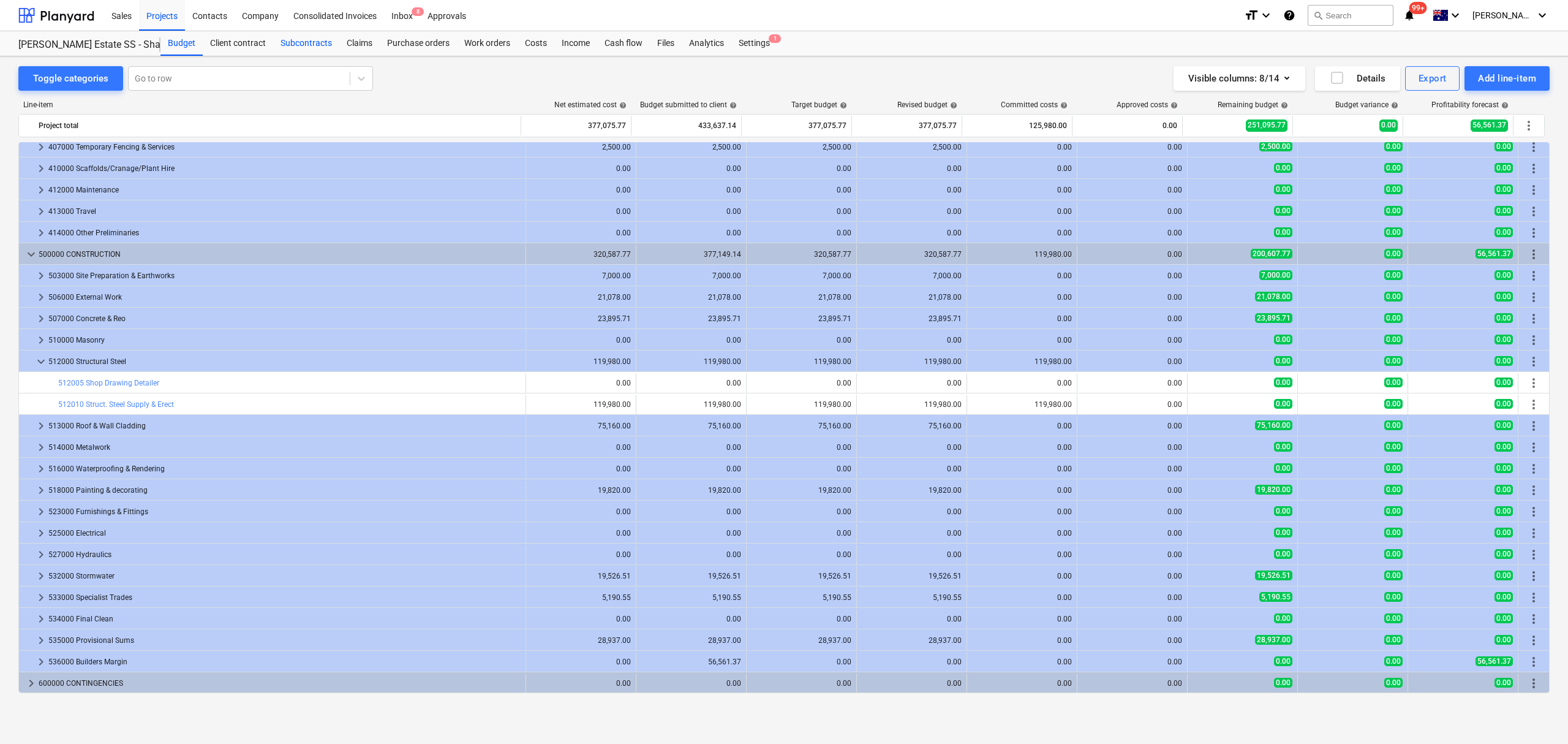
click at [329, 41] on div "Subcontracts" at bounding box center [305, 43] width 66 height 25
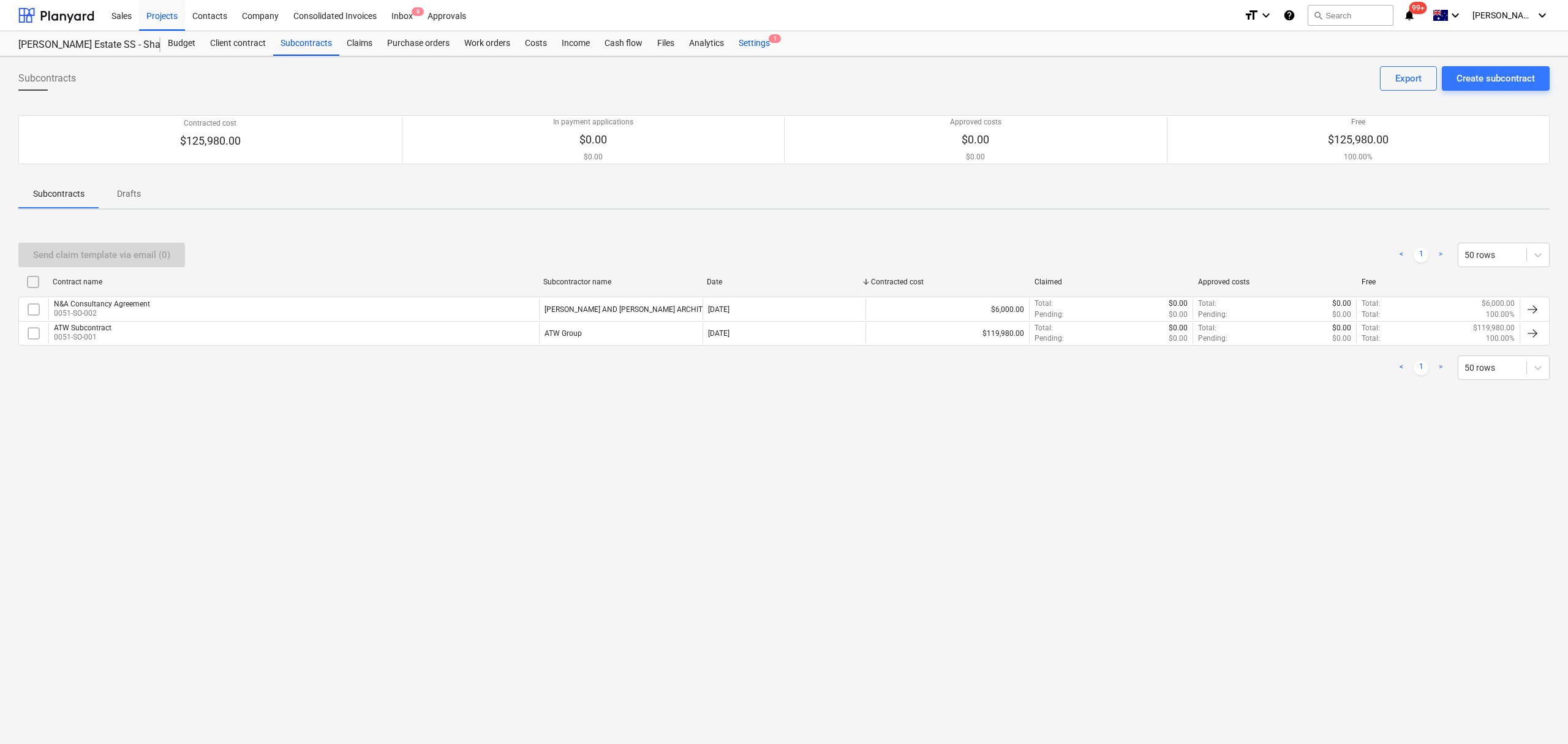
click at [752, 40] on div "Settings 1" at bounding box center [754, 43] width 46 height 25
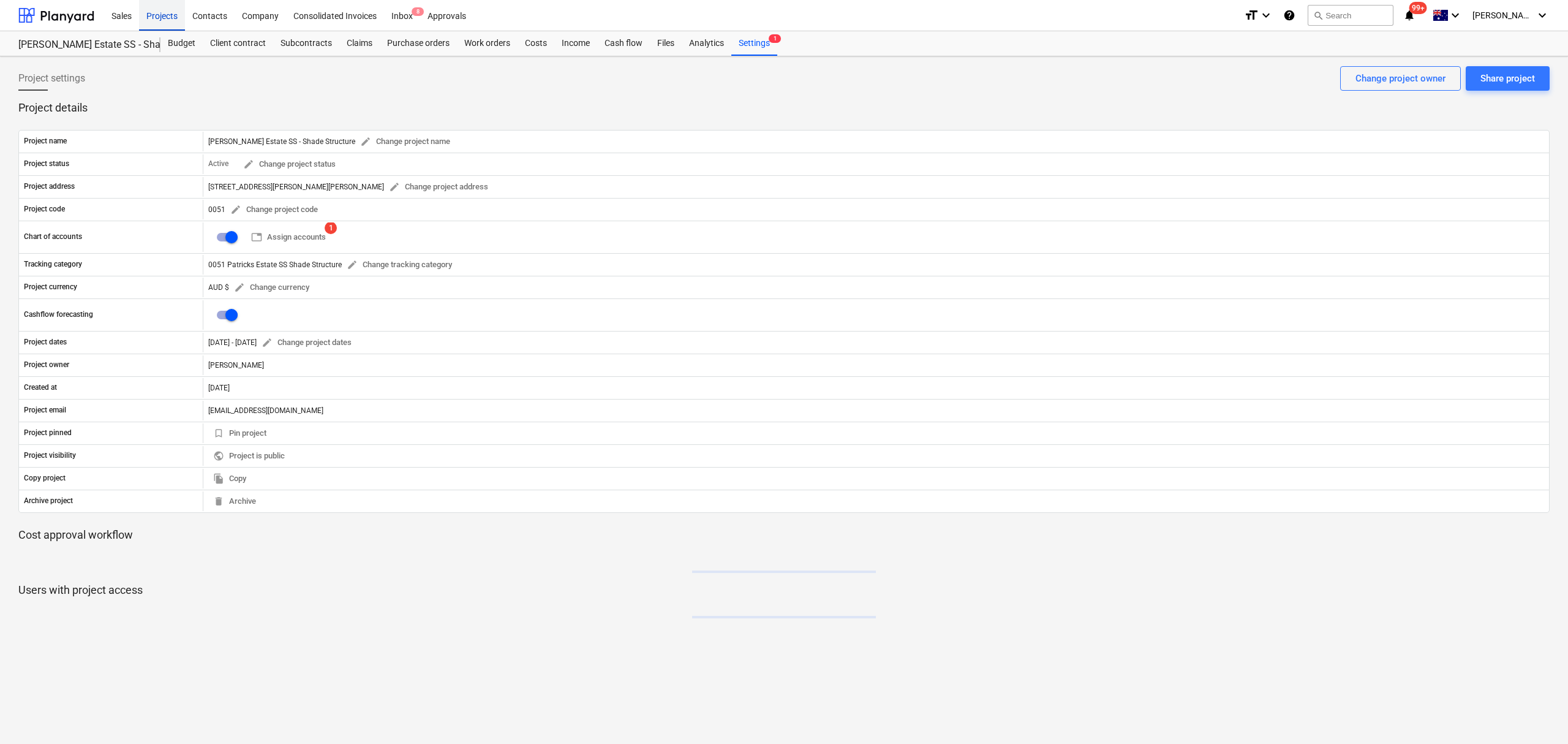
click at [174, 22] on div "Projects" at bounding box center [162, 14] width 46 height 31
click at [174, 21] on div "Projects" at bounding box center [162, 14] width 46 height 31
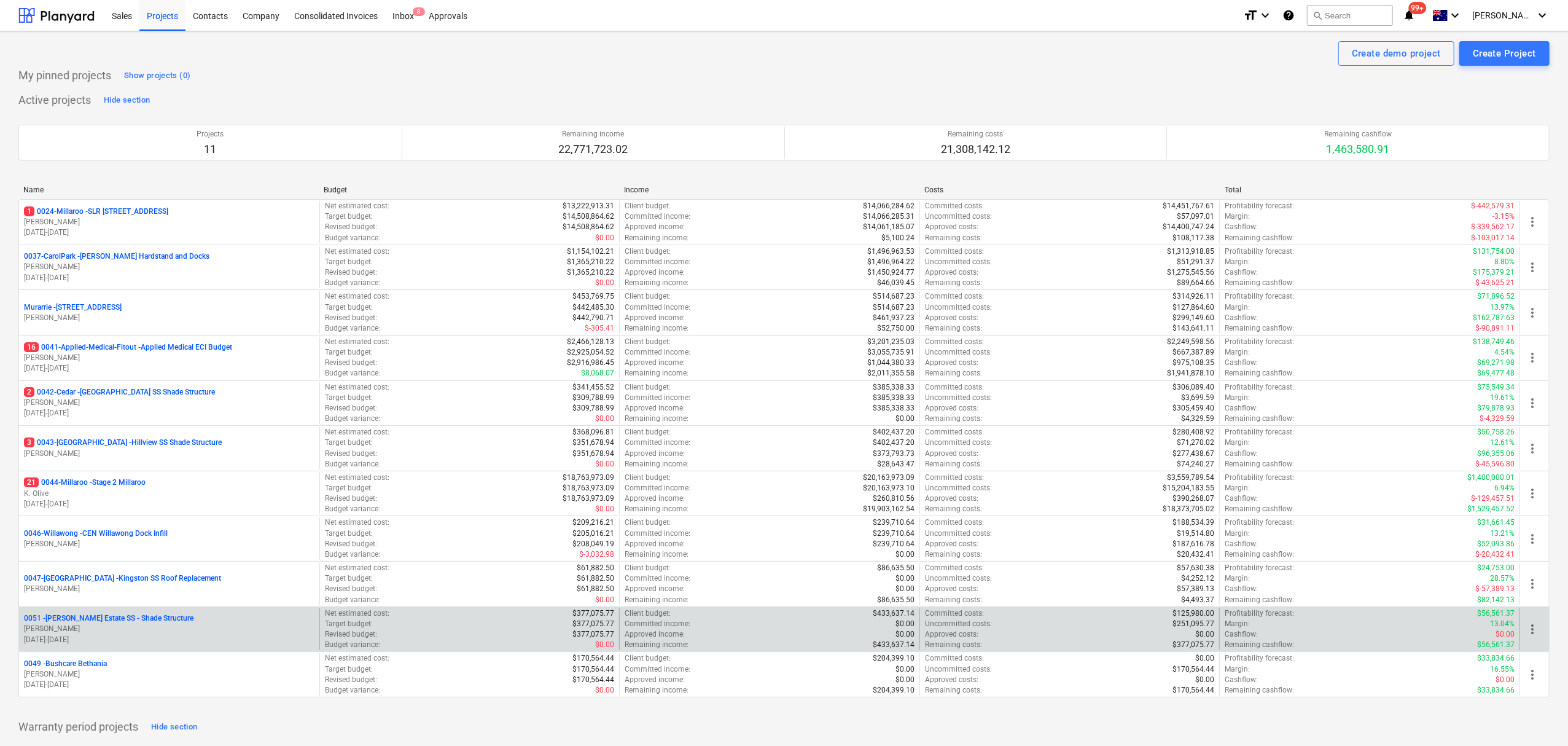
click at [120, 632] on p "[PERSON_NAME]" at bounding box center [169, 629] width 290 height 11
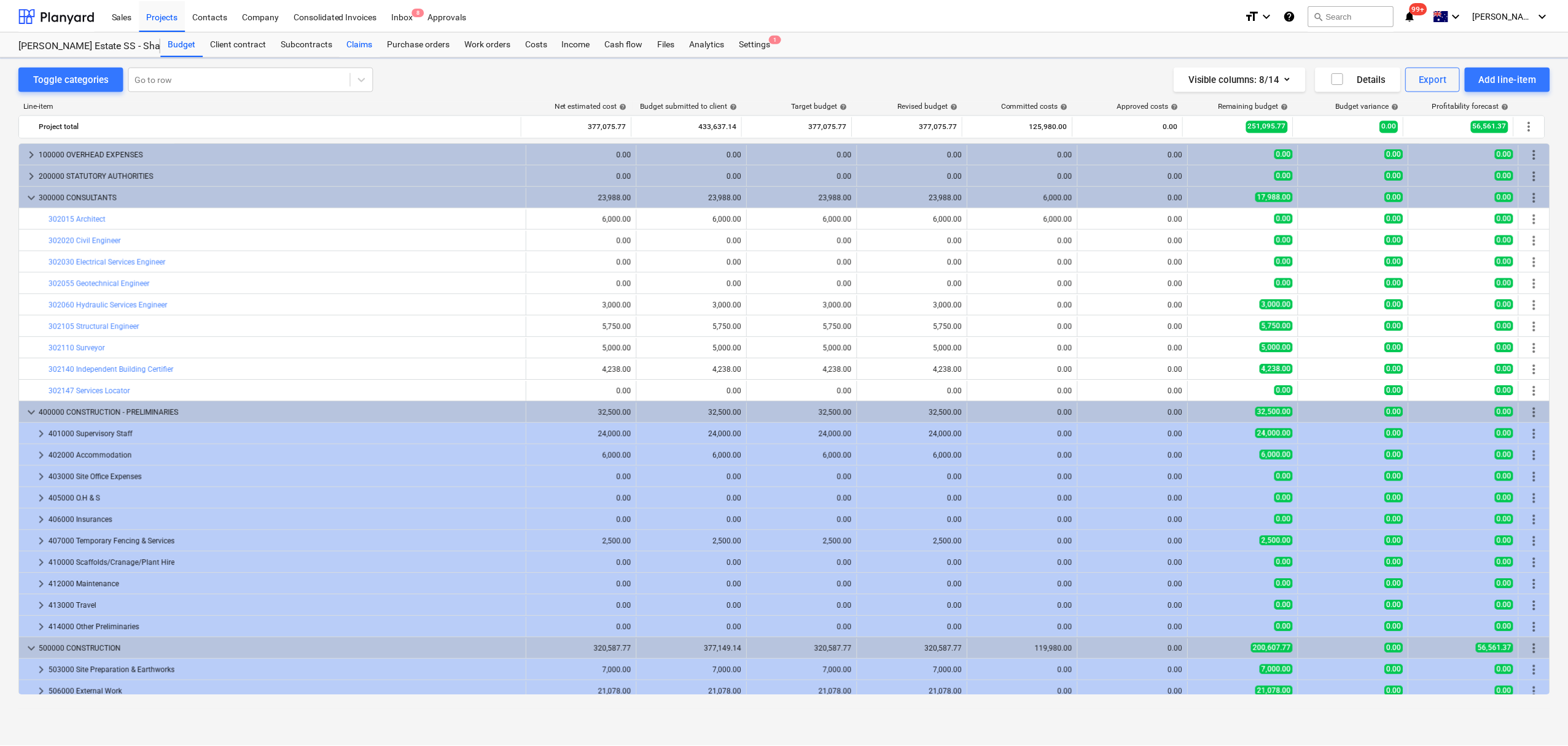
scroll to position [394, 0]
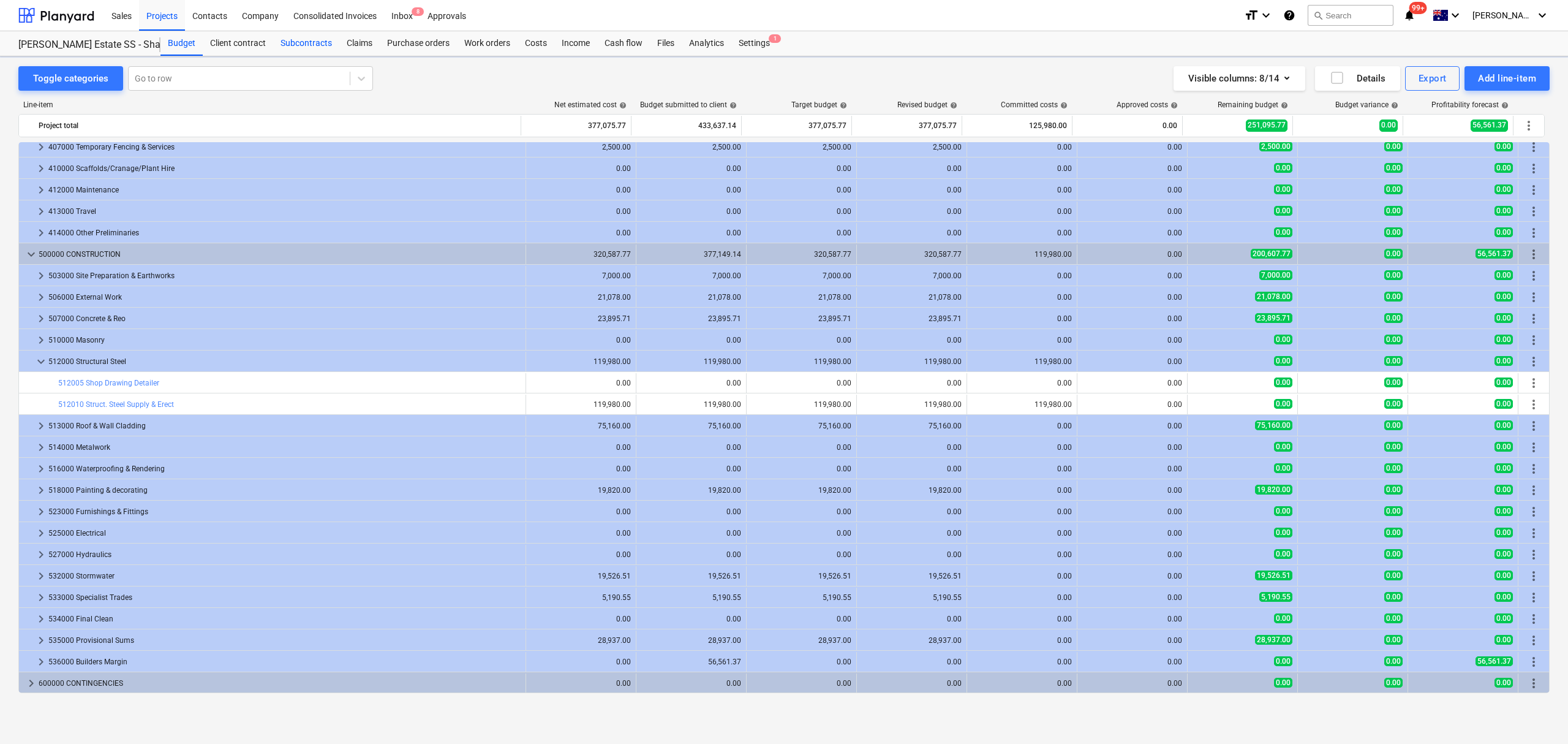
click at [313, 46] on div "Subcontracts" at bounding box center [305, 43] width 66 height 25
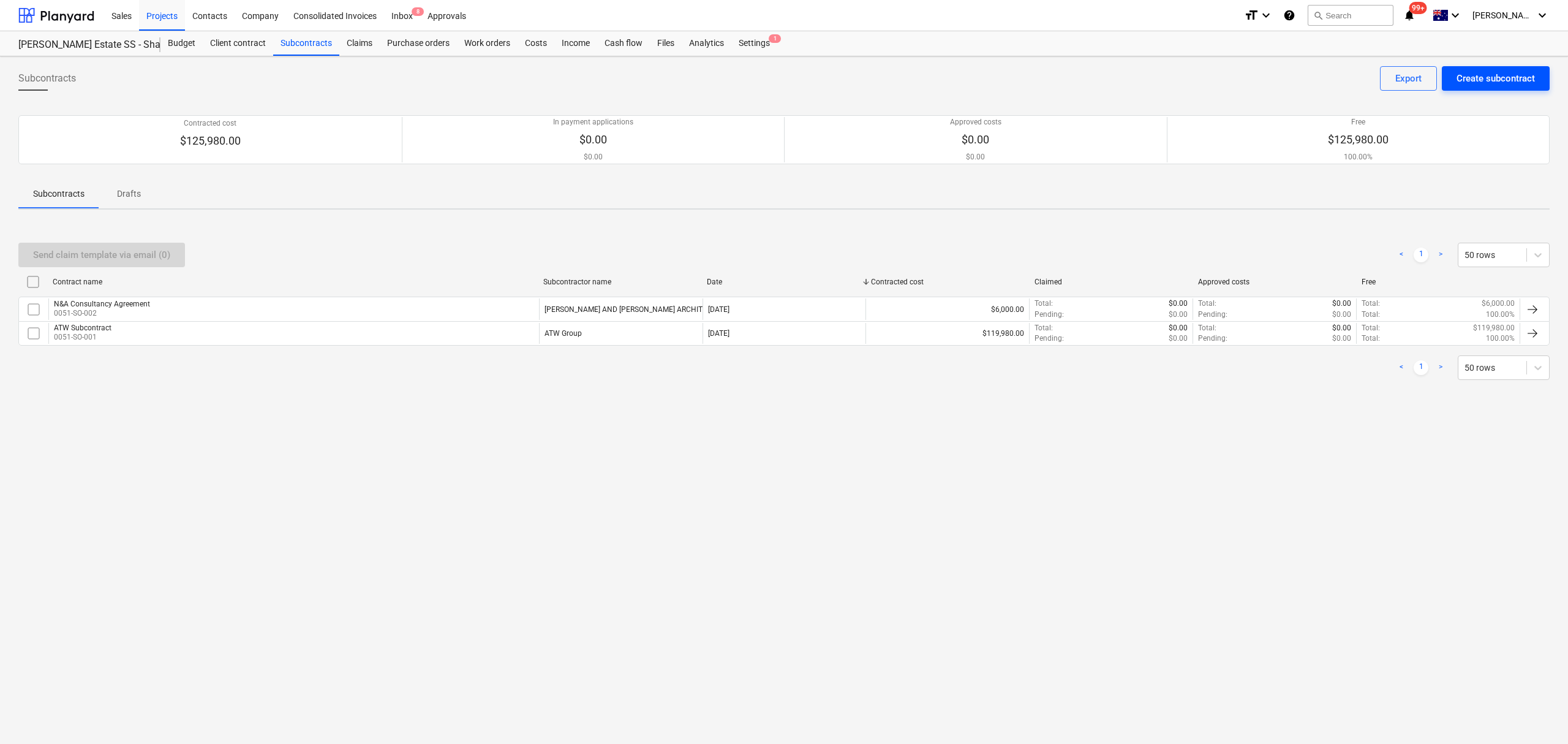
click at [1492, 78] on div "Create subcontract" at bounding box center [1495, 78] width 78 height 16
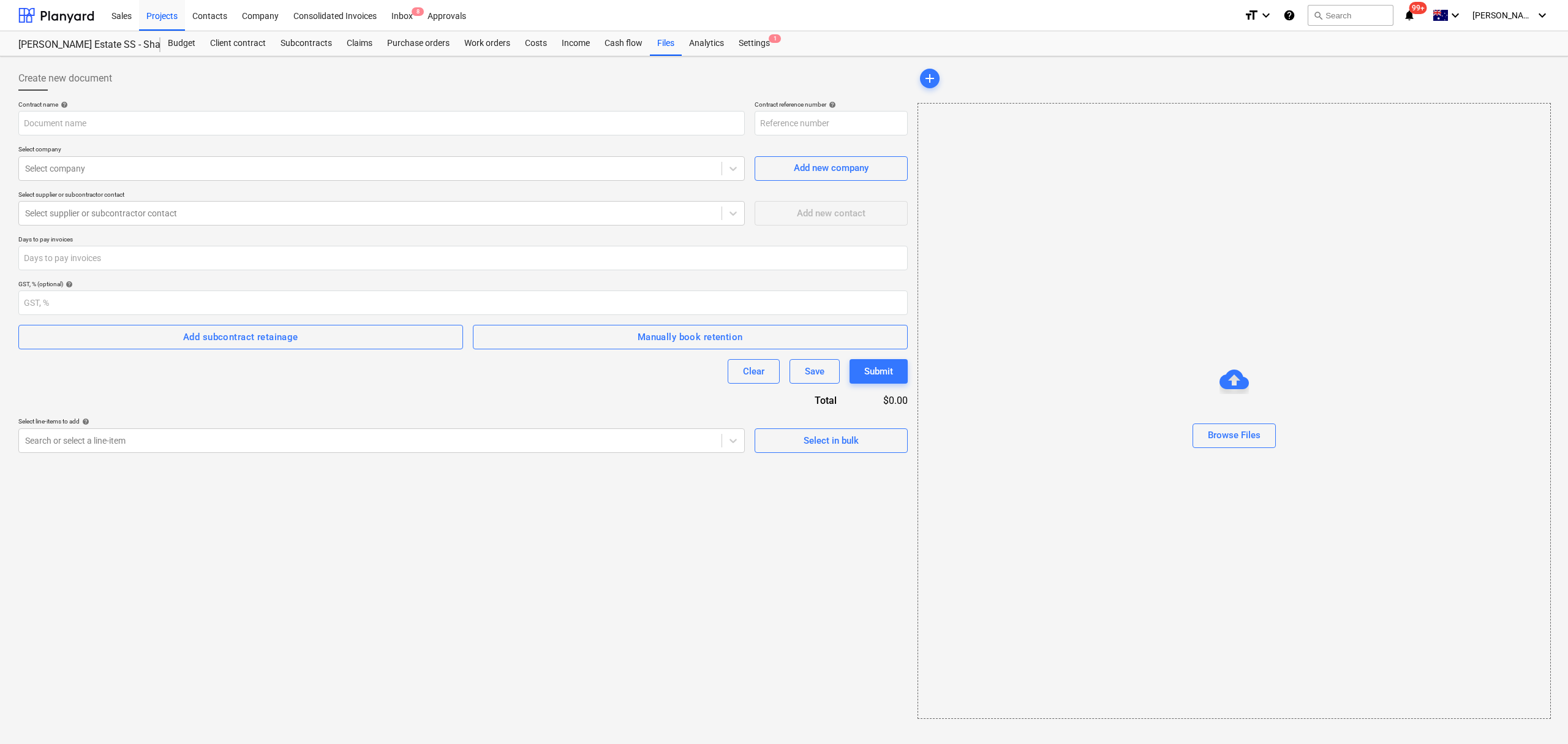
type input "0051-SO-003"
click at [266, 118] on input "text" at bounding box center [382, 123] width 727 height 25
type input "Triaxial Consultancy Agreement"
type input "t"
click at [824, 99] on div at bounding box center [463, 95] width 890 height 10
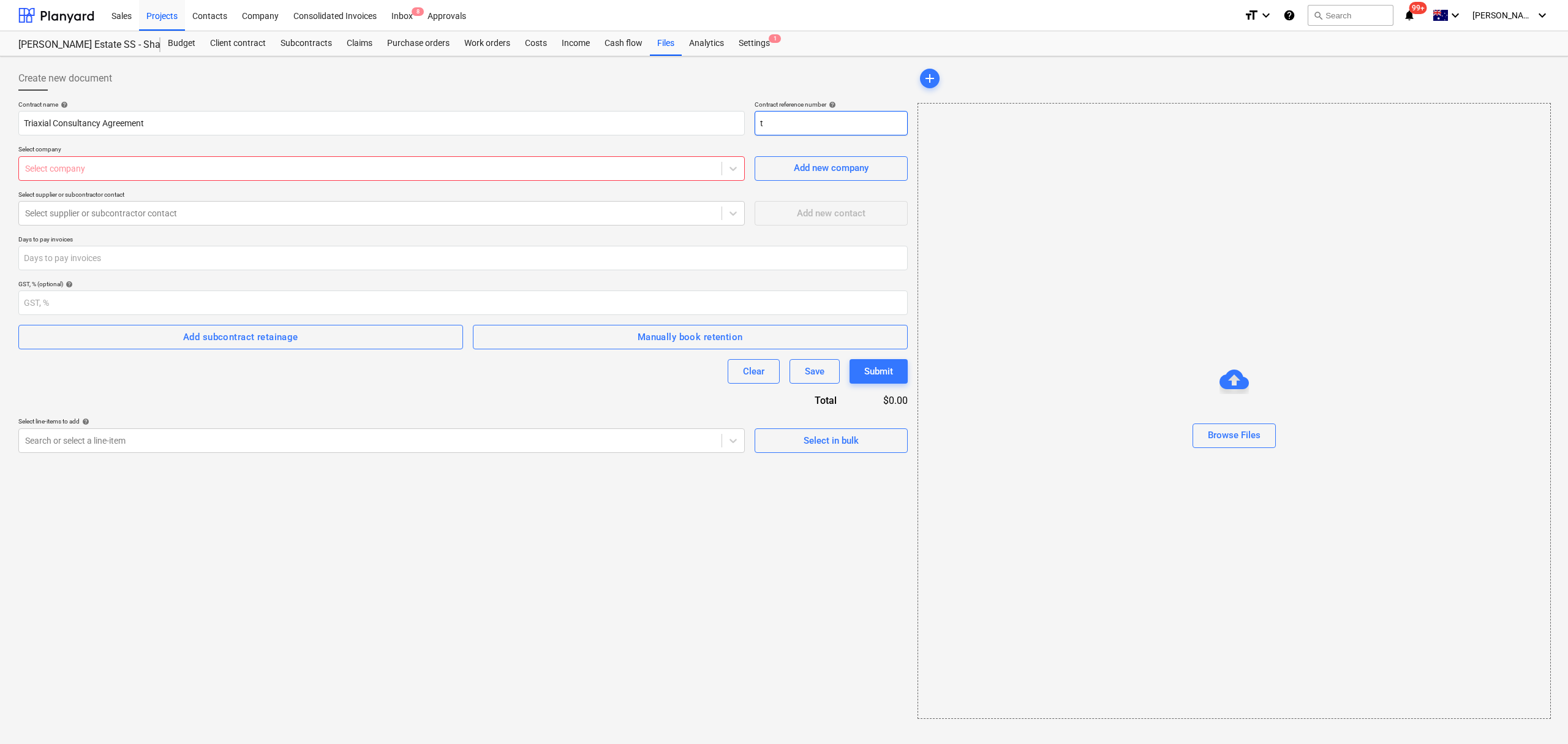
click at [824, 118] on input "t" at bounding box center [832, 123] width 153 height 25
type input "0051-SO-003"
click at [757, 42] on div "Settings 1" at bounding box center [754, 43] width 46 height 25
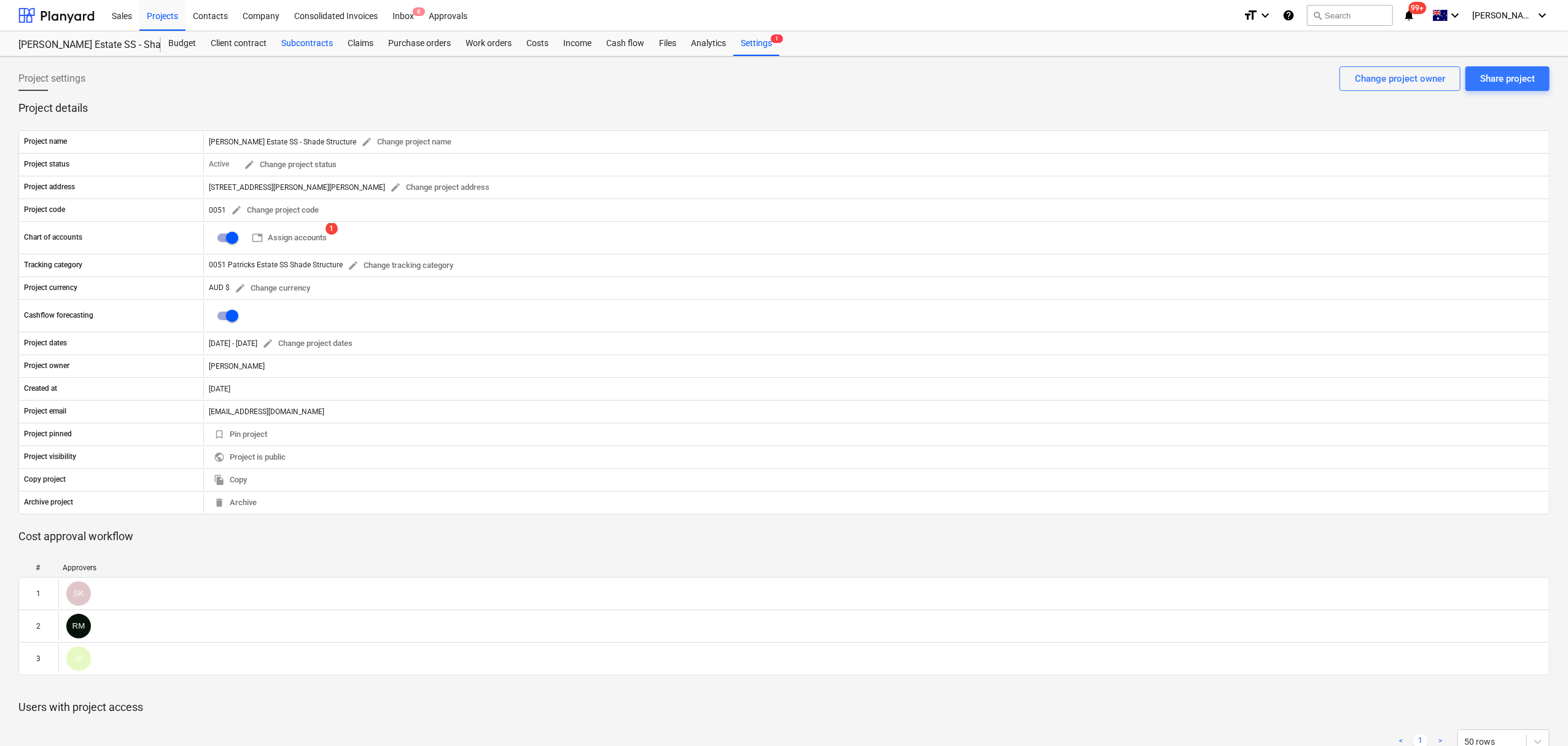
click at [322, 41] on div "Subcontracts" at bounding box center [306, 43] width 66 height 25
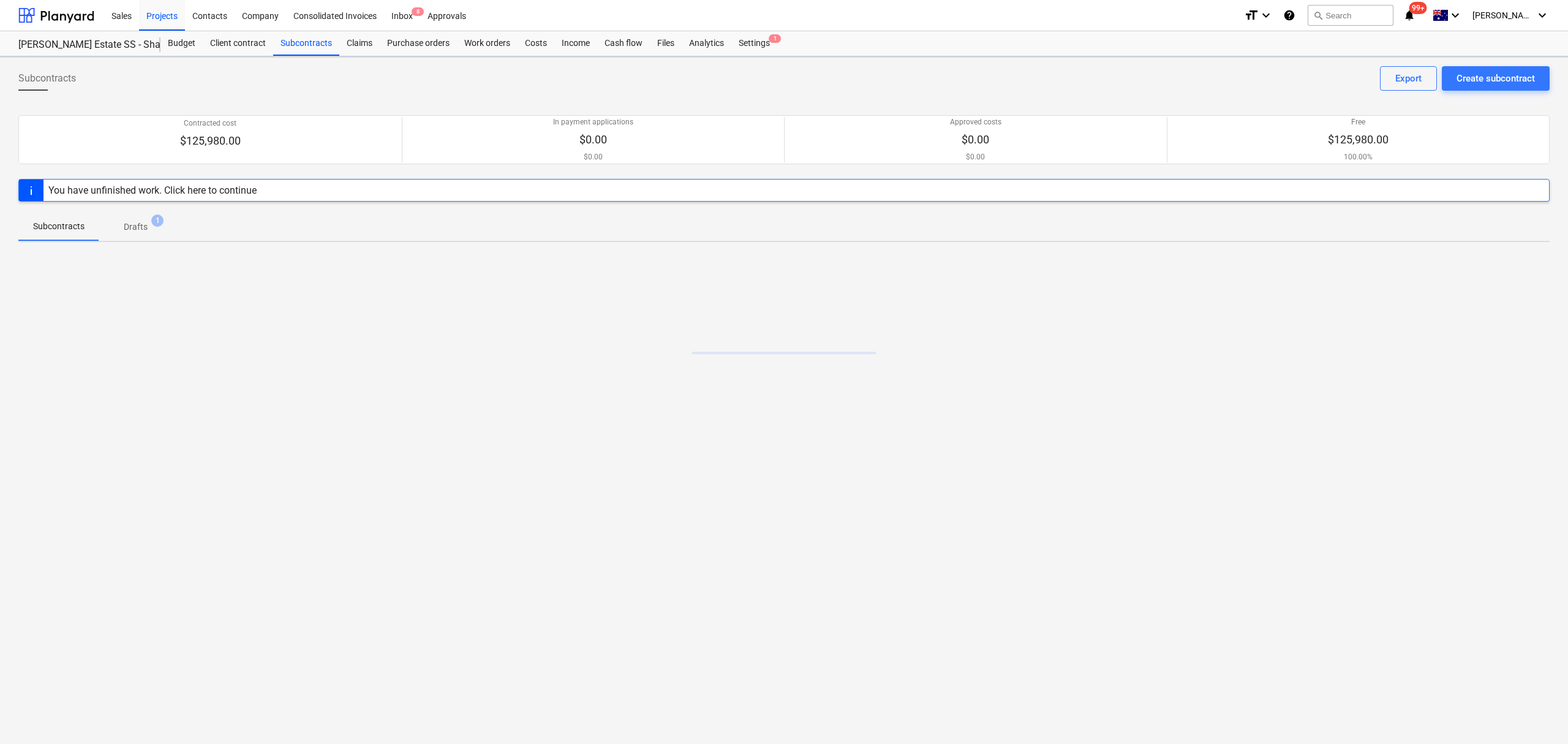
click at [118, 224] on span "Drafts 1" at bounding box center [135, 227] width 43 height 13
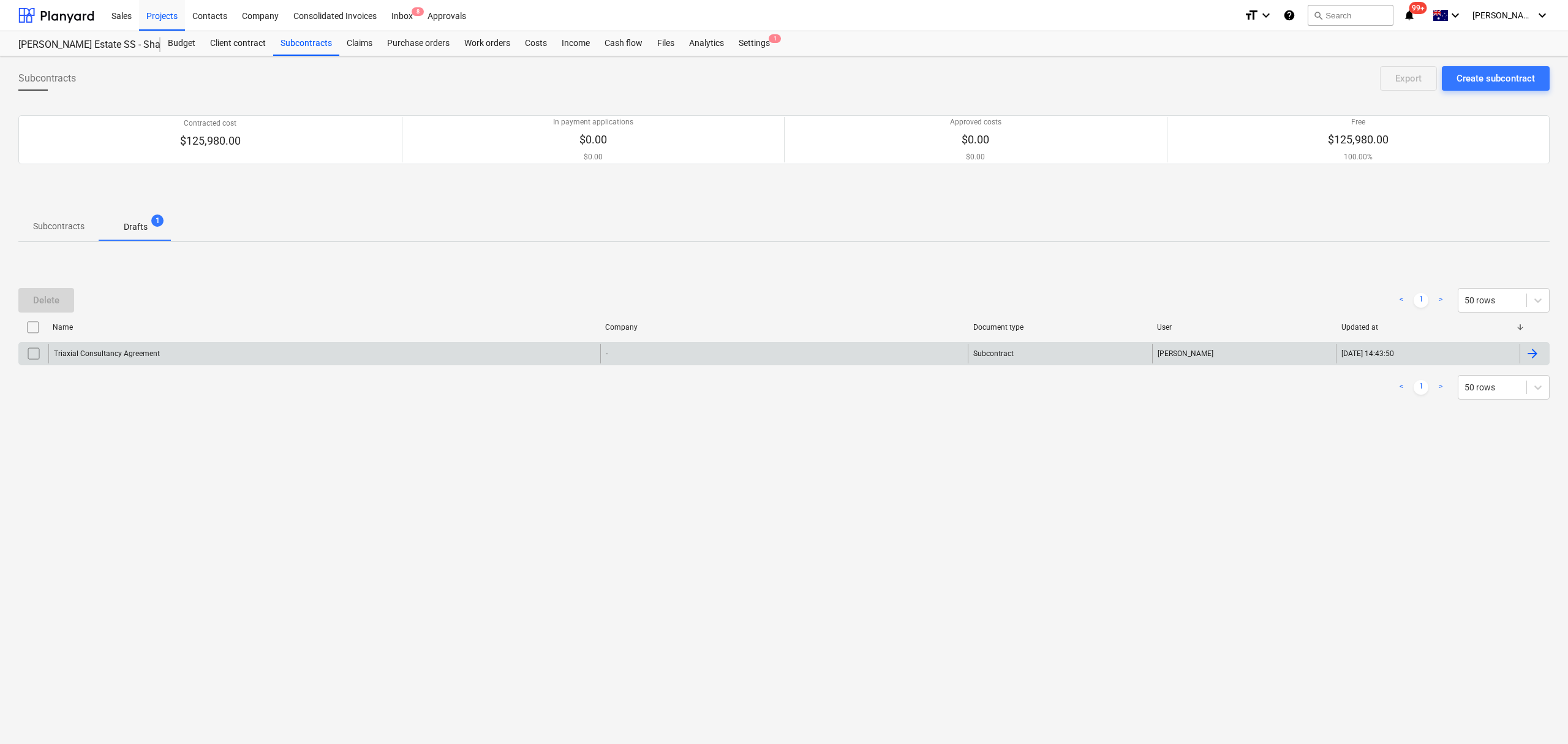
click at [142, 358] on div "Triaxial Consultancy Agreement" at bounding box center [324, 353] width 552 height 19
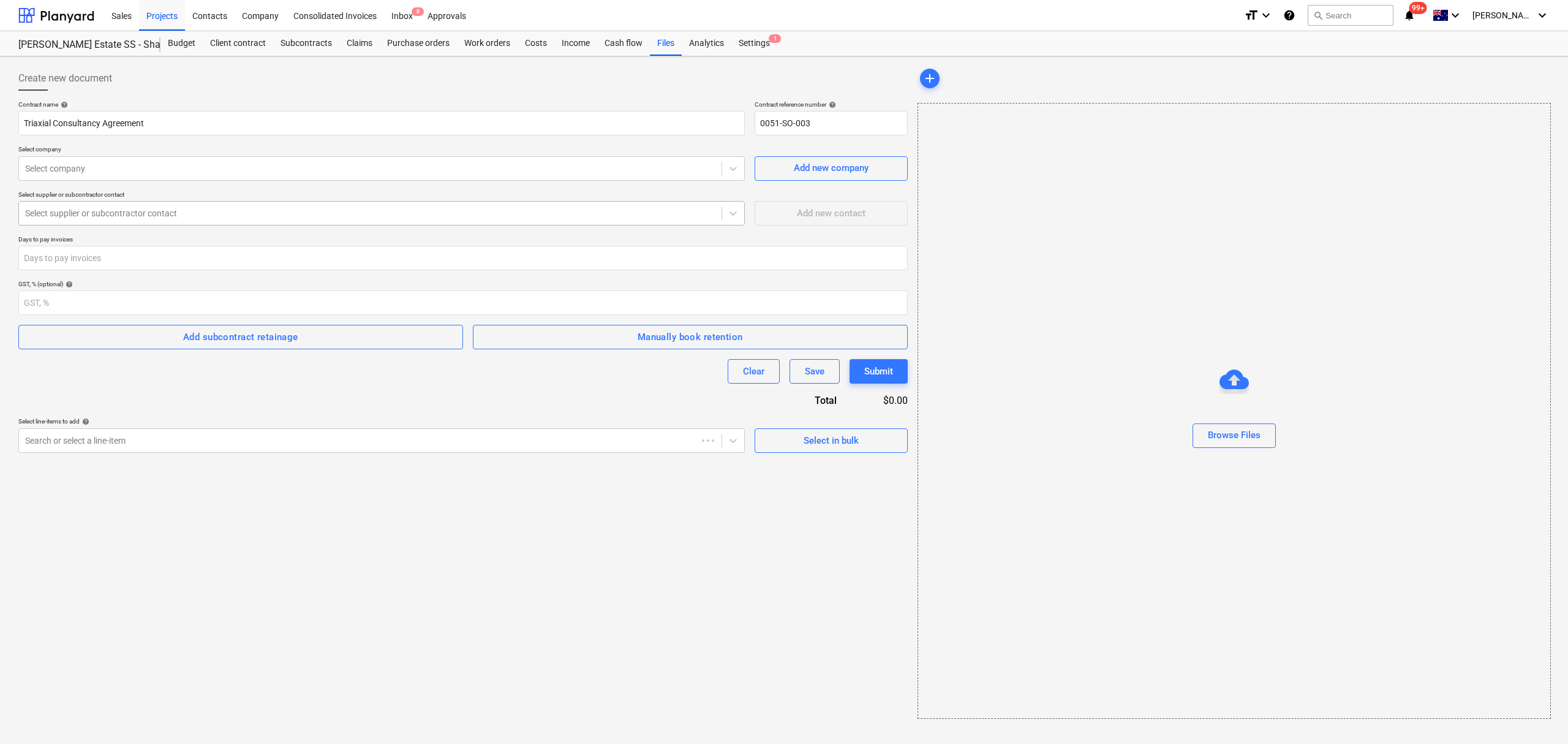
click at [565, 203] on div "Select supplier or subcontractor contact" at bounding box center [382, 213] width 727 height 25
click at [533, 187] on div "Contract name help Triaxial Consultancy Agreement Contract reference number hel…" at bounding box center [463, 276] width 890 height 352
click at [552, 181] on div "Contract name help Triaxial Consultancy Agreement Contract reference number hel…" at bounding box center [463, 276] width 890 height 352
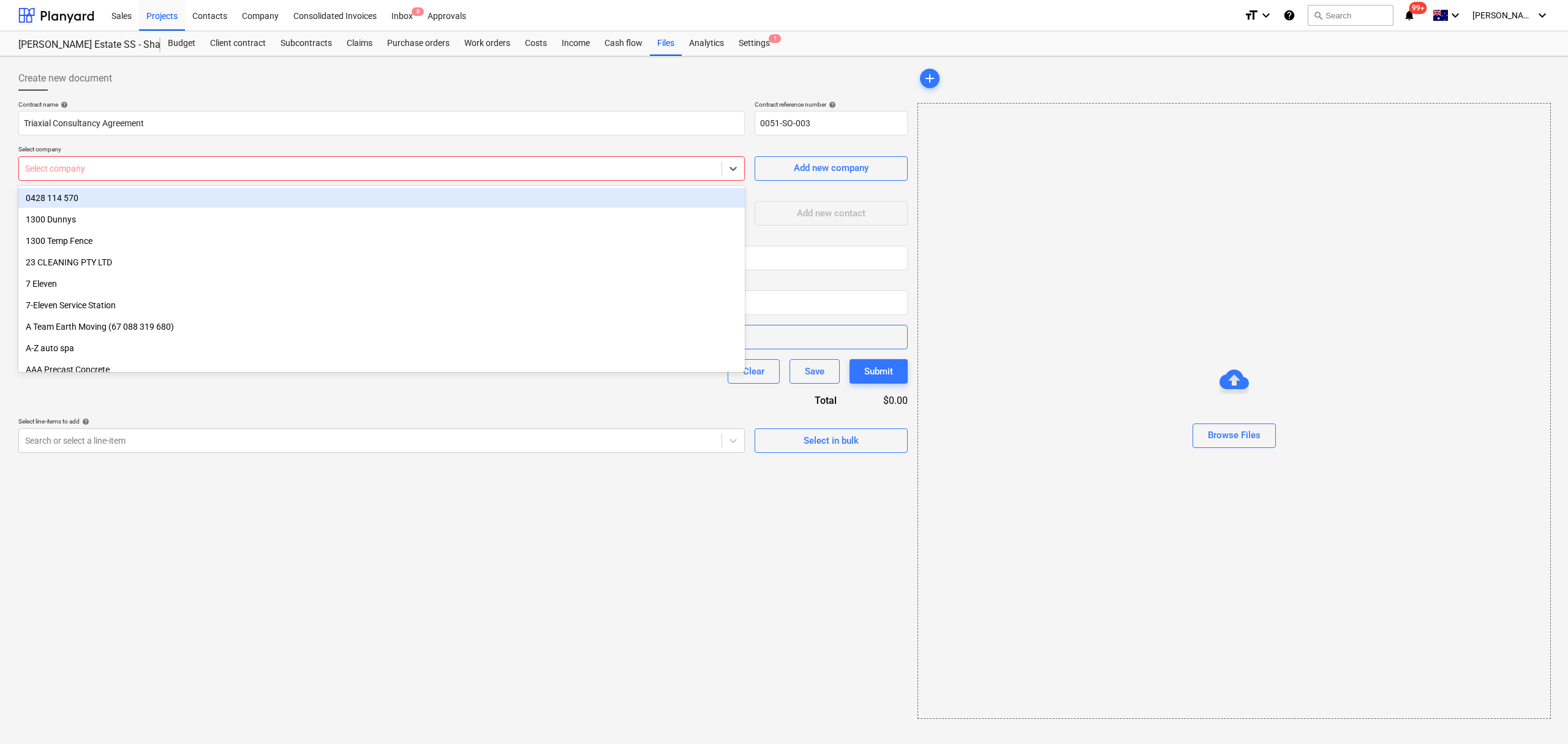
click at [525, 168] on div at bounding box center [370, 168] width 690 height 12
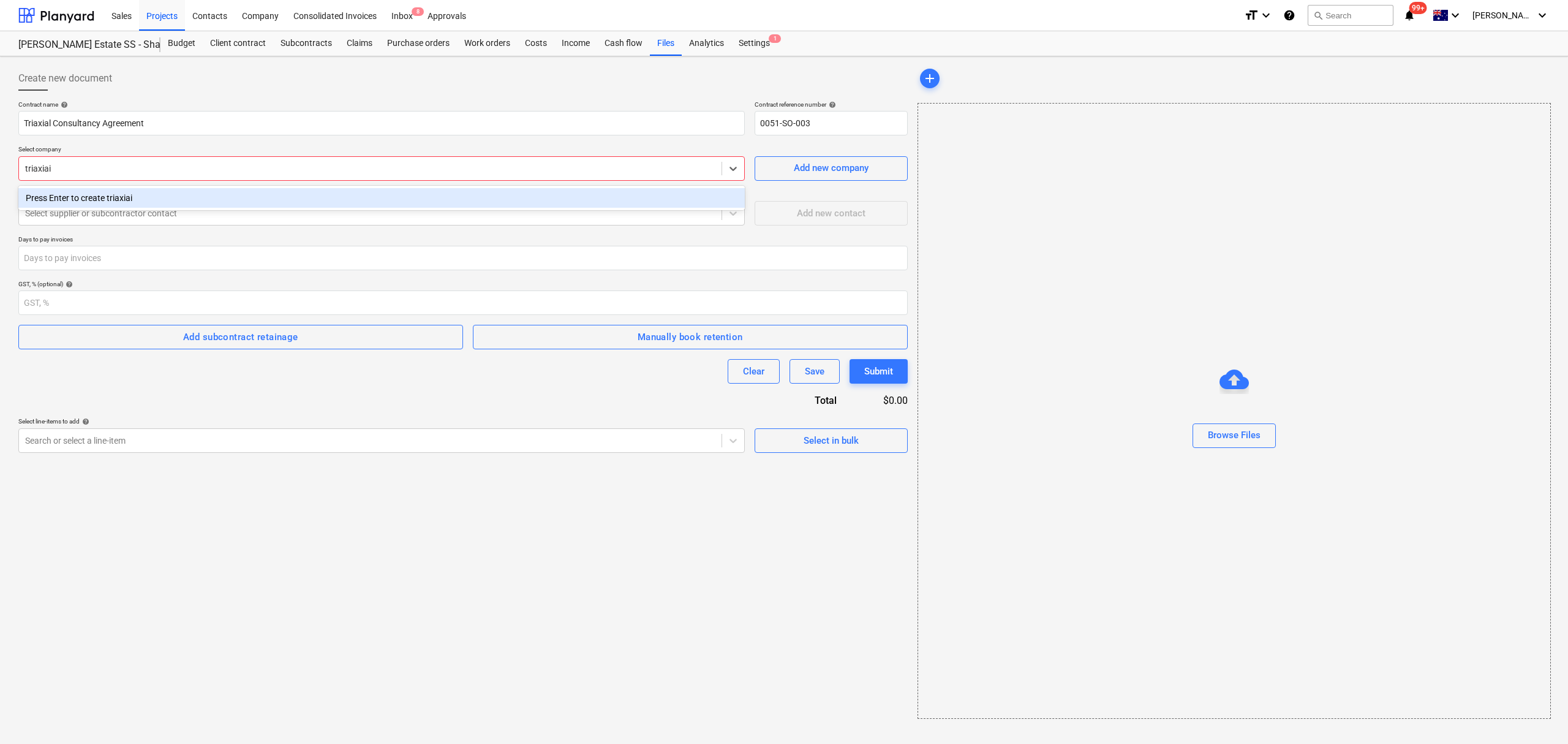
type input "triaxia"
click at [209, 229] on div "Contract name help Triaxial Consultancy Agreement Contract reference number hel…" at bounding box center [463, 276] width 890 height 352
drag, startPoint x: 171, startPoint y: 227, endPoint x: 157, endPoint y: 229, distance: 14.1
click at [162, 229] on div "Contract name help Triaxial Consultancy Agreement Contract reference number hel…" at bounding box center [463, 276] width 890 height 352
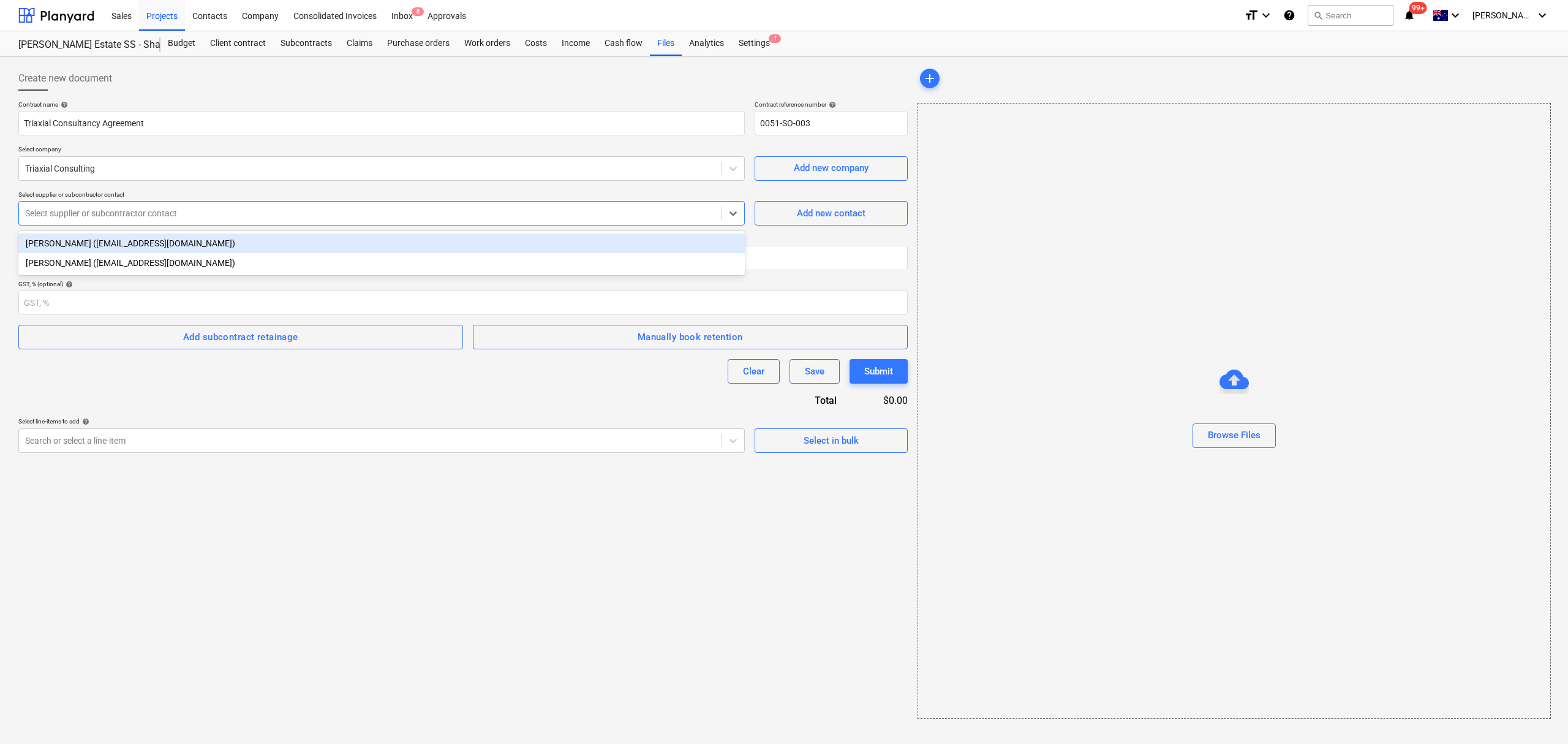
click at [136, 217] on div at bounding box center [370, 213] width 690 height 12
drag, startPoint x: 143, startPoint y: 237, endPoint x: 174, endPoint y: 223, distance: 34.0
click at [144, 237] on div "Dan Vyden (dvyden@triaxial.com.au)" at bounding box center [382, 243] width 727 height 19
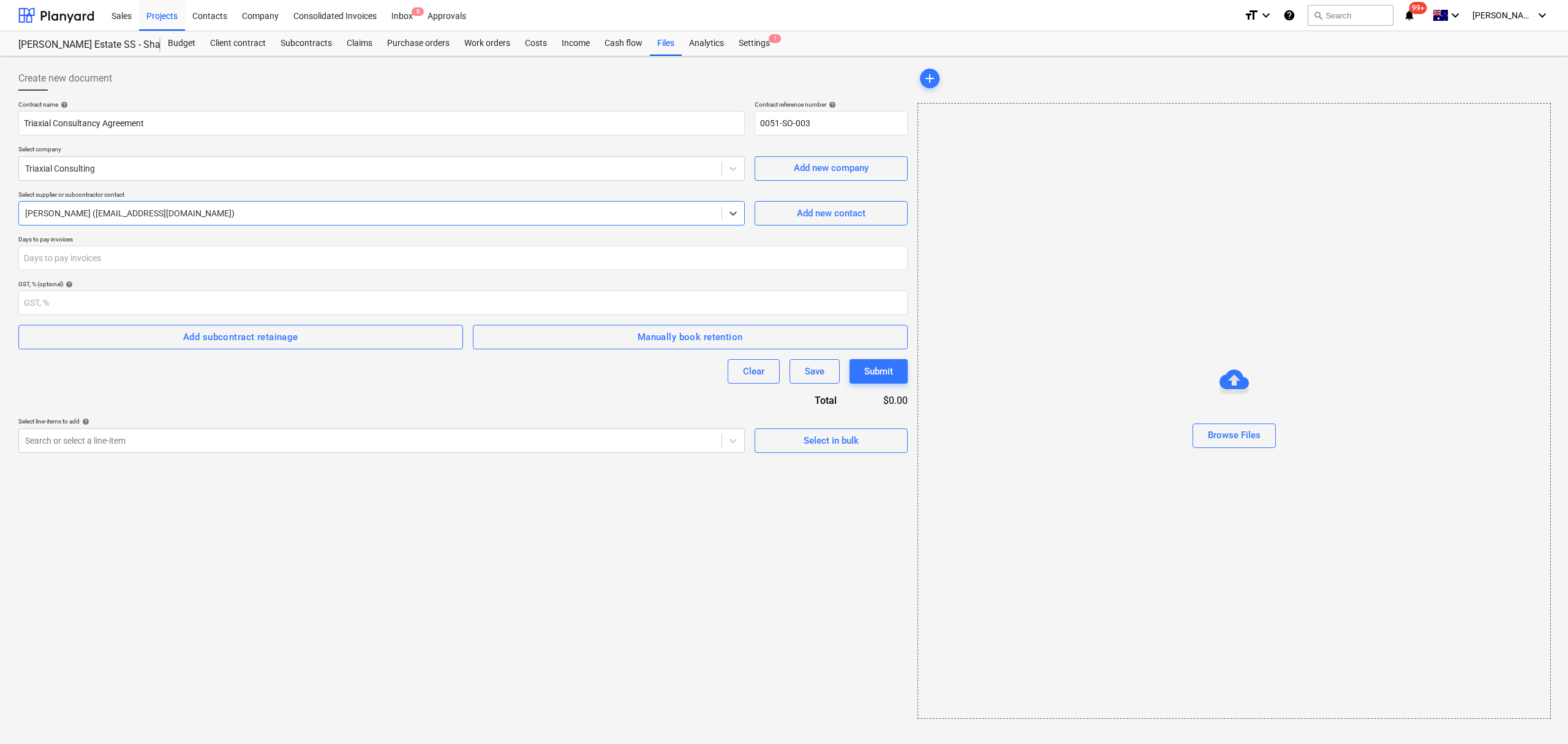
click at [197, 213] on div at bounding box center [370, 213] width 690 height 12
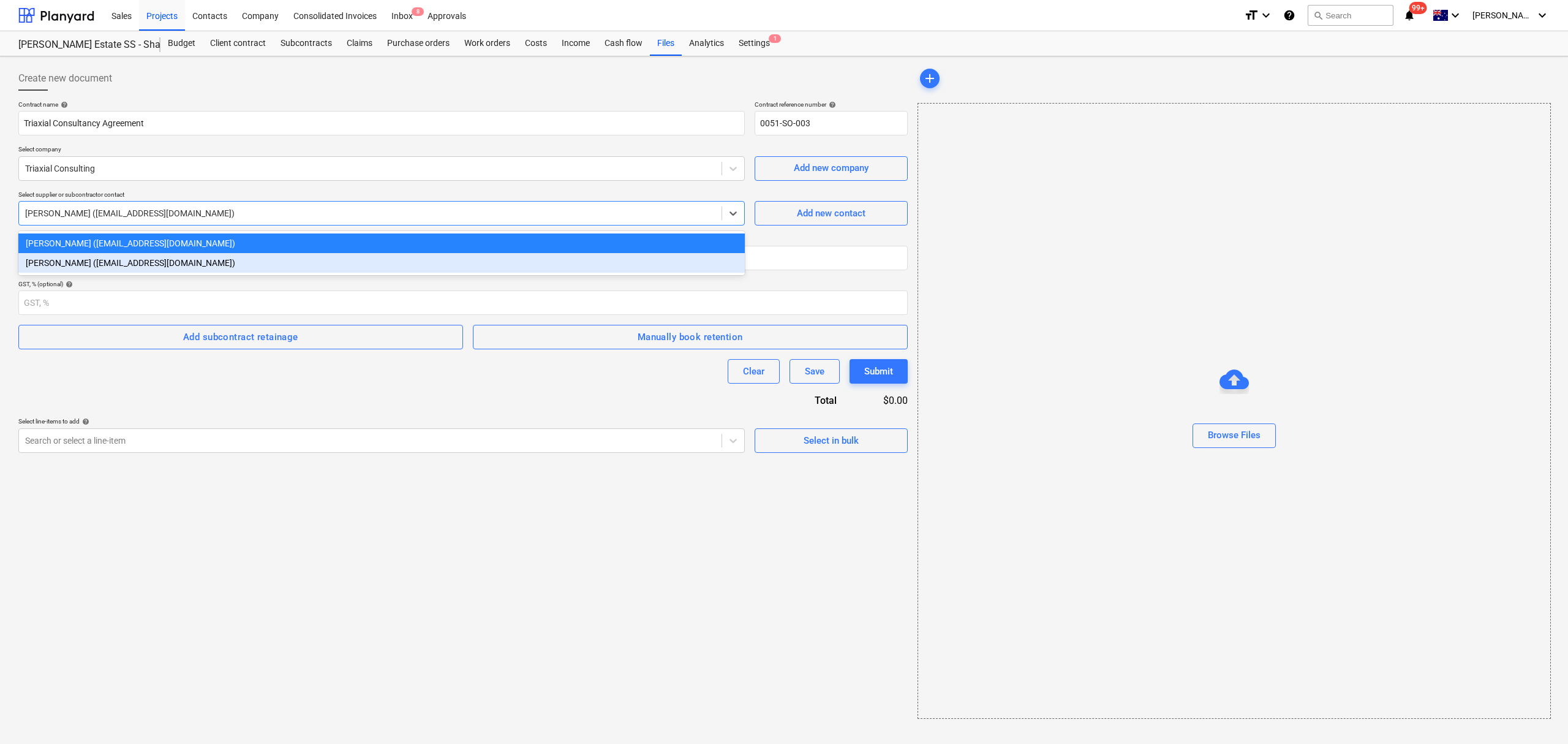
click at [98, 400] on div "Contract name help Triaxial Consultancy Agreement Contract reference number hel…" at bounding box center [463, 276] width 890 height 352
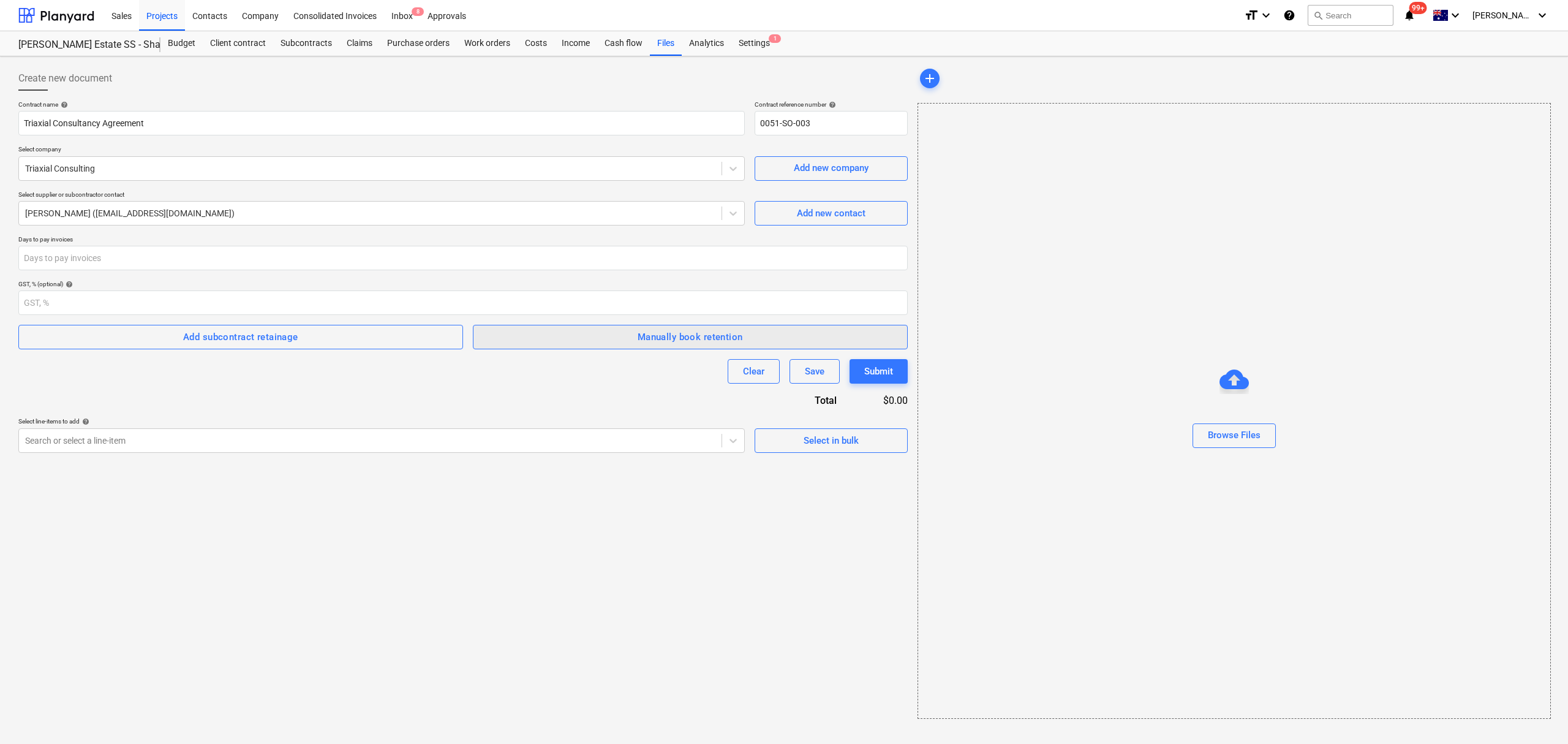
click at [679, 340] on div "Manually book retention" at bounding box center [691, 337] width 106 height 16
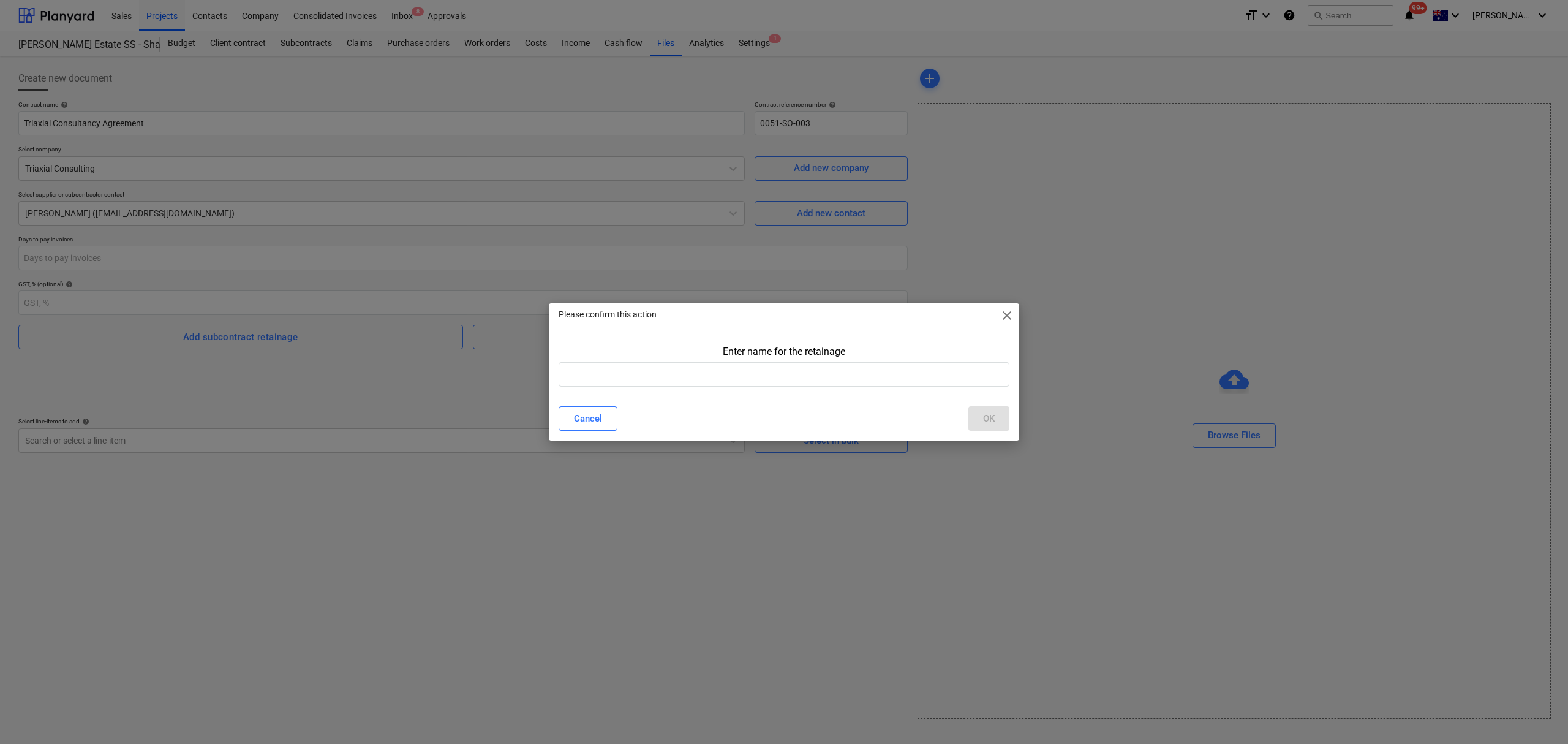
click at [749, 356] on div "Enter name for the retainage" at bounding box center [783, 351] width 122 height 11
click at [743, 366] on input "text" at bounding box center [784, 374] width 451 height 25
type input "retention"
click at [986, 403] on div "Cancel OK" at bounding box center [783, 418] width 465 height 34
click at [987, 412] on div "OK" at bounding box center [988, 418] width 11 height 16
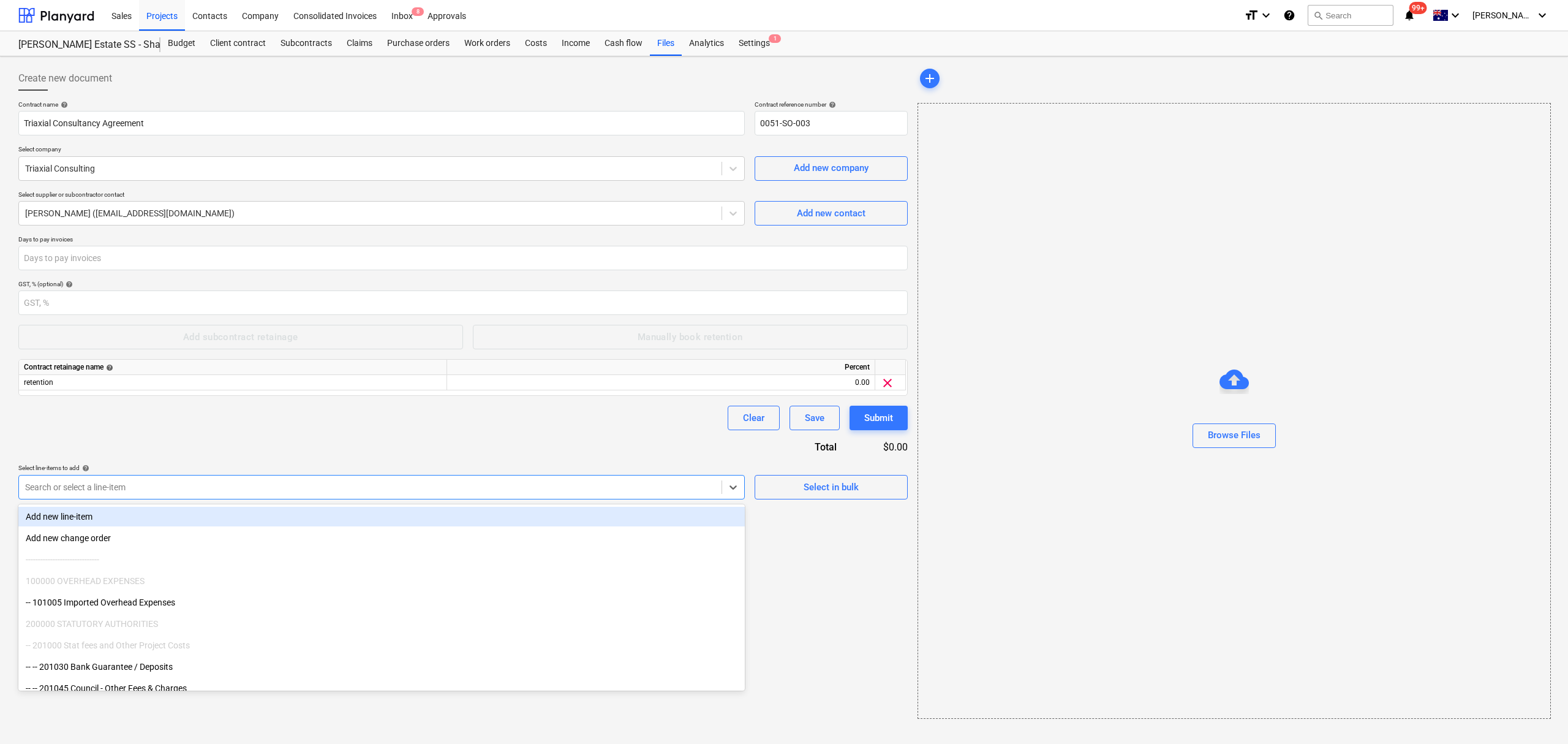
click at [585, 487] on div at bounding box center [370, 487] width 690 height 12
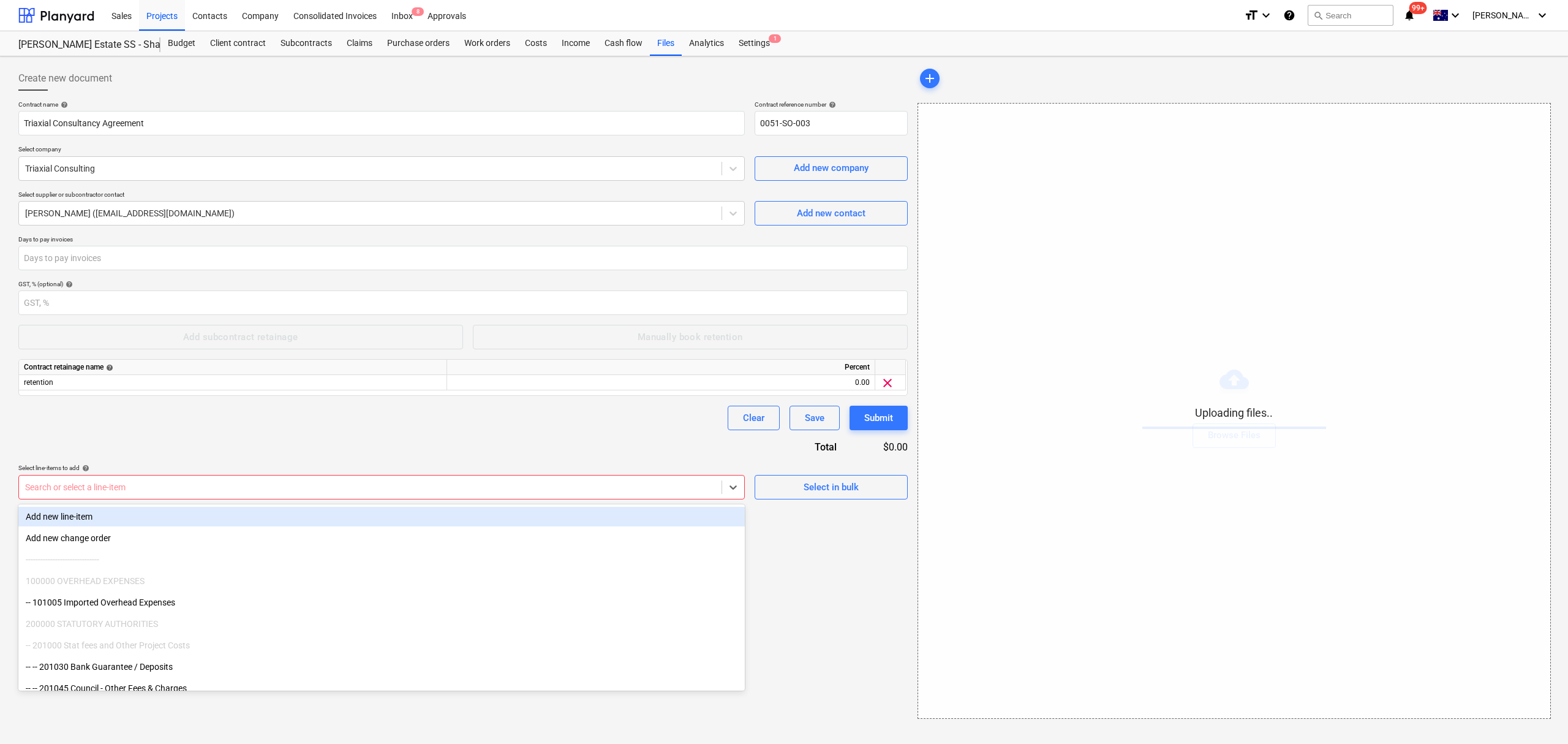
click at [288, 493] on div at bounding box center [370, 487] width 690 height 12
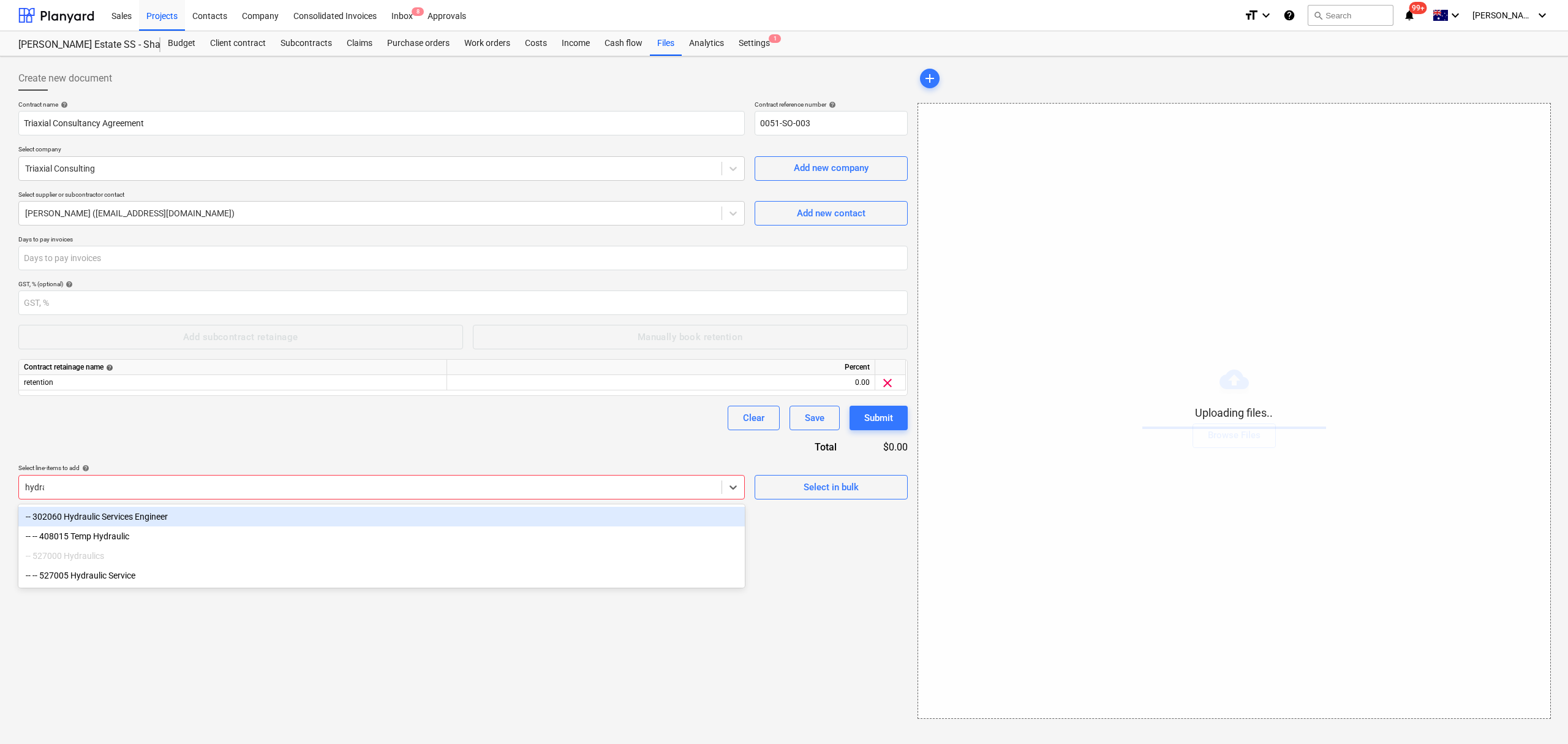
type input "hydrau"
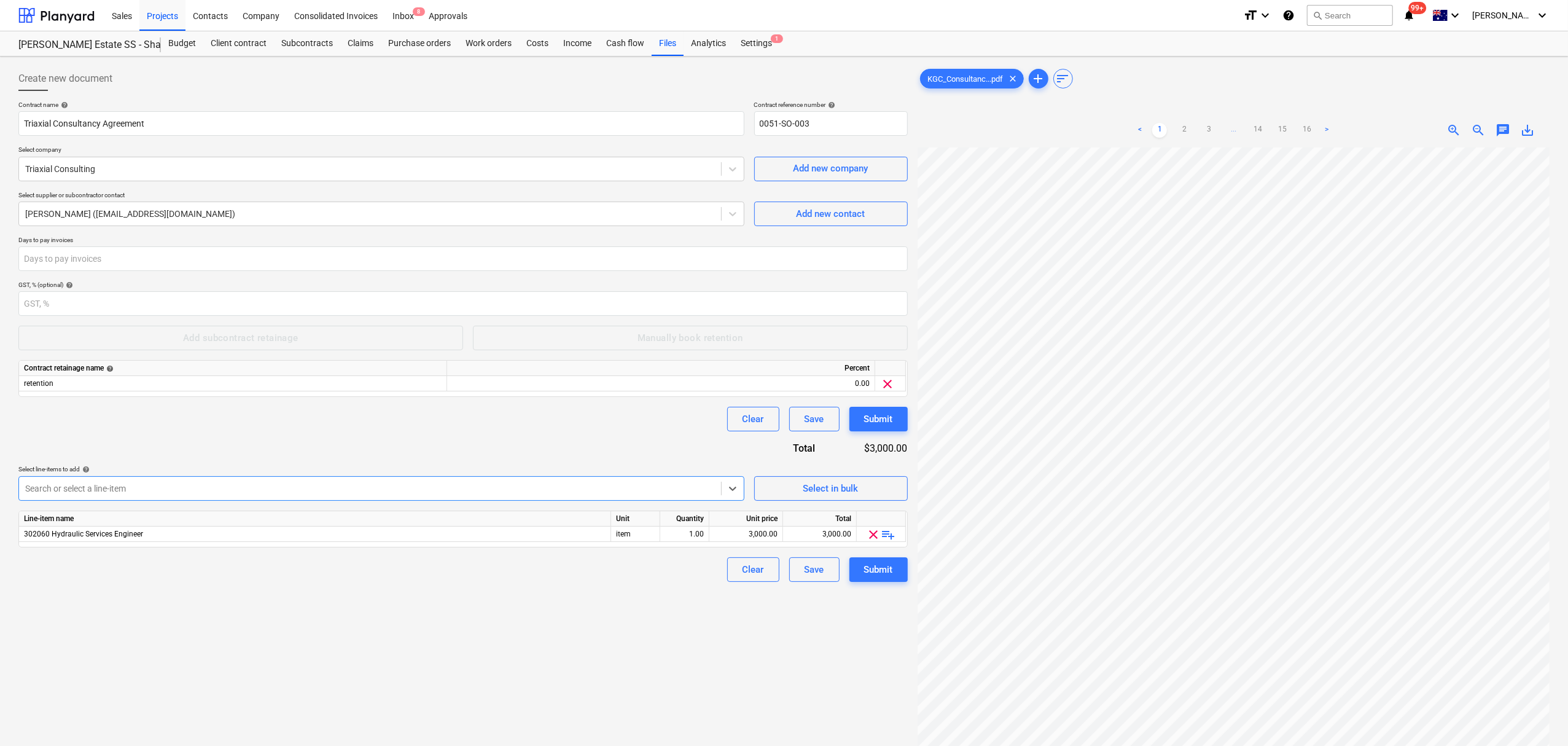
click at [275, 496] on div "Search or select a line-item" at bounding box center [371, 488] width 702 height 17
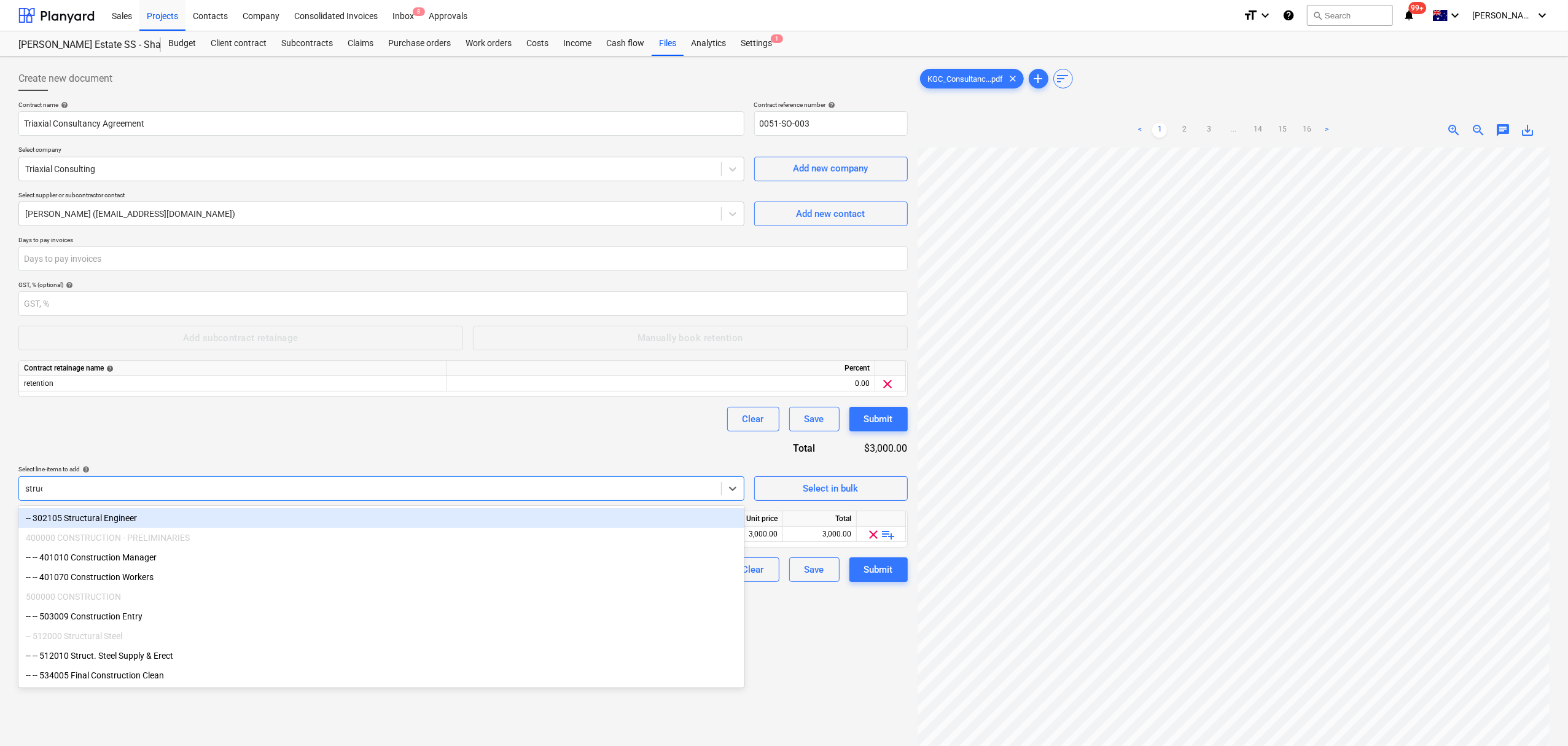
type input "struct"
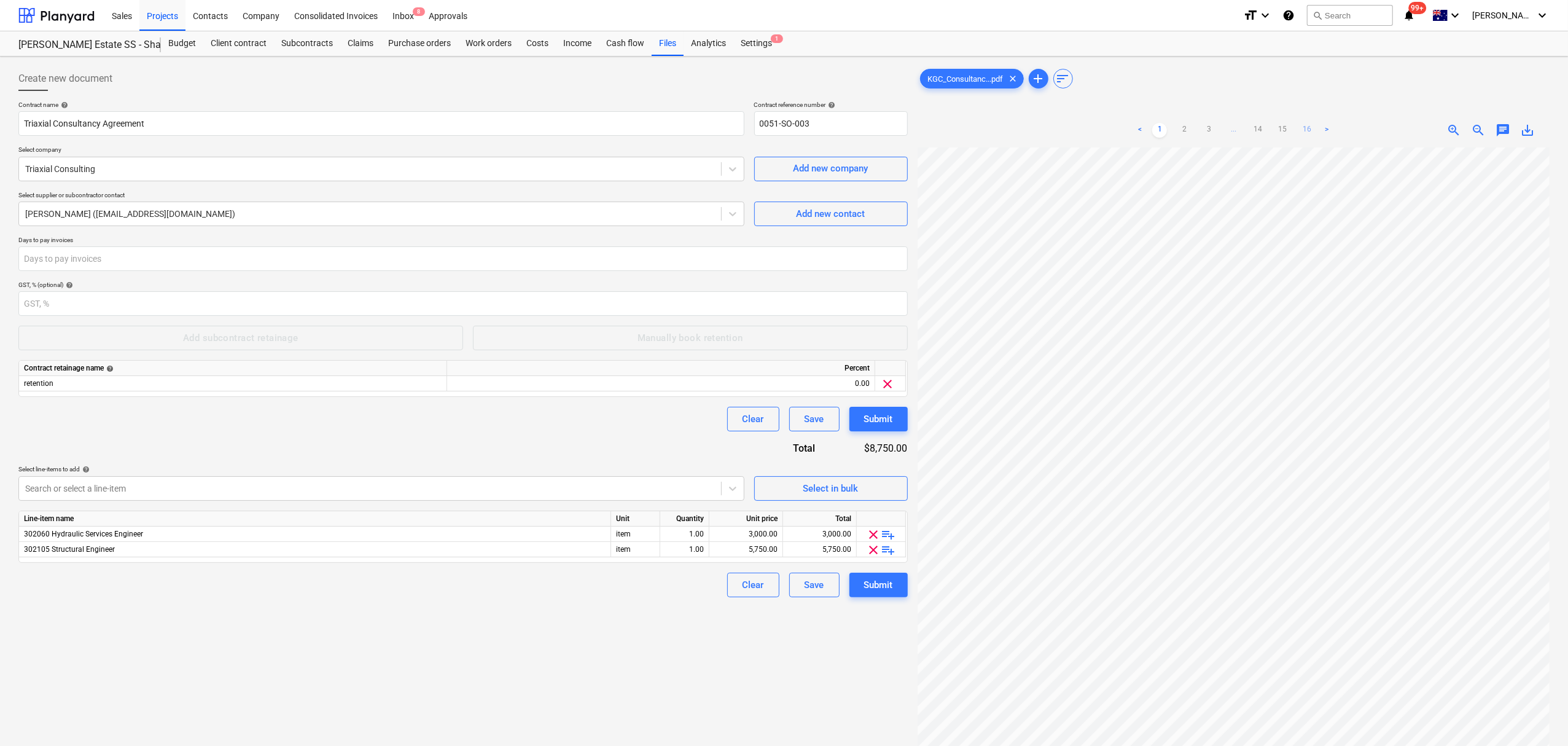
click at [1303, 128] on link "16" at bounding box center [1307, 130] width 15 height 15
click at [1274, 128] on ul "< 1 2 3 ... 14 15 16 >" at bounding box center [1233, 130] width 204 height 15
click at [1279, 128] on link "15" at bounding box center [1282, 130] width 15 height 15
click at [1262, 128] on link "14" at bounding box center [1257, 130] width 15 height 15
click at [1251, 135] on link "13" at bounding box center [1245, 130] width 15 height 15
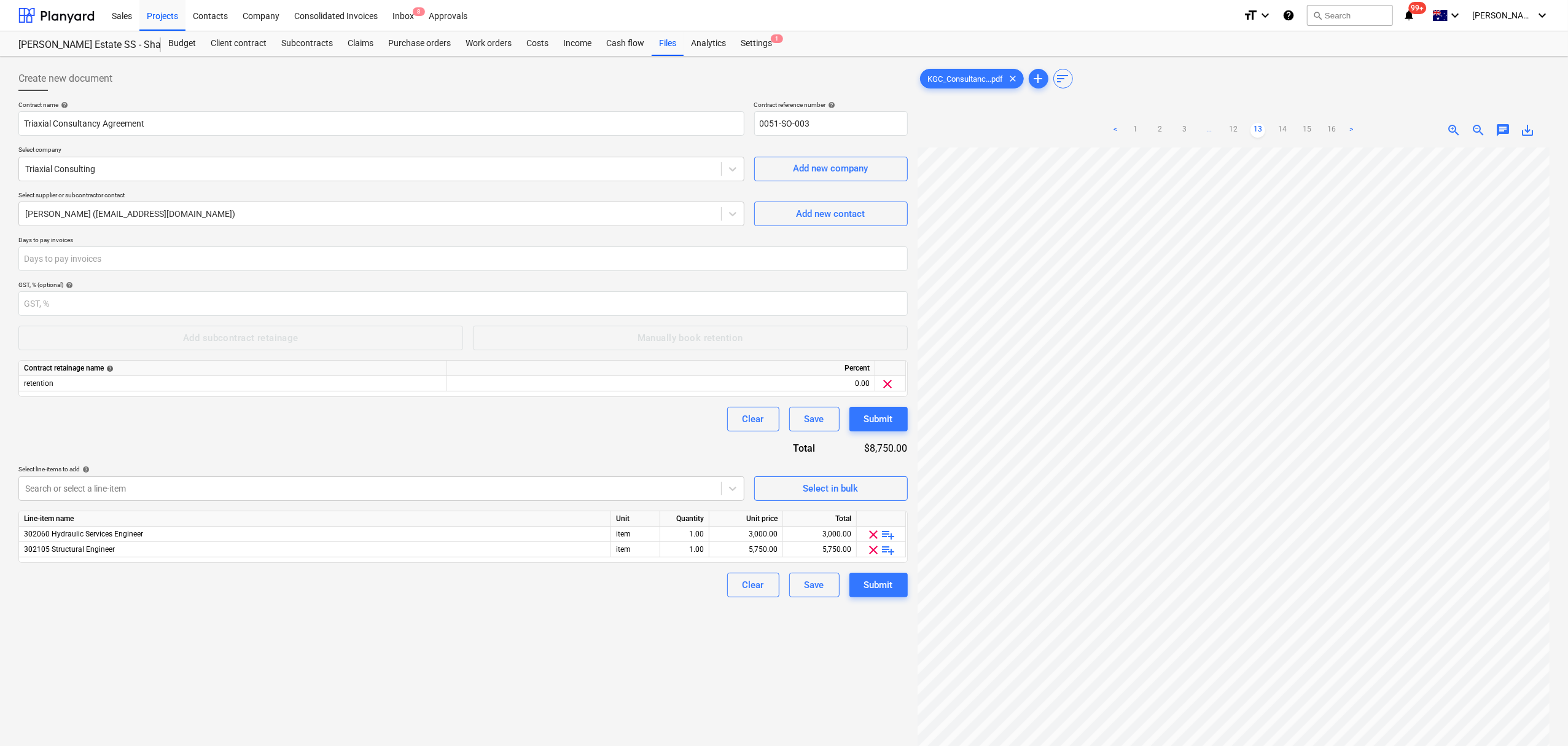
click at [1247, 135] on ul "< 1 2 3 ... 12 13 14 15 16 >" at bounding box center [1234, 130] width 251 height 15
click at [1240, 129] on link "12" at bounding box center [1233, 130] width 15 height 15
click at [1216, 128] on link "11" at bounding box center [1220, 130] width 15 height 15
click at [1243, 128] on ul "< 1 2 3 ... 10 11 12 ... 14 15 16 >" at bounding box center [1234, 130] width 300 height 15
click at [1254, 128] on link "12" at bounding box center [1257, 130] width 15 height 15
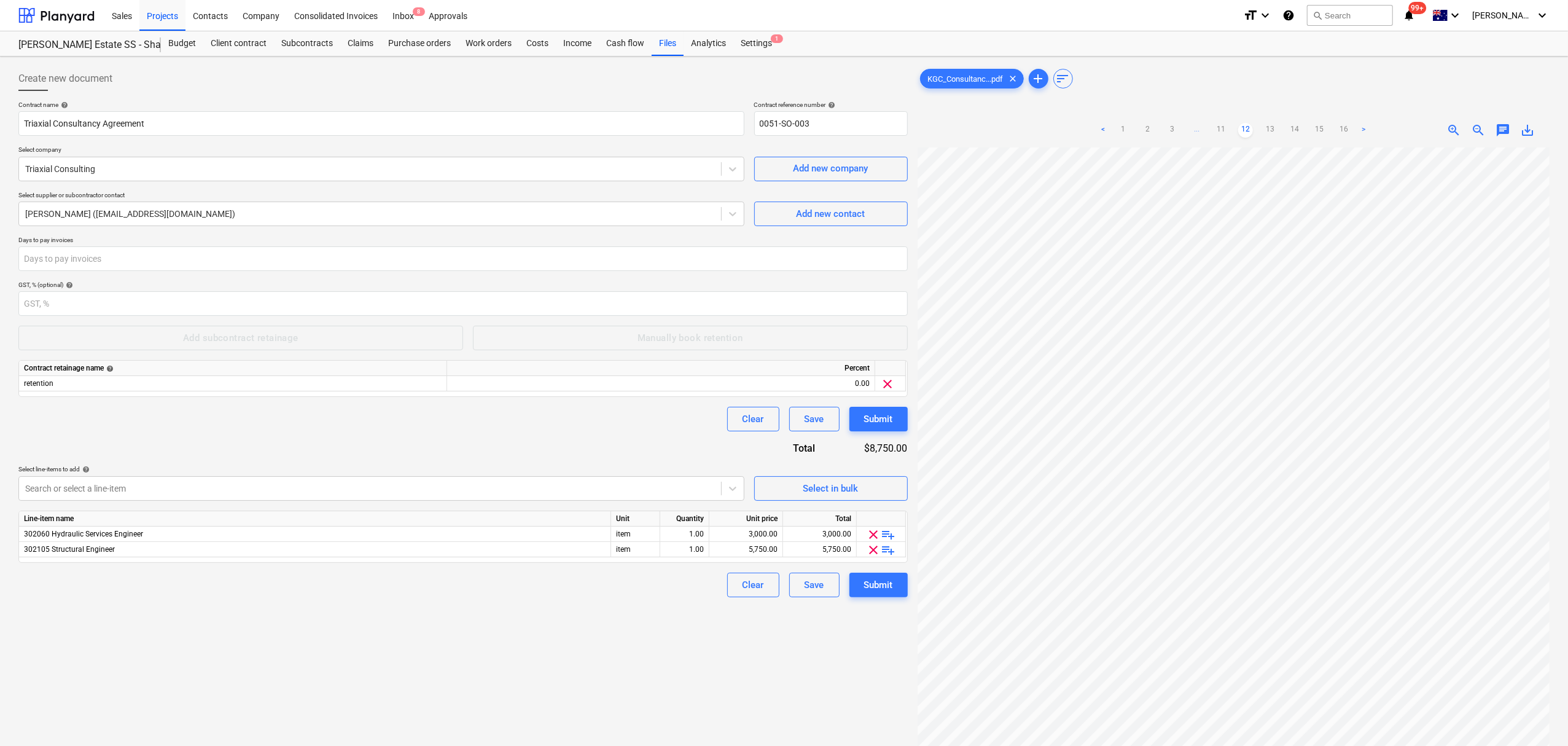
scroll to position [82, 0]
click at [842, 460] on div "Contract name help Triaxial Consultancy Agreement Contract reference number hel…" at bounding box center [463, 349] width 889 height 496
click at [885, 536] on span "playlist_add" at bounding box center [889, 534] width 15 height 15
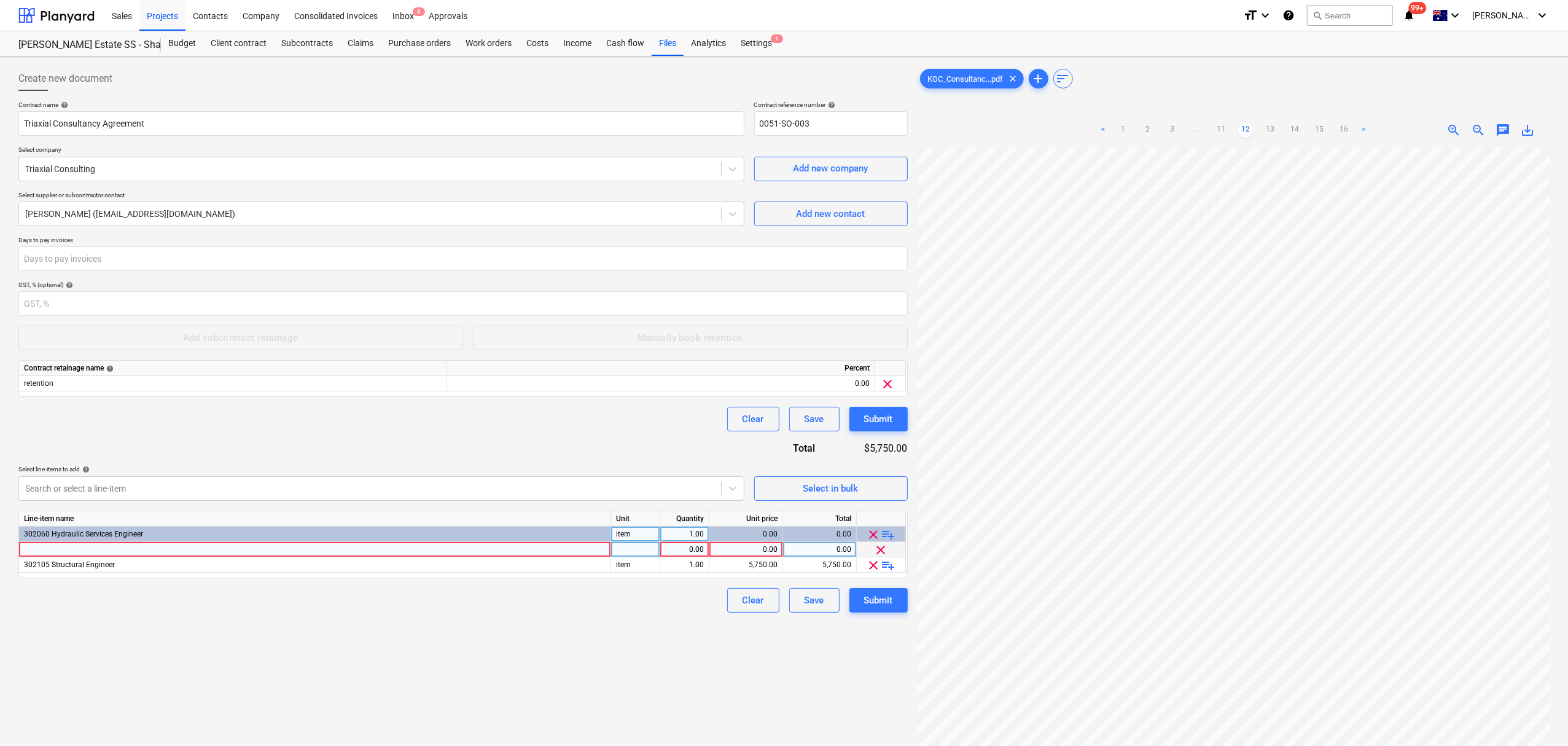
click at [502, 547] on div at bounding box center [315, 549] width 592 height 15
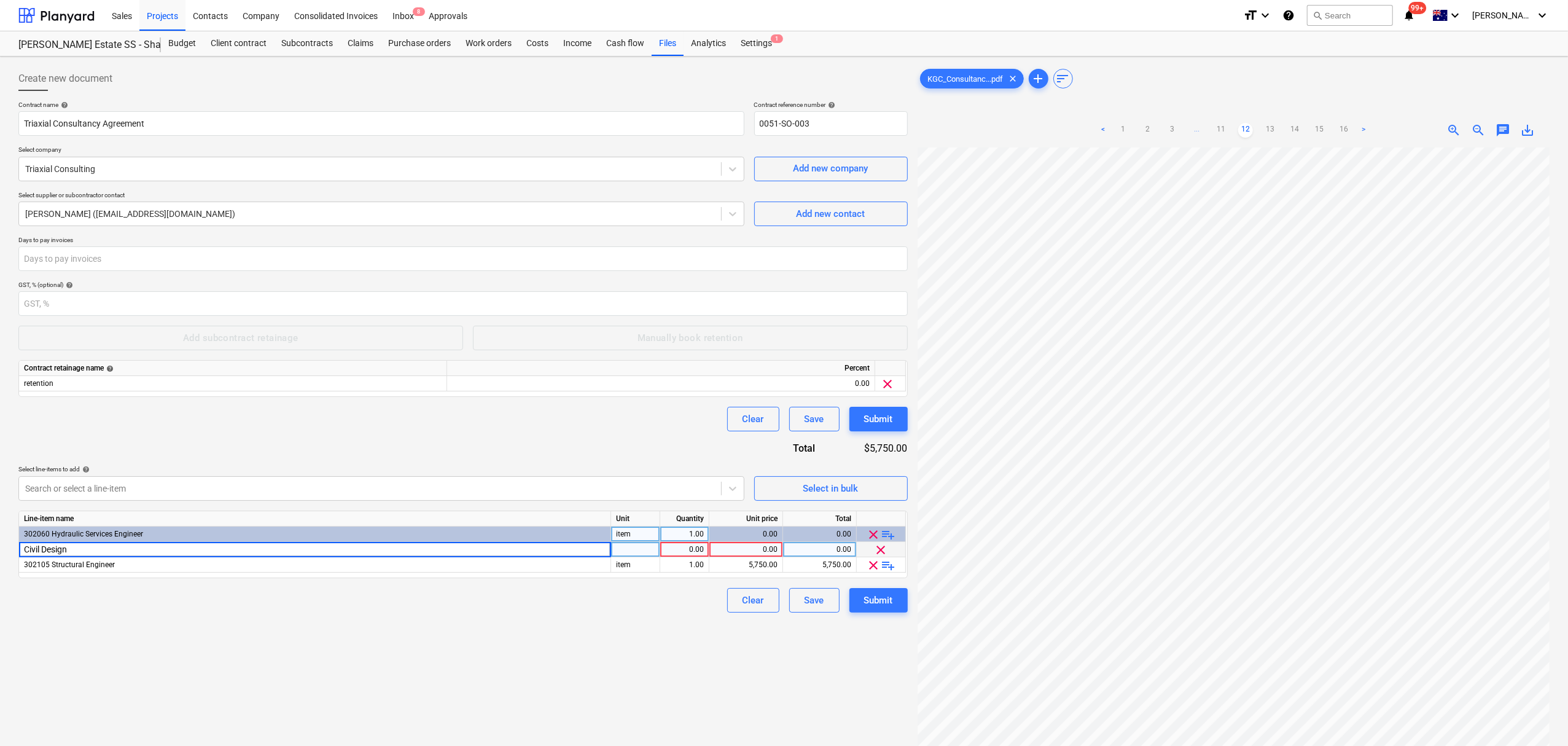
type input "Civil Design"
type input "2950"
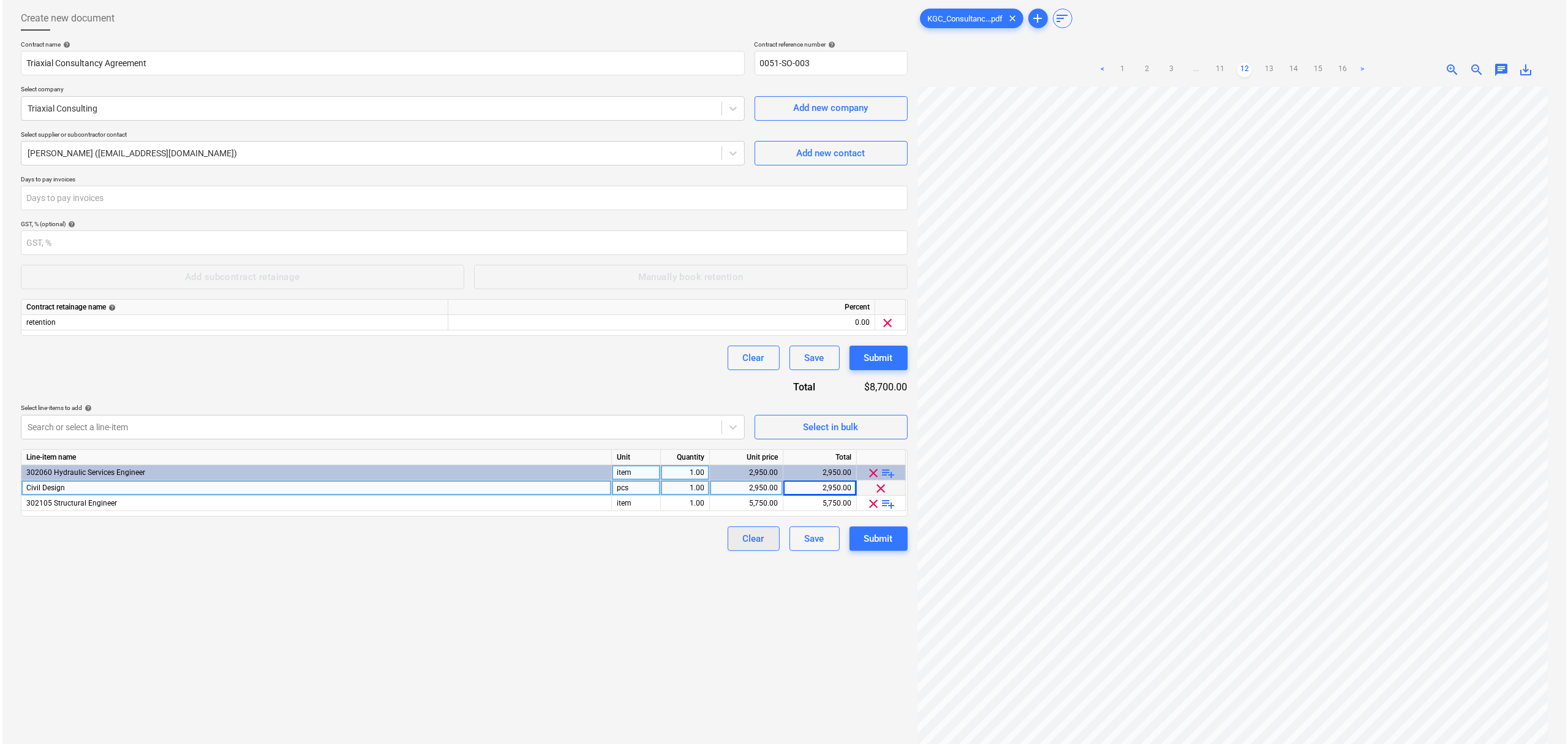
scroll to position [123, 0]
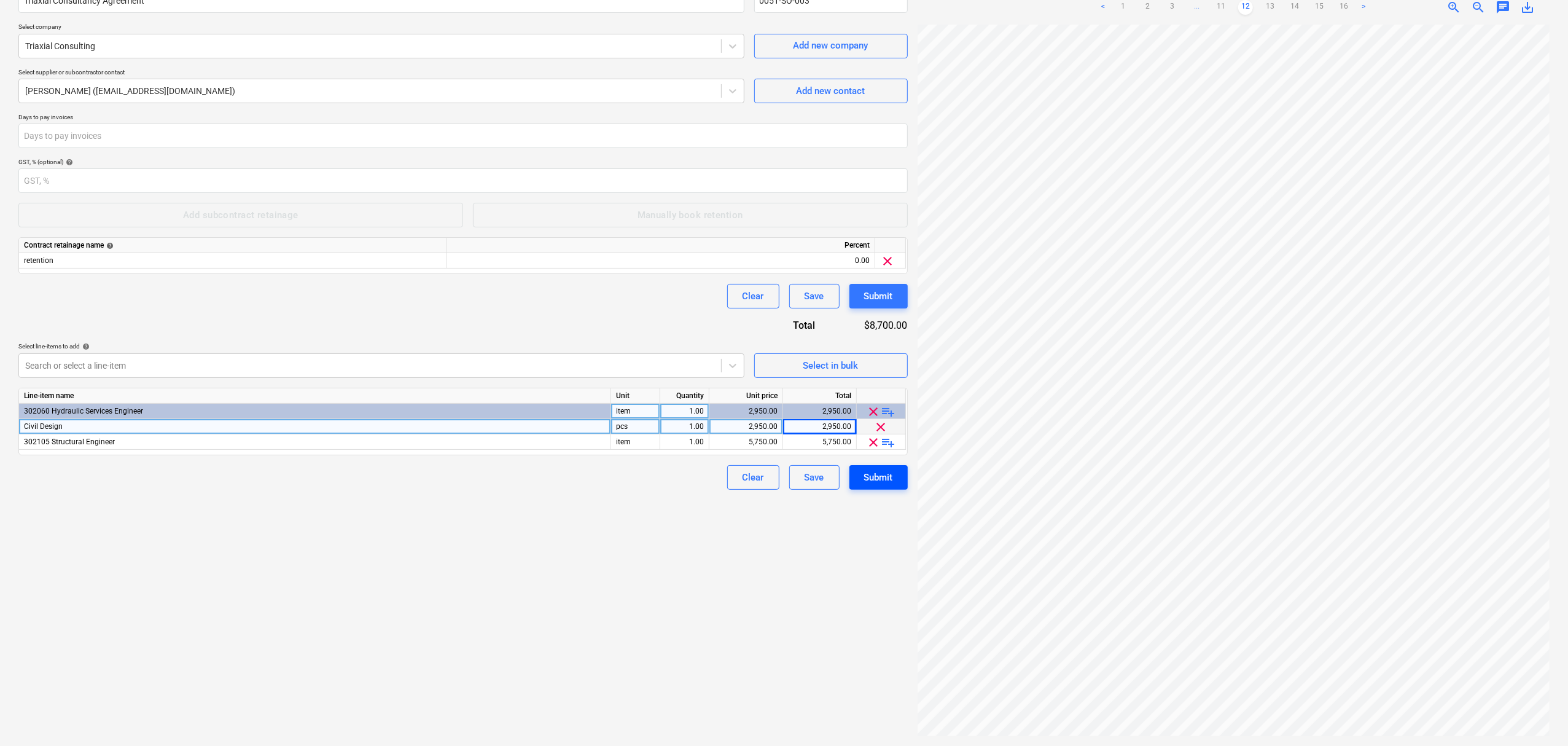
click at [884, 471] on div "Submit" at bounding box center [878, 478] width 29 height 16
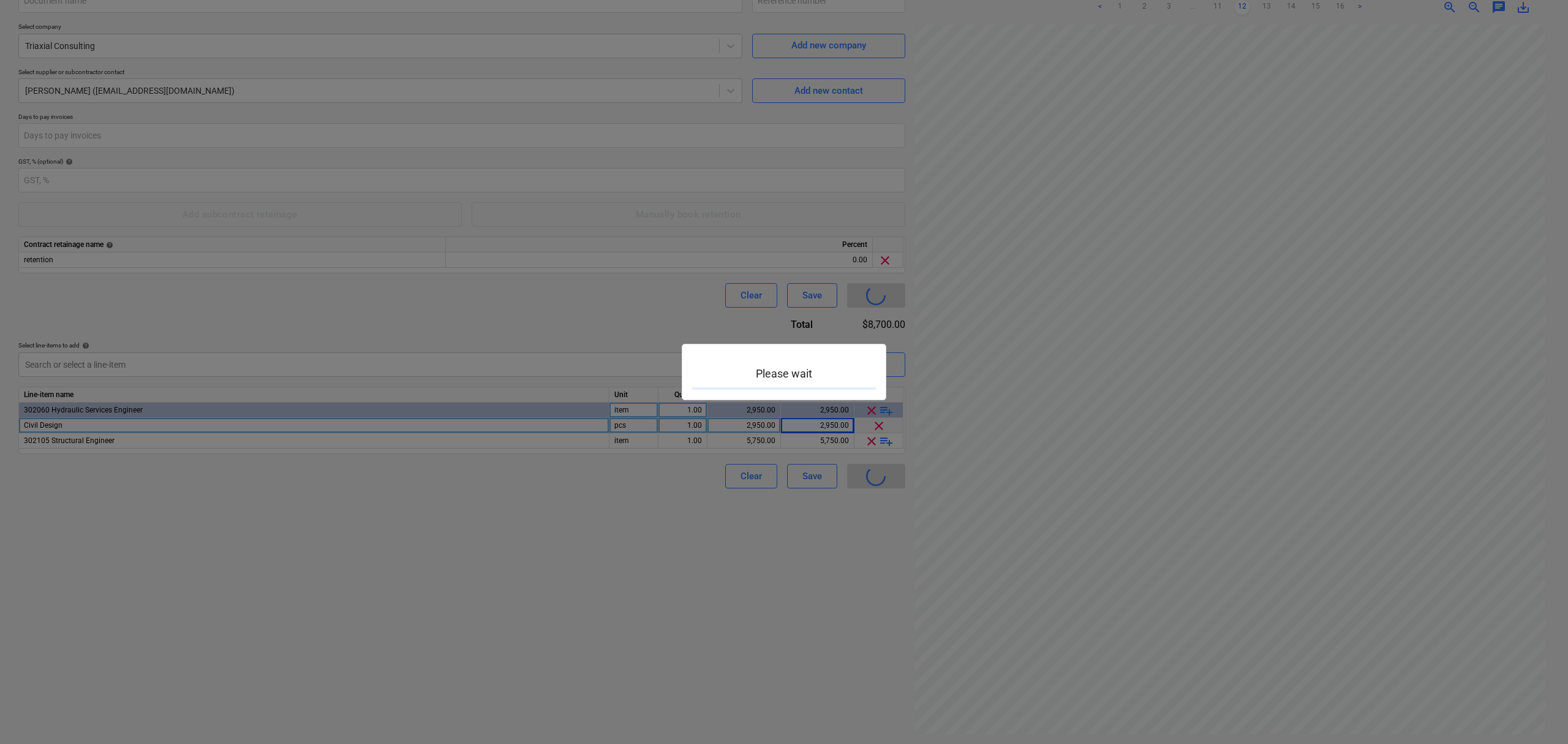
type input "0051-SO-003"
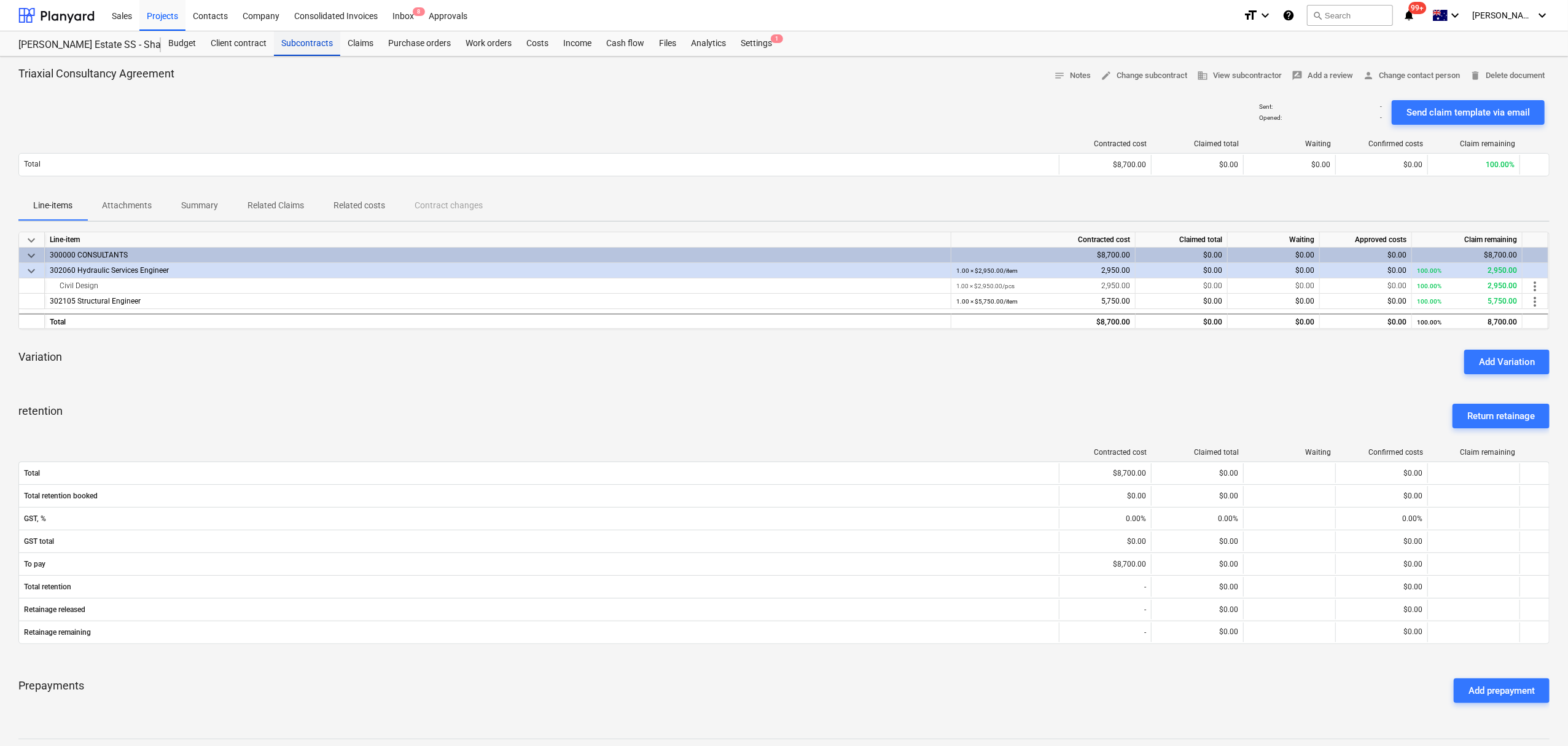
click at [326, 32] on div "Subcontracts" at bounding box center [306, 43] width 66 height 25
